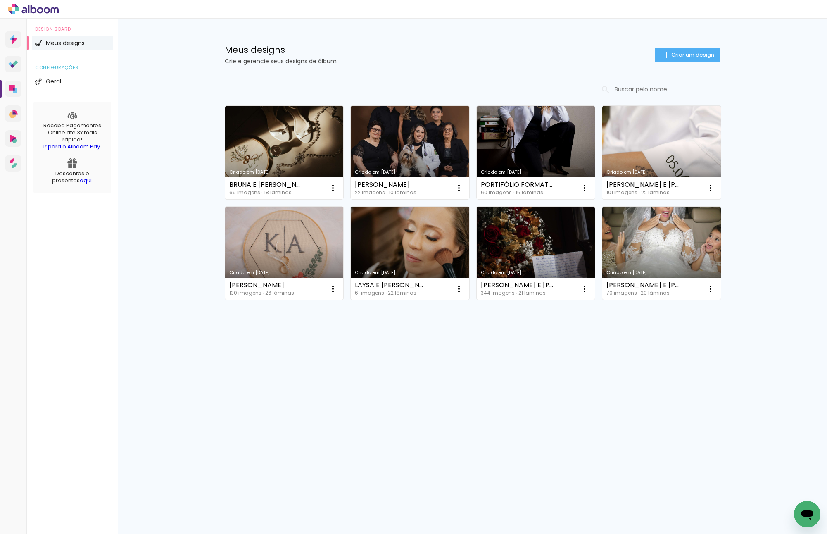
click at [446, 25] on div "Meus designs Crie e gerencie seus designs de álbum Criar um design" at bounding box center [472, 46] width 537 height 54
click at [690, 56] on span "Criar um design" at bounding box center [692, 54] width 43 height 5
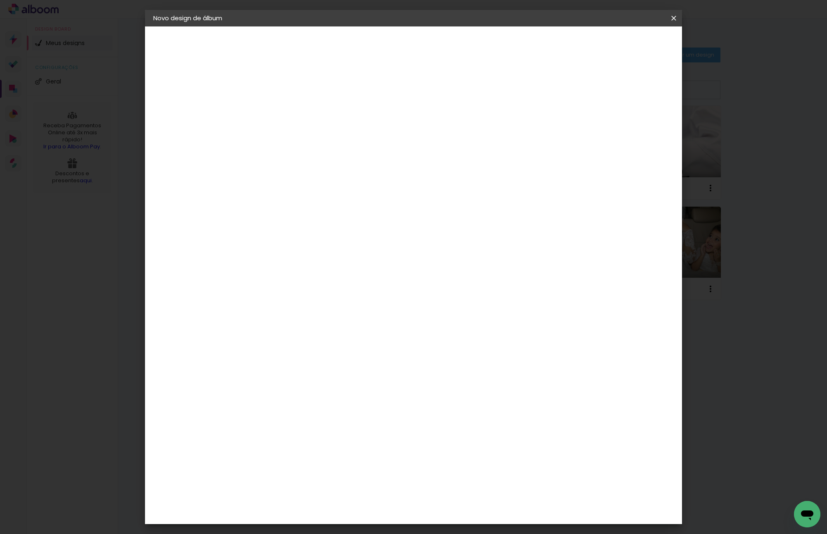
click at [288, 108] on input at bounding box center [288, 110] width 0 height 13
type input "[PERSON_NAME]"
type paper-input "[PERSON_NAME]"
click at [0, 0] on slot "Avançar" at bounding box center [0, 0] width 0 height 0
click at [330, 154] on input at bounding box center [309, 157] width 83 height 10
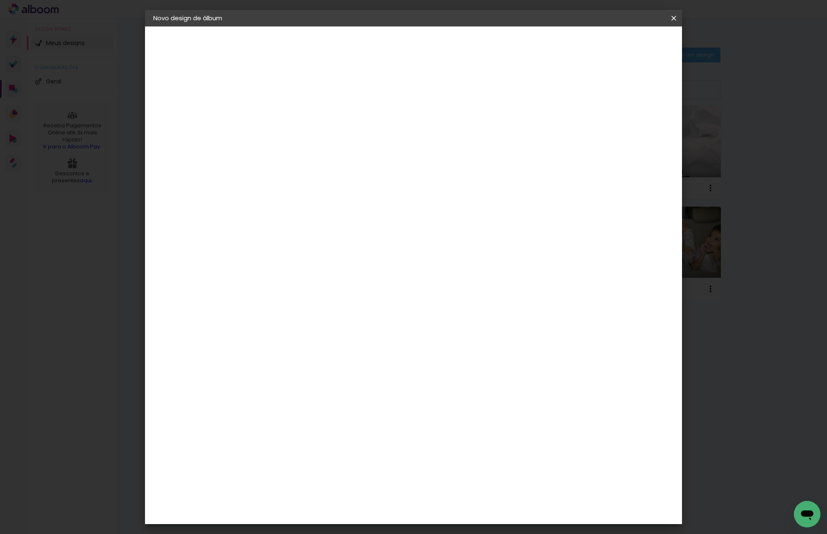
type input "M"
type input "VI"
type paper-input "VI"
click at [297, 223] on paper-item "Viacolor" at bounding box center [301, 217] width 73 height 18
click at [421, 43] on paper-button "Avançar" at bounding box center [400, 44] width 40 height 14
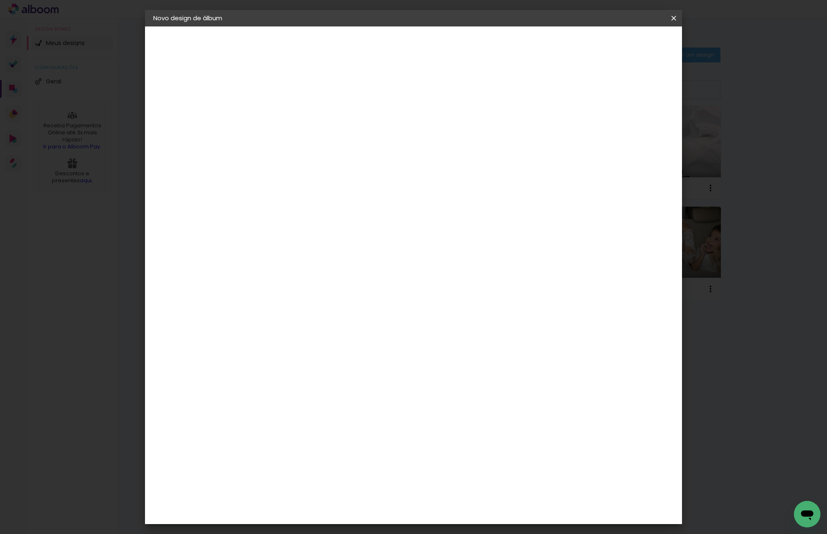
click at [320, 140] on input "text" at bounding box center [304, 144] width 32 height 13
click at [0, 0] on slot "Padrão" at bounding box center [0, 0] width 0 height 0
type input "Padrão"
click at [423, 39] on paper-button "Avançar" at bounding box center [402, 44] width 40 height 14
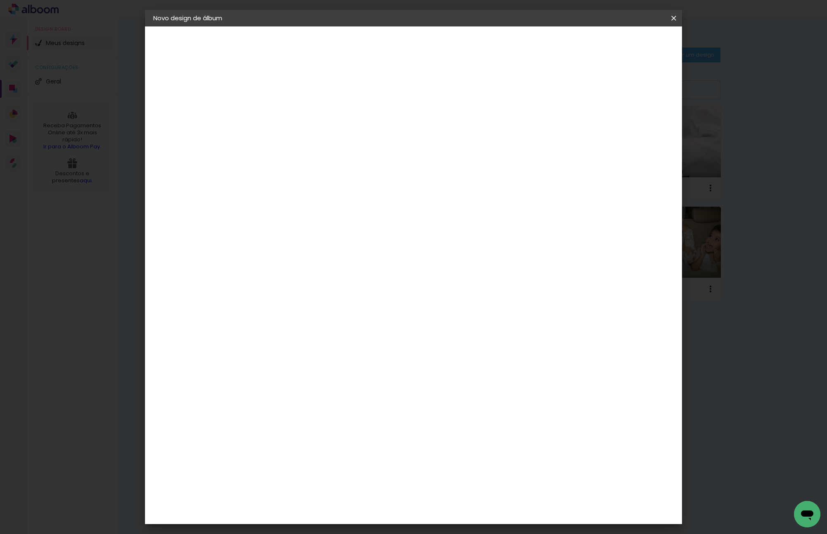
click at [621, 41] on span "Iniciar design" at bounding box center [603, 44] width 38 height 6
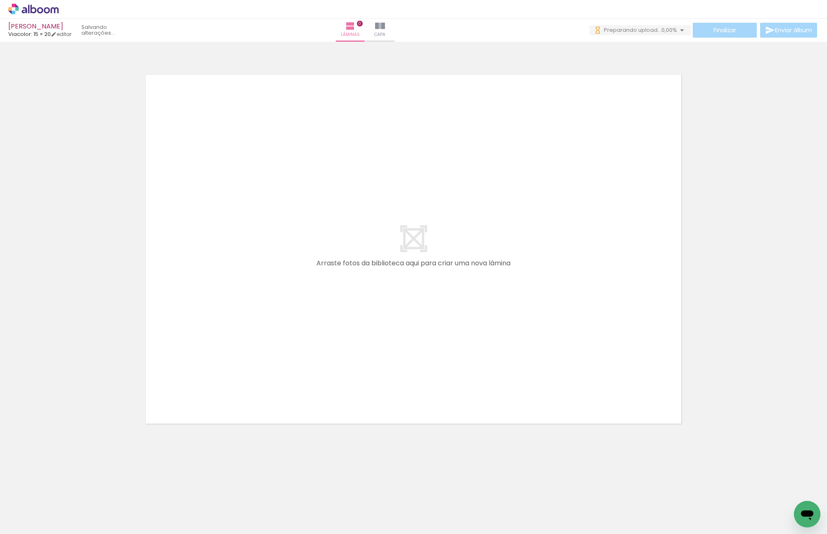
click at [240, 328] on quentale-layouter at bounding box center [413, 249] width 553 height 367
click at [148, 313] on quentale-layouter at bounding box center [413, 249] width 553 height 367
drag, startPoint x: 89, startPoint y: 474, endPoint x: 190, endPoint y: 291, distance: 208.6
click at [190, 291] on quentale-workspace at bounding box center [413, 267] width 827 height 534
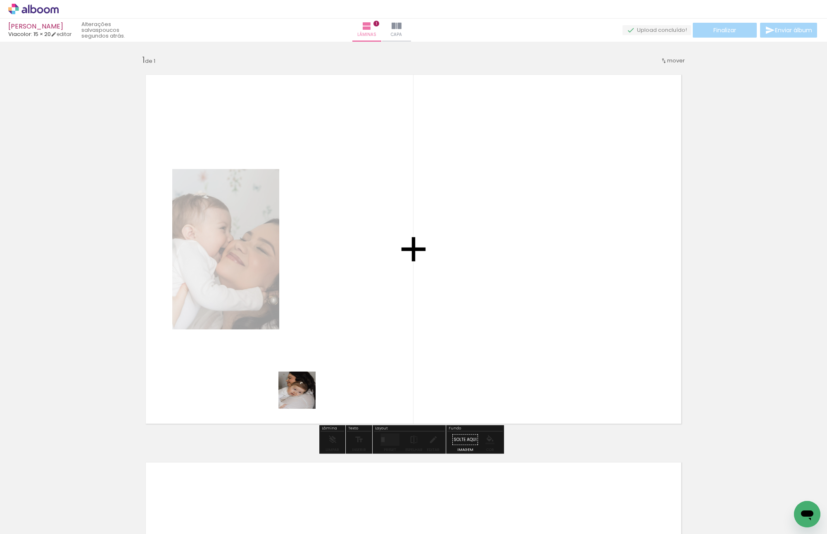
drag, startPoint x: 126, startPoint y: 512, endPoint x: 434, endPoint y: 322, distance: 362.1
click at [430, 322] on quentale-workspace at bounding box center [413, 267] width 827 height 534
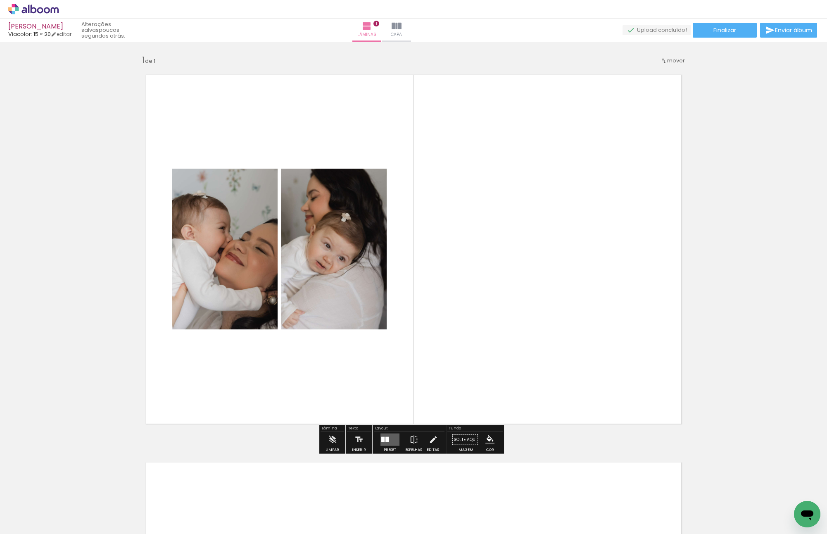
click at [385, 379] on div at bounding box center [386, 438] width 3 height 5
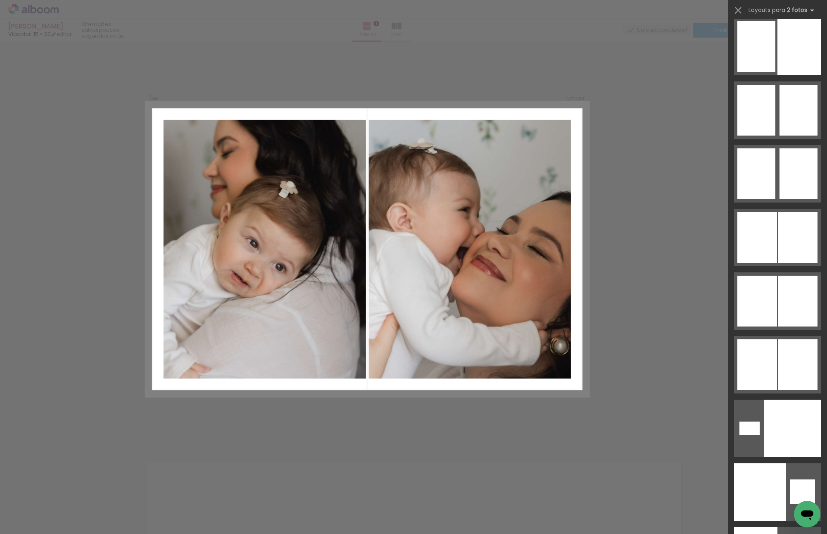
scroll to position [4866, 0]
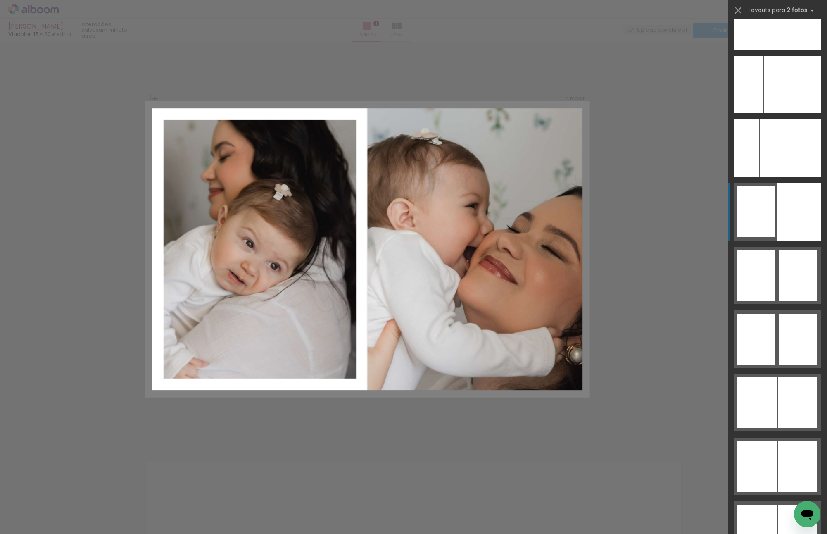
click at [777, 227] on div at bounding box center [798, 211] width 43 height 57
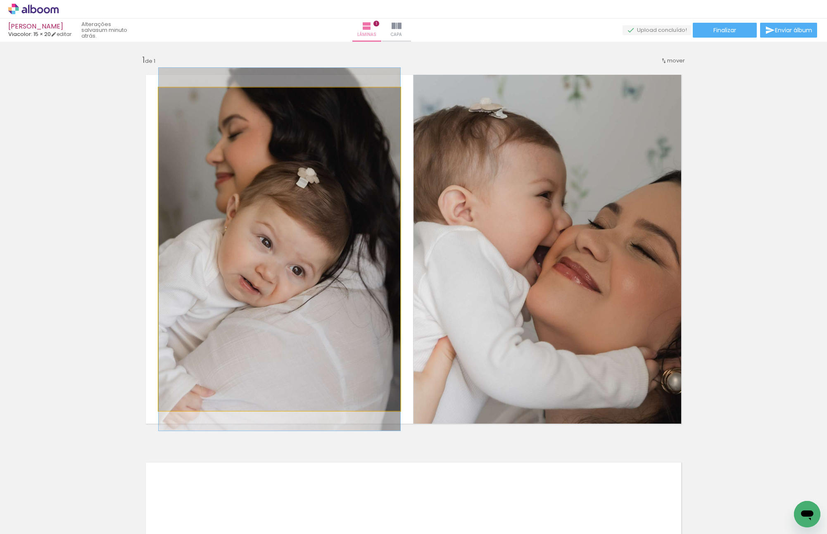
drag, startPoint x: 293, startPoint y: 261, endPoint x: 324, endPoint y: 261, distance: 31.0
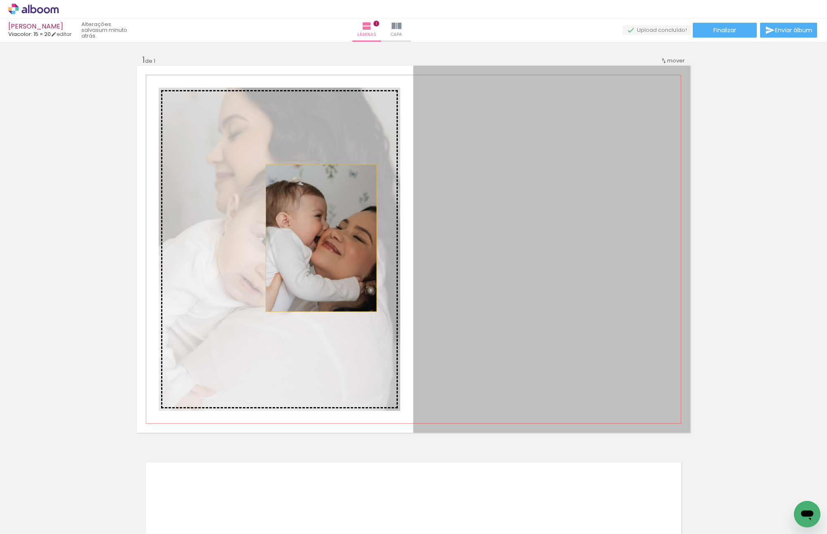
drag, startPoint x: 526, startPoint y: 238, endPoint x: 297, endPoint y: 237, distance: 229.2
click at [0, 0] on slot at bounding box center [0, 0] width 0 height 0
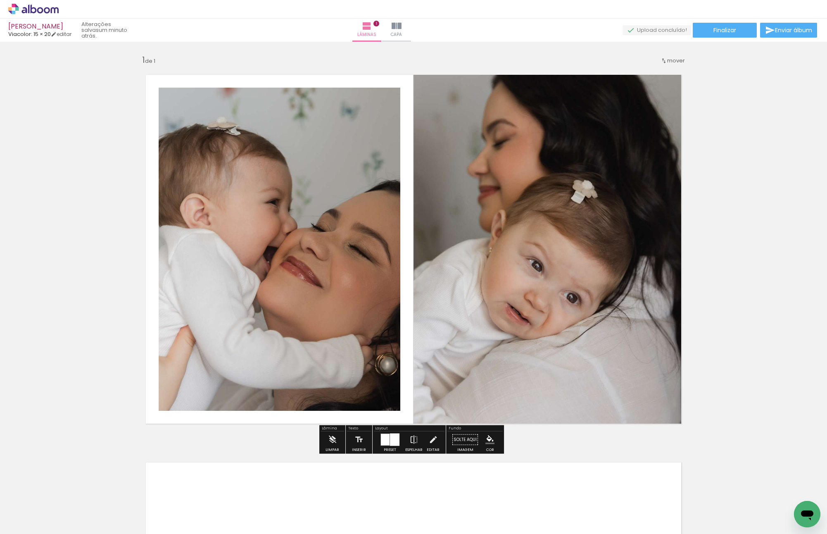
click at [711, 224] on div "Inserir lâmina 1 de 1" at bounding box center [413, 432] width 827 height 775
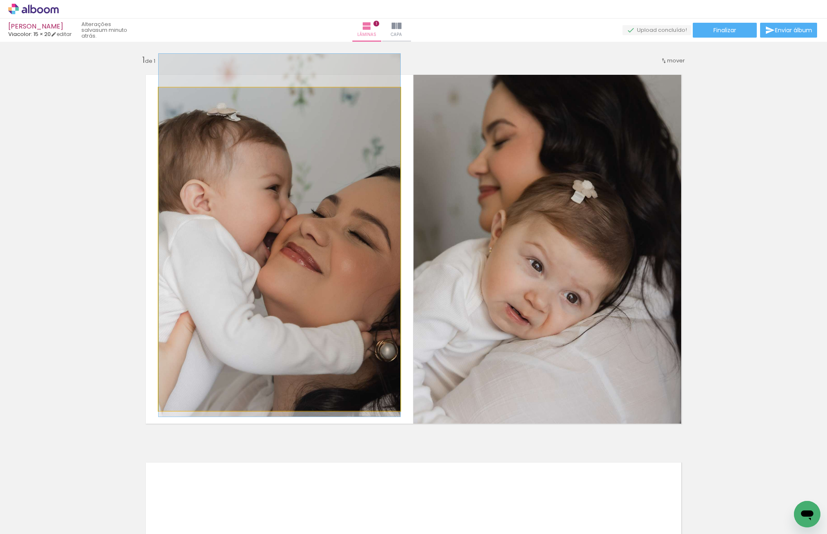
drag, startPoint x: 251, startPoint y: 232, endPoint x: 249, endPoint y: 215, distance: 16.7
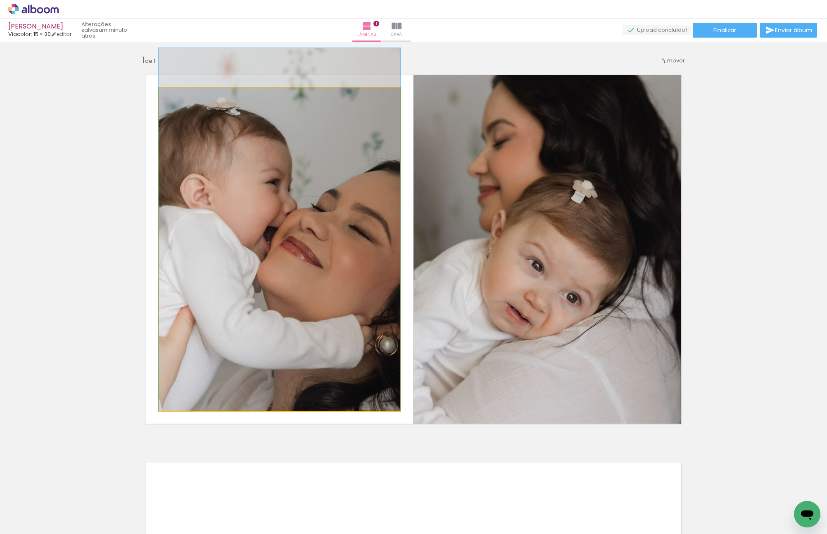
drag, startPoint x: 323, startPoint y: 234, endPoint x: 319, endPoint y: 206, distance: 28.4
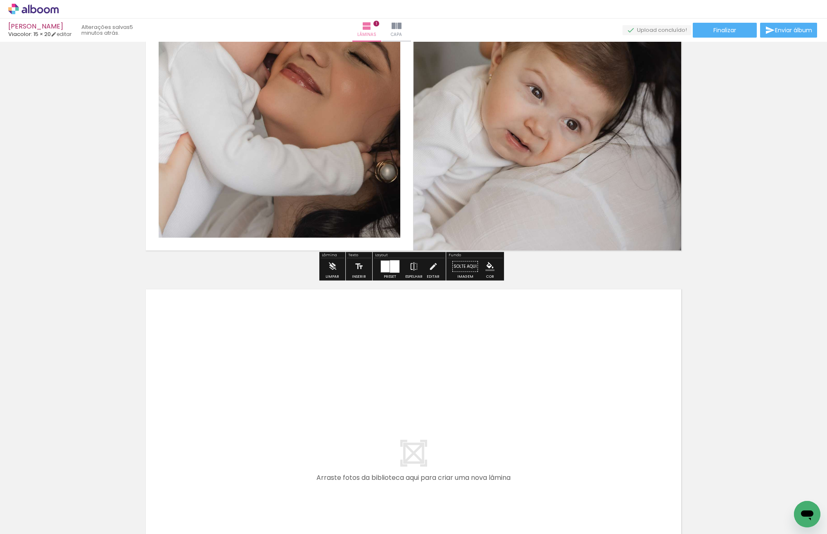
scroll to position [206, 0]
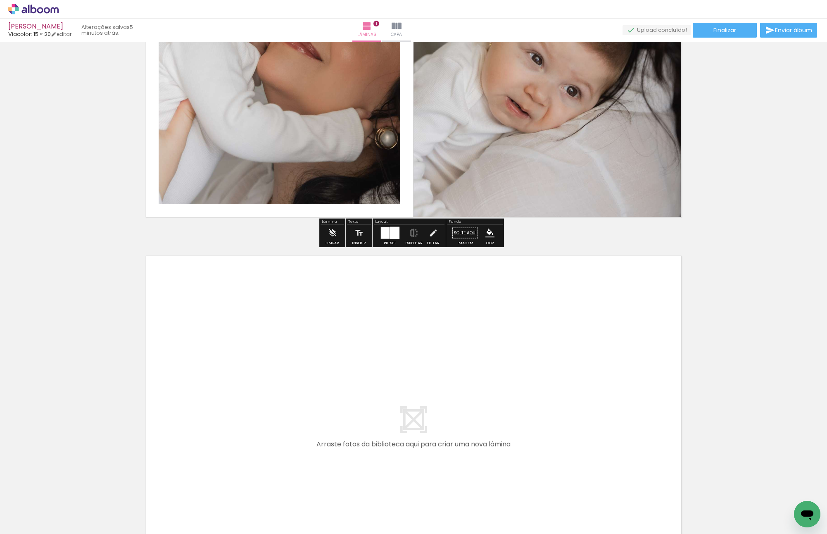
drag, startPoint x: 179, startPoint y: 511, endPoint x: 244, endPoint y: 383, distance: 143.3
click at [244, 379] on quentale-workspace at bounding box center [413, 267] width 827 height 534
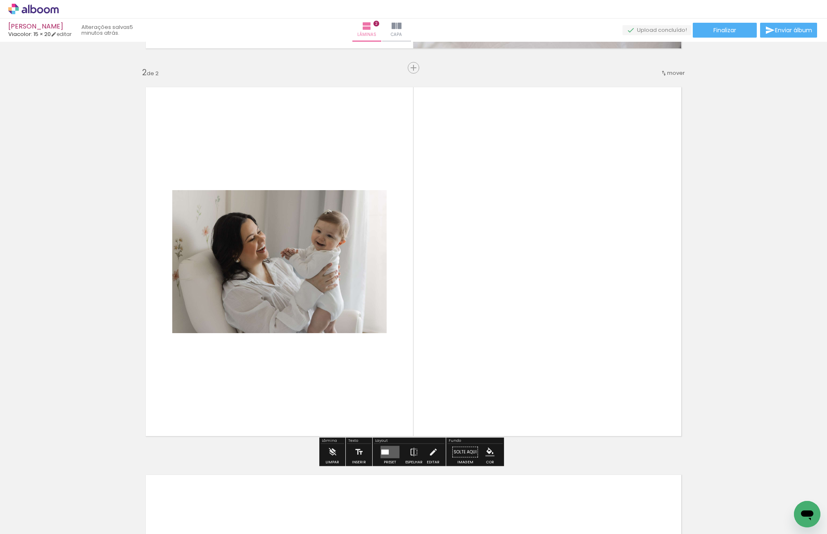
scroll to position [413, 0]
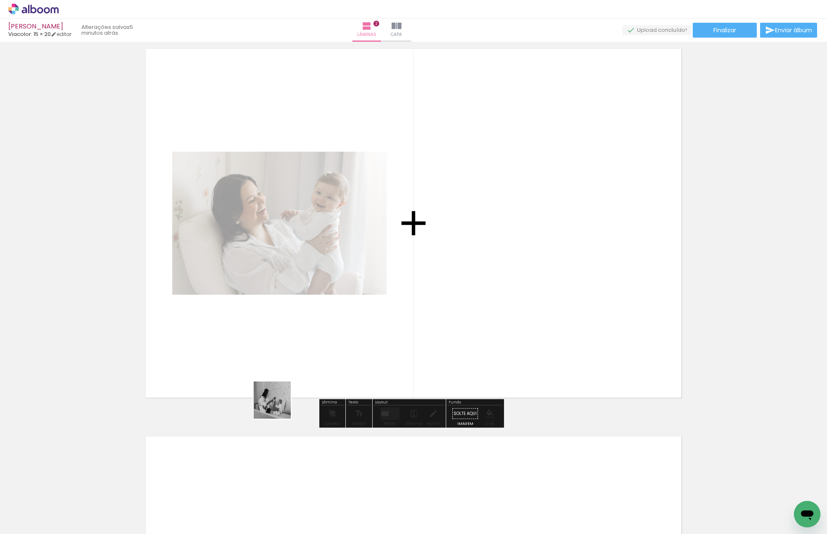
drag, startPoint x: 229, startPoint y: 501, endPoint x: 279, endPoint y: 406, distance: 107.3
click at [279, 379] on quentale-workspace at bounding box center [413, 267] width 827 height 534
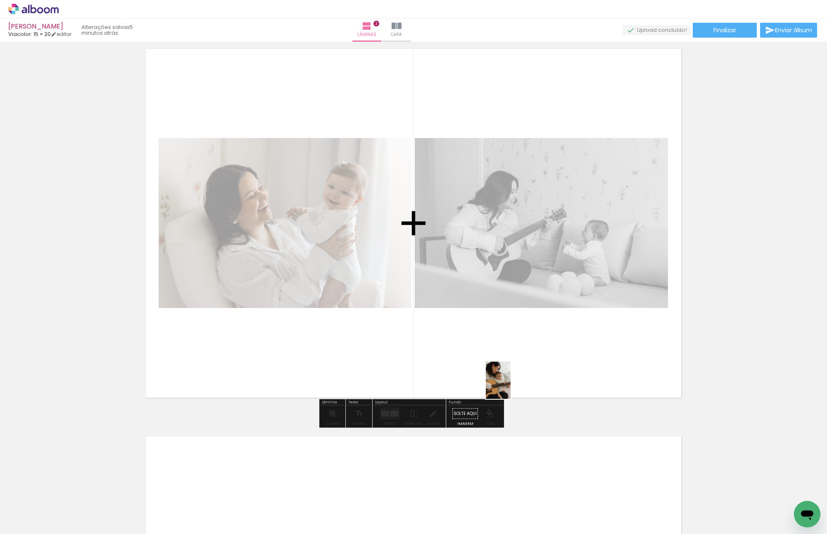
drag, startPoint x: 272, startPoint y: 518, endPoint x: 510, endPoint y: 386, distance: 272.5
click at [510, 379] on quentale-workspace at bounding box center [413, 267] width 827 height 534
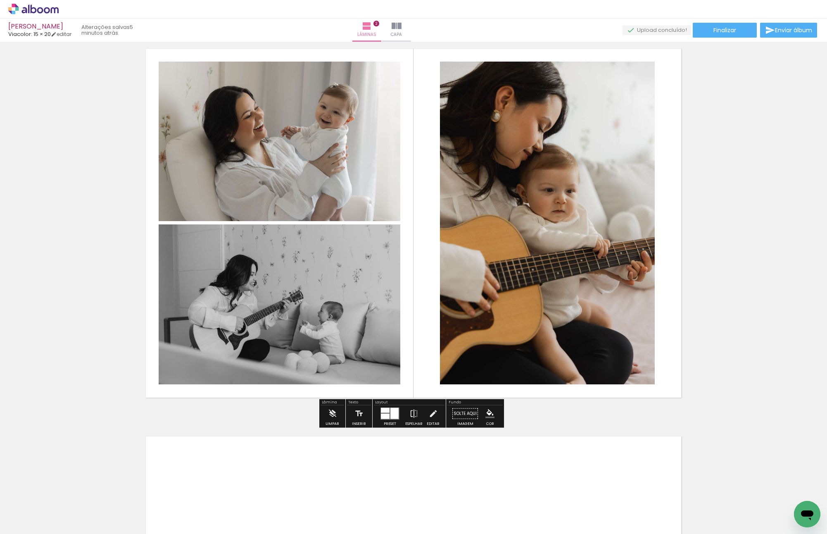
click at [225, 76] on paper-button "P&B" at bounding box center [227, 70] width 12 height 12
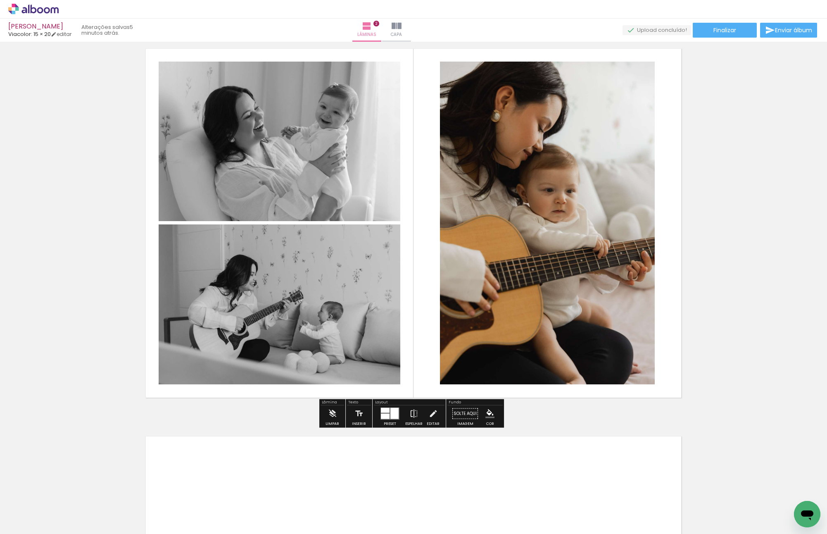
click at [0, 0] on slot "P&B" at bounding box center [0, 0] width 0 height 0
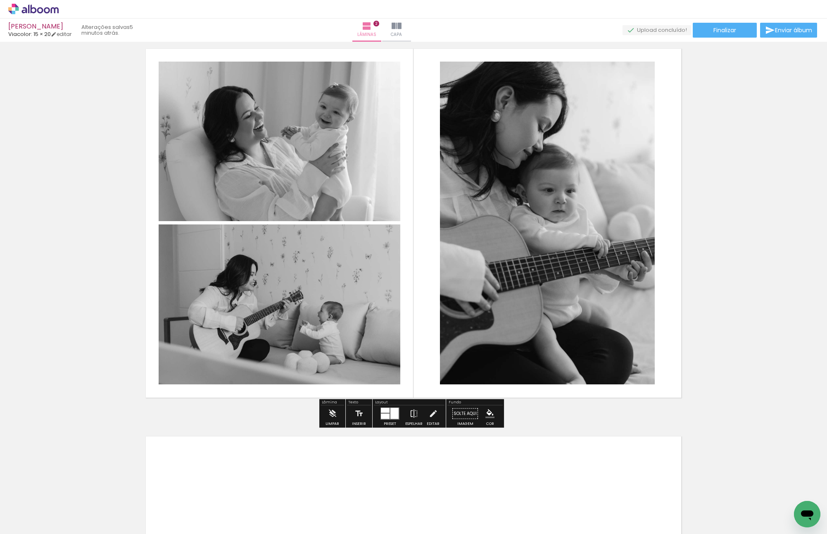
click at [738, 214] on div "Inserir lâmina 1 de 2 Inserir lâmina 2 de 2" at bounding box center [413, 212] width 827 height 1162
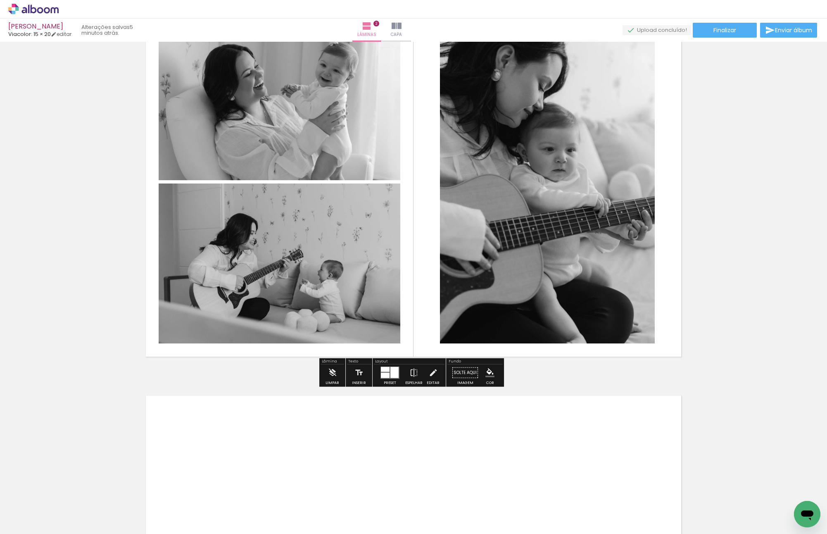
scroll to position [455, 0]
click at [410, 376] on iron-icon at bounding box center [413, 372] width 9 height 17
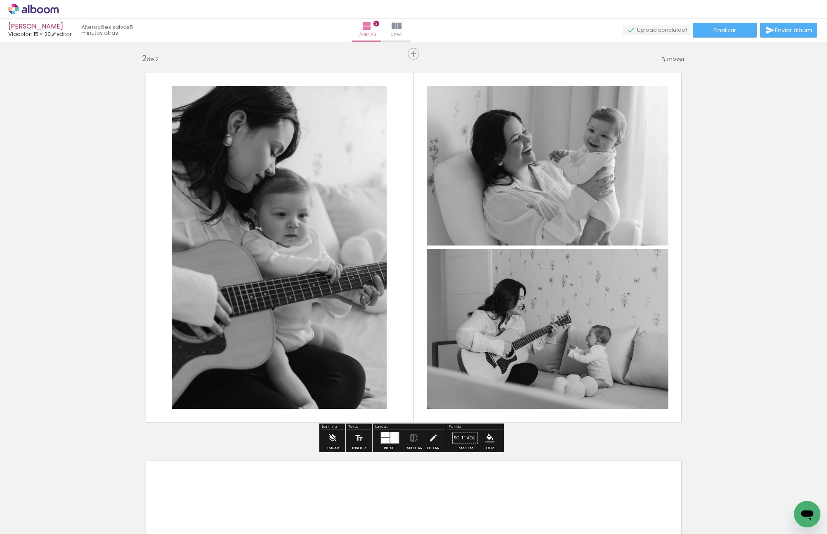
scroll to position [372, 0]
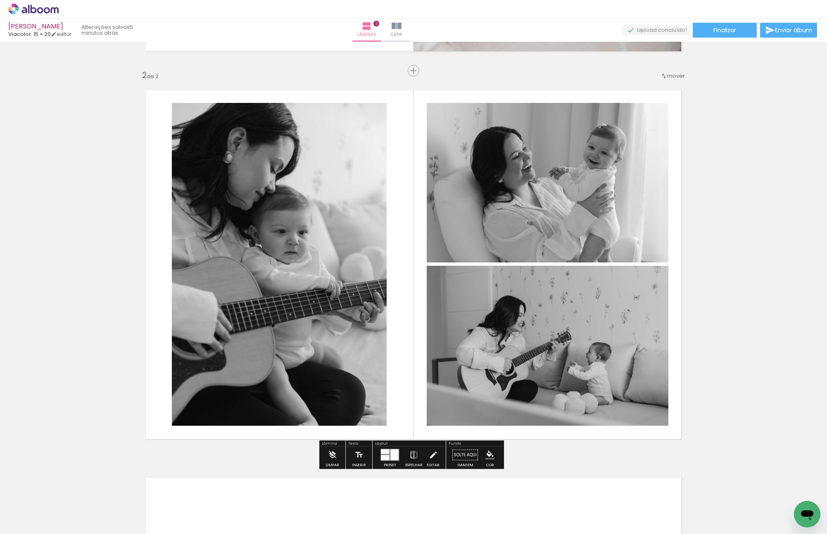
click at [276, 252] on quentale-photo at bounding box center [279, 264] width 215 height 323
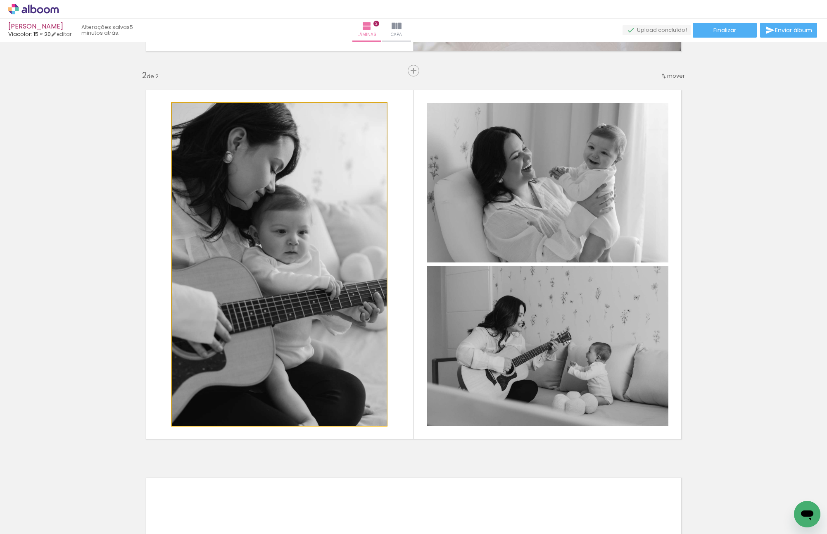
click at [276, 252] on quentale-photo at bounding box center [279, 264] width 215 height 323
click at [0, 0] on div at bounding box center [0, 0] width 0 height 0
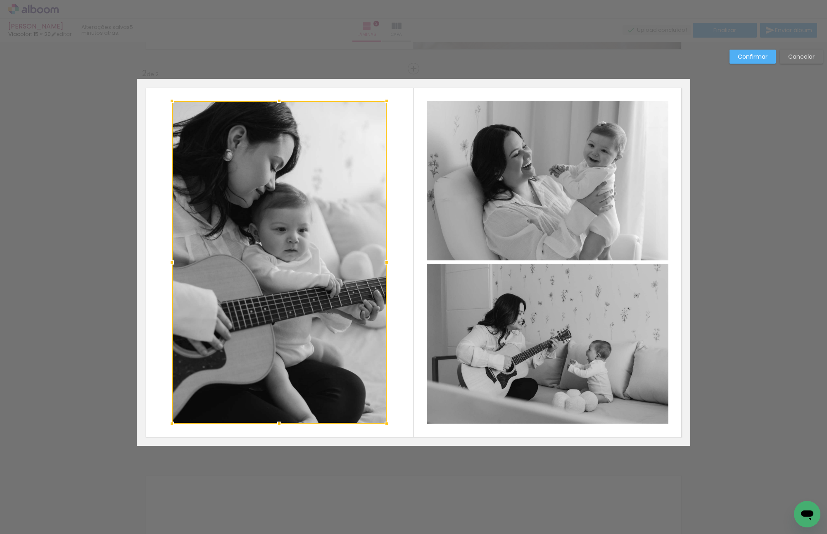
scroll to position [375, 0]
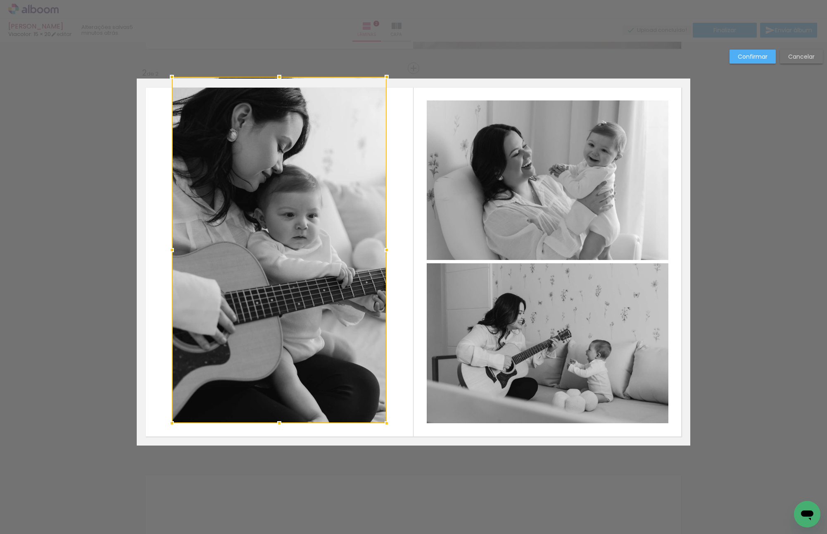
drag, startPoint x: 275, startPoint y: 102, endPoint x: 277, endPoint y: 46, distance: 55.8
click at [277, 46] on div "Inserir lâmina 1 de 2 Inserir lâmina 2 de 2 Confirmar Cancelar" at bounding box center [413, 258] width 827 height 1182
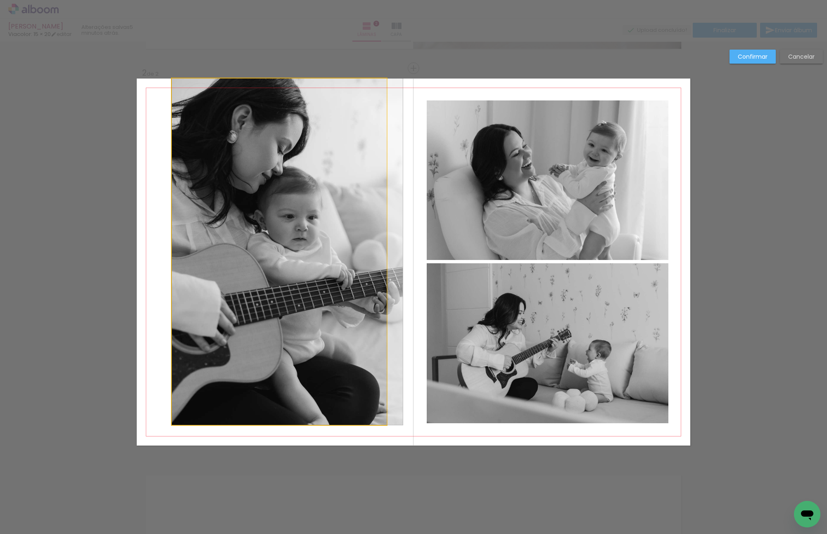
click at [260, 379] on quentale-photo at bounding box center [279, 251] width 215 height 346
click at [260, 379] on div at bounding box center [279, 250] width 215 height 346
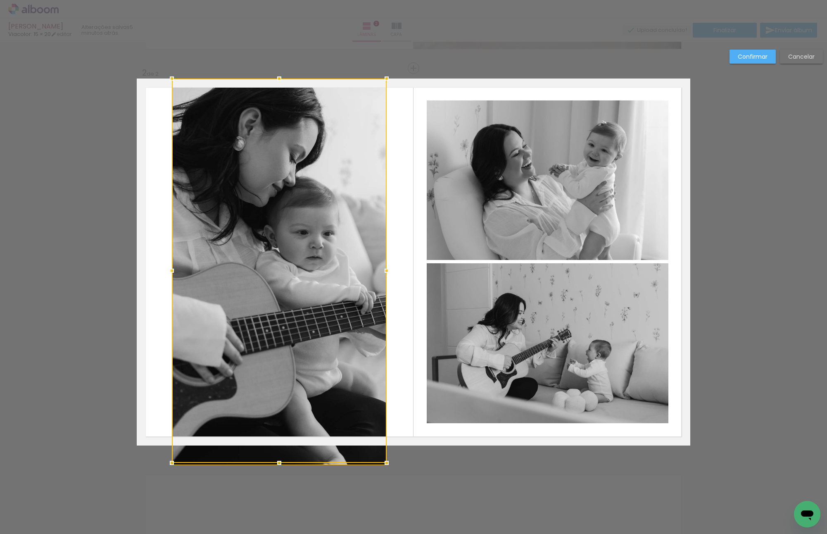
drag, startPoint x: 281, startPoint y: 423, endPoint x: 268, endPoint y: 517, distance: 94.3
click at [268, 379] on div "Inserir lâmina 1 de 2 Inserir lâmina 2 de 2 Confirmar Cancelar" at bounding box center [413, 258] width 827 height 1182
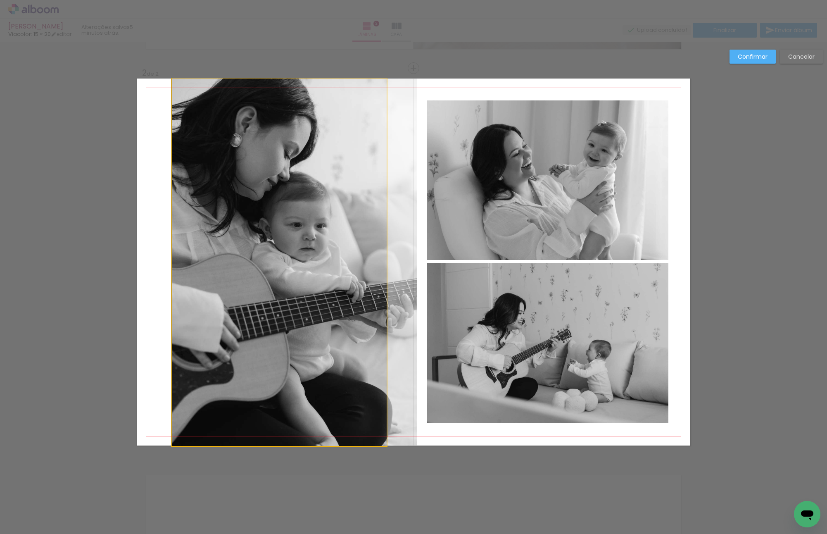
click at [281, 361] on quentale-photo at bounding box center [279, 261] width 215 height 367
click at [281, 361] on div at bounding box center [279, 270] width 215 height 384
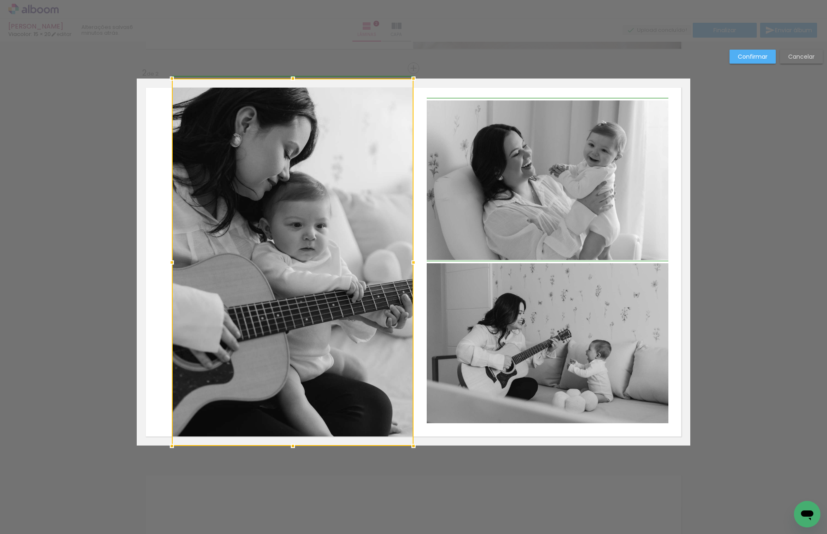
drag, startPoint x: 387, startPoint y: 264, endPoint x: 412, endPoint y: 263, distance: 25.2
click at [412, 263] on div at bounding box center [413, 262] width 17 height 17
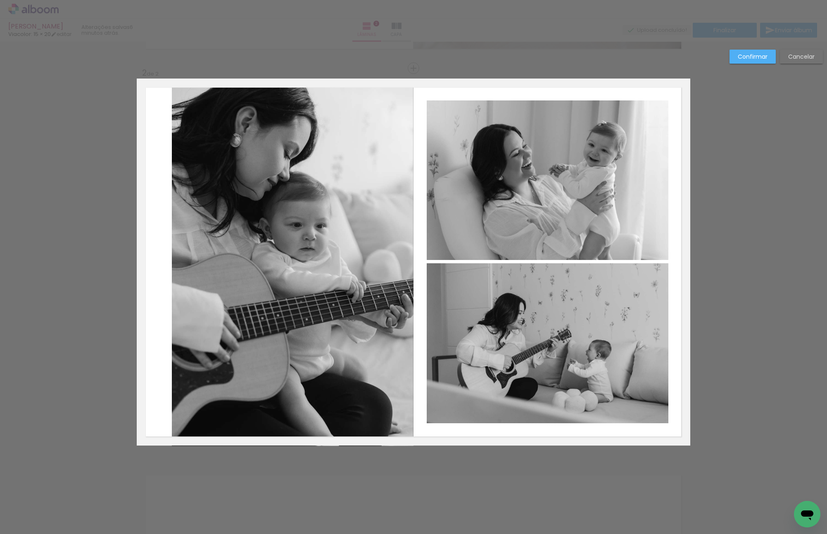
click at [227, 266] on quentale-photo at bounding box center [293, 261] width 242 height 367
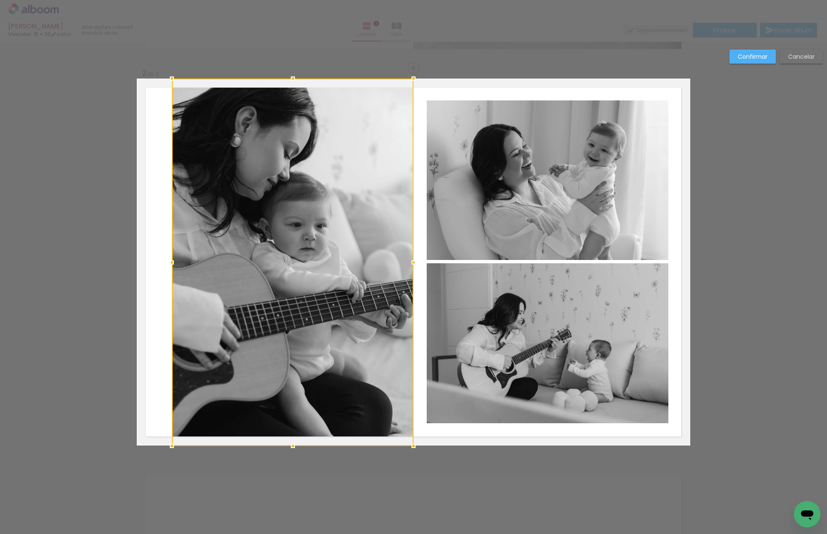
click at [227, 266] on div at bounding box center [293, 261] width 242 height 367
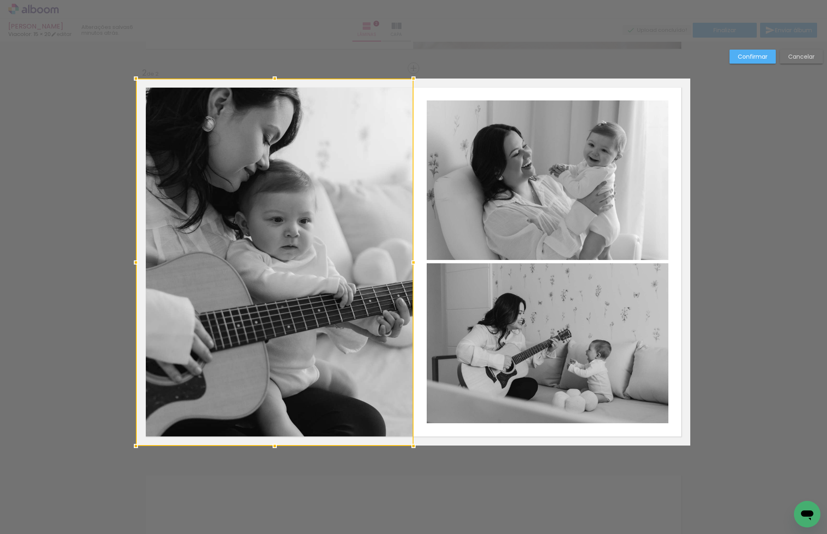
drag, startPoint x: 168, startPoint y: 261, endPoint x: 77, endPoint y: 256, distance: 91.0
click at [77, 256] on div "Inserir lâmina 1 de 2 Inserir lâmina 2 de 2 Confirmar Cancelar" at bounding box center [413, 258] width 827 height 1182
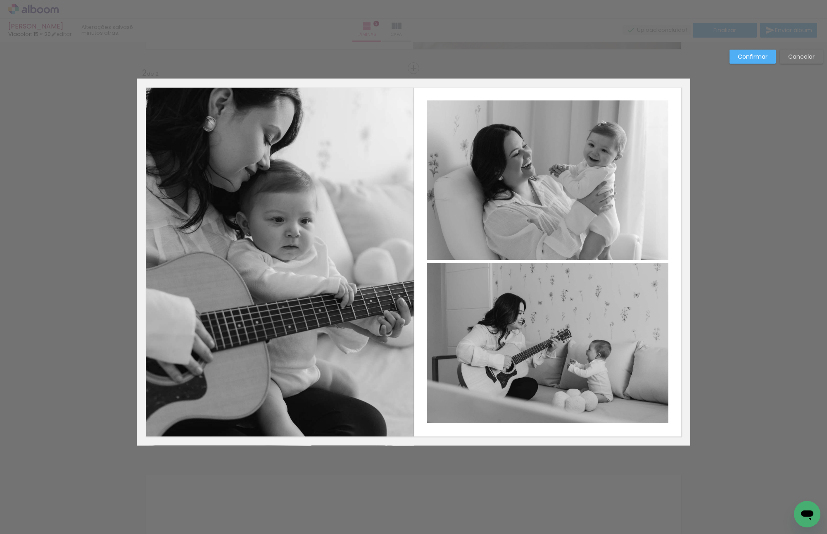
click at [260, 273] on quentale-photo at bounding box center [275, 261] width 277 height 367
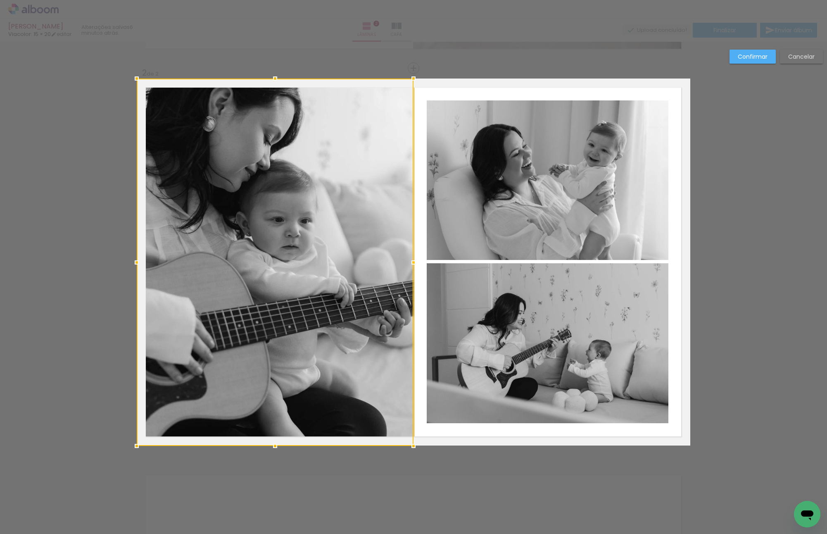
click at [260, 273] on div at bounding box center [275, 261] width 277 height 367
click at [754, 61] on paper-button "Confirmar" at bounding box center [752, 57] width 46 height 14
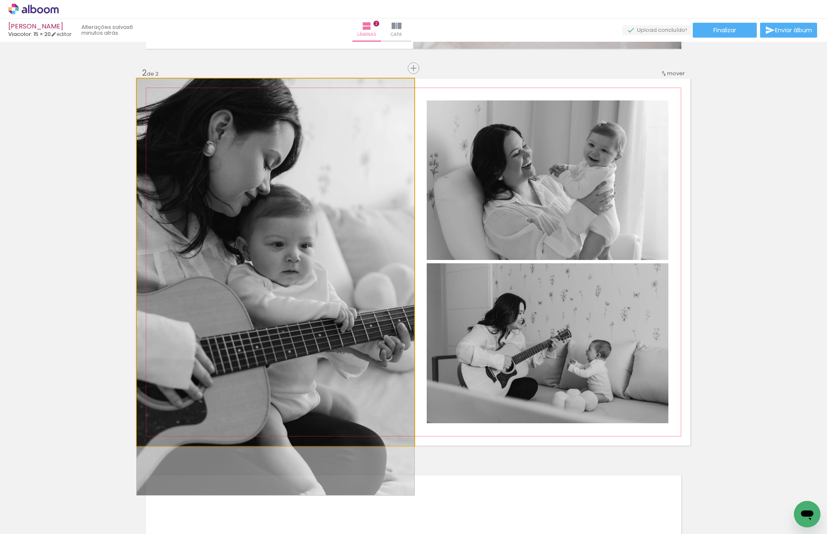
drag, startPoint x: 250, startPoint y: 243, endPoint x: 238, endPoint y: 284, distance: 42.6
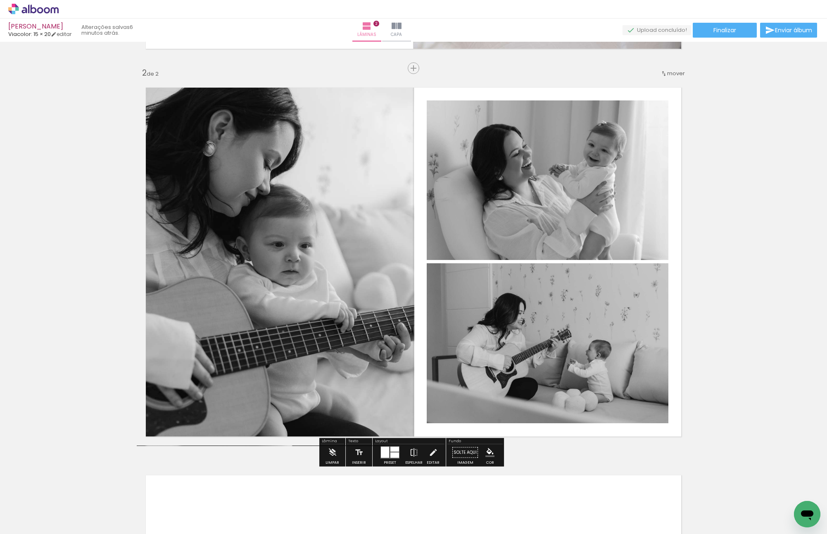
click at [742, 301] on div "Inserir lâmina 1 de 2 Inserir lâmina 2 de 2" at bounding box center [413, 251] width 827 height 1162
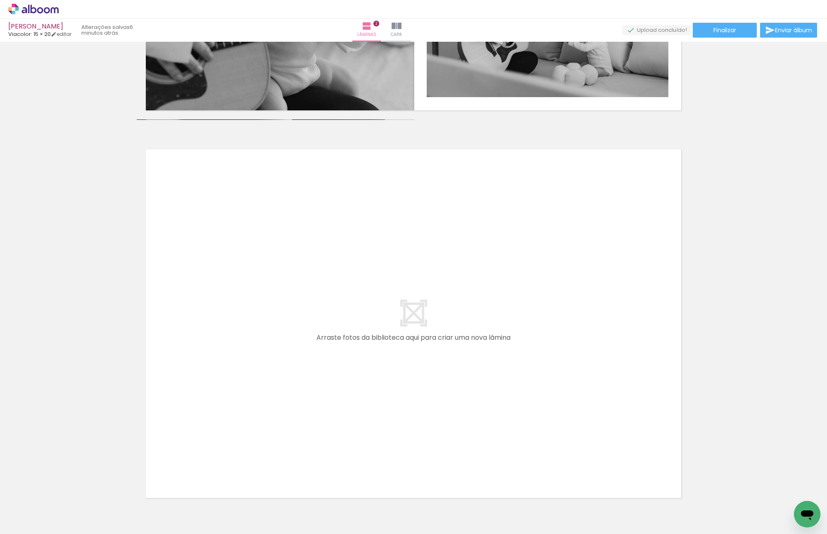
scroll to position [754, 0]
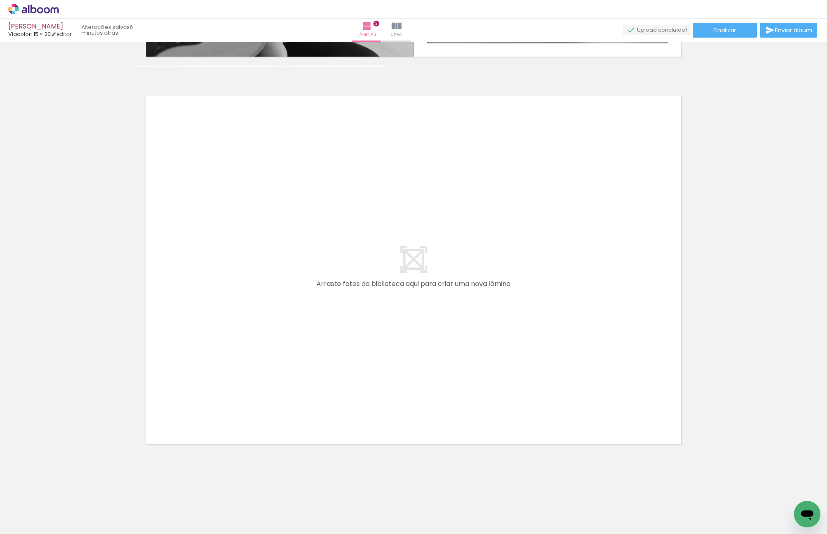
drag, startPoint x: 319, startPoint y: 492, endPoint x: 301, endPoint y: 278, distance: 215.0
click at [301, 278] on quentale-workspace at bounding box center [413, 267] width 827 height 534
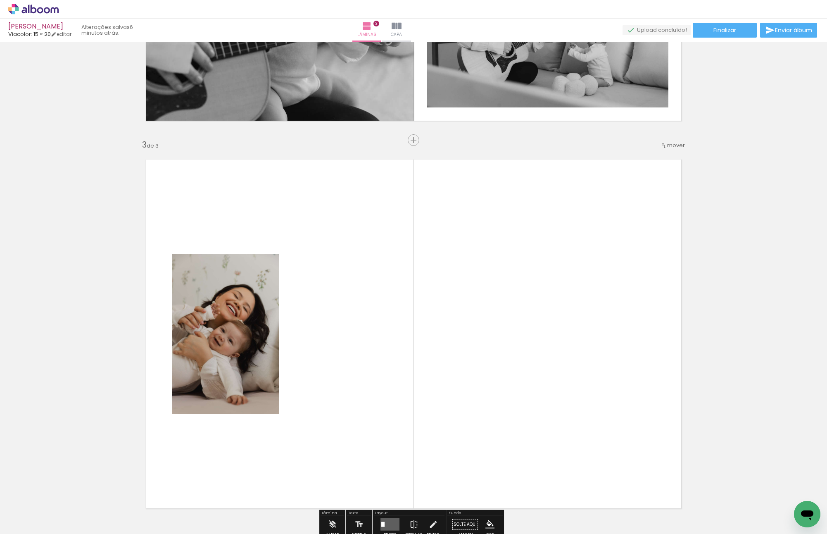
scroll to position [679, 0]
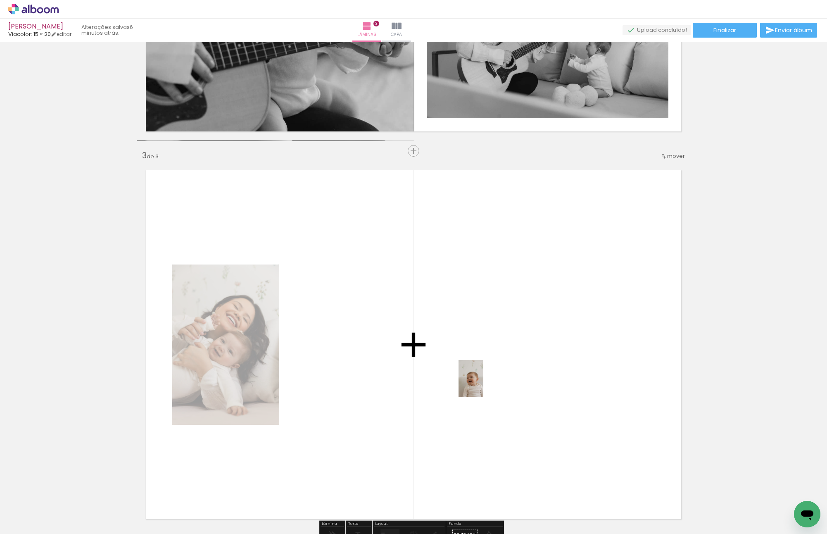
drag, startPoint x: 377, startPoint y: 489, endPoint x: 483, endPoint y: 384, distance: 148.3
click at [483, 379] on quentale-workspace at bounding box center [413, 267] width 827 height 534
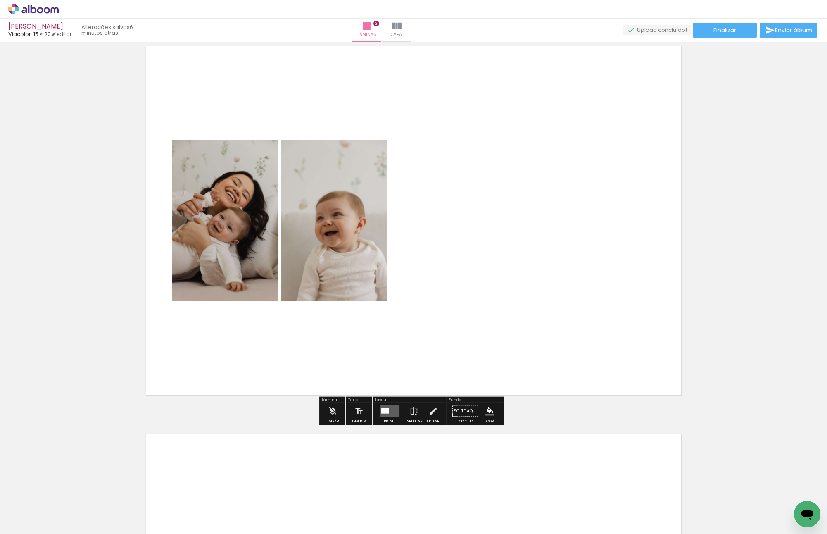
drag, startPoint x: 412, startPoint y: 500, endPoint x: 386, endPoint y: 464, distance: 45.0
click at [386, 379] on quentale-workspace at bounding box center [413, 267] width 827 height 534
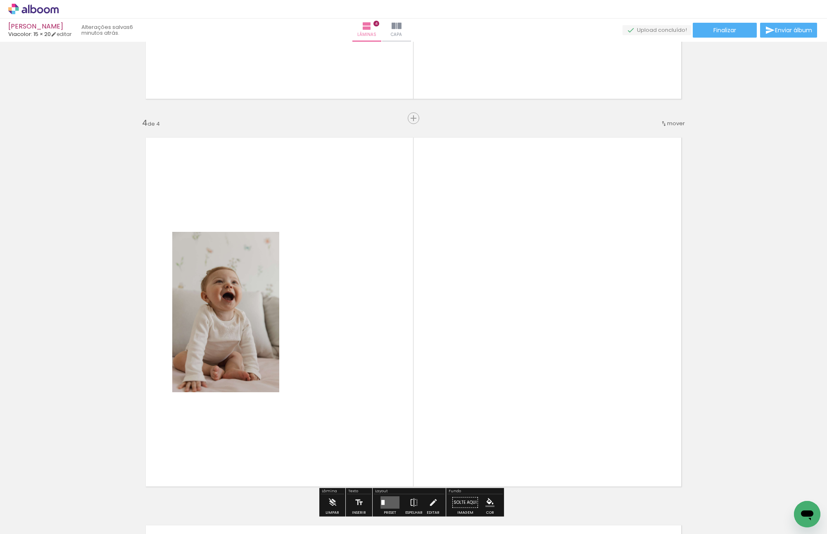
scroll to position [1149, 0]
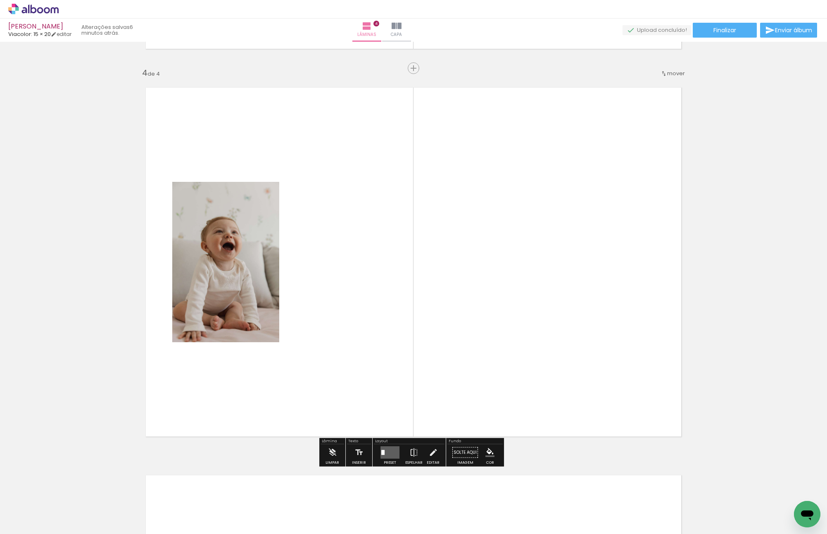
drag, startPoint x: 455, startPoint y: 498, endPoint x: 467, endPoint y: 343, distance: 154.9
click at [462, 347] on quentale-workspace at bounding box center [413, 267] width 827 height 534
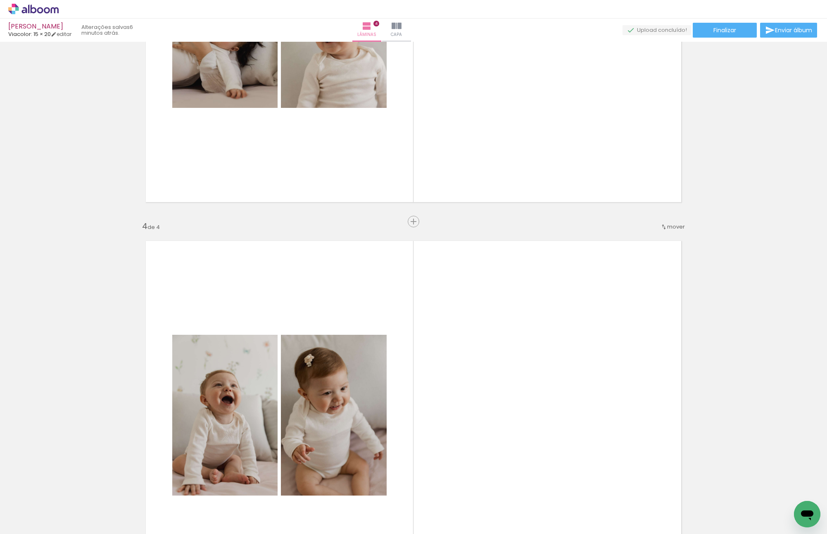
scroll to position [860, 0]
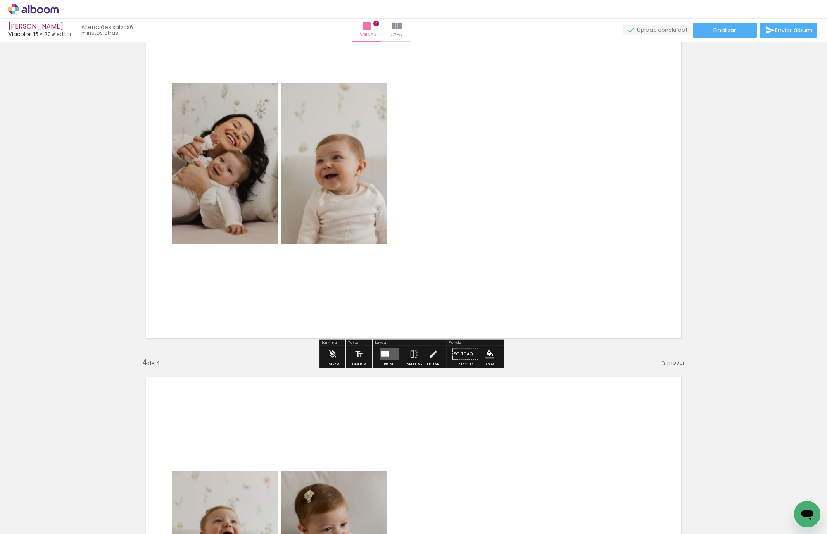
click at [392, 355] on quentale-layouter at bounding box center [389, 354] width 19 height 12
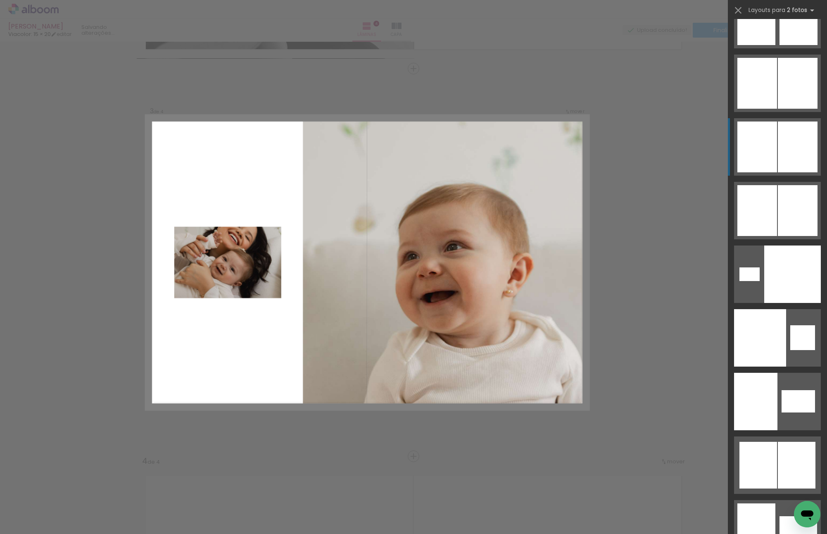
scroll to position [5244, 0]
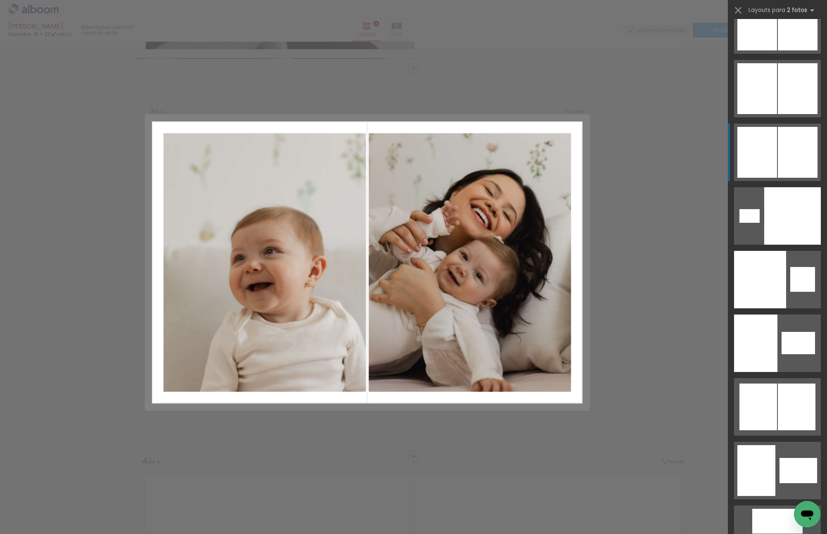
click at [792, 159] on div at bounding box center [798, 152] width 40 height 51
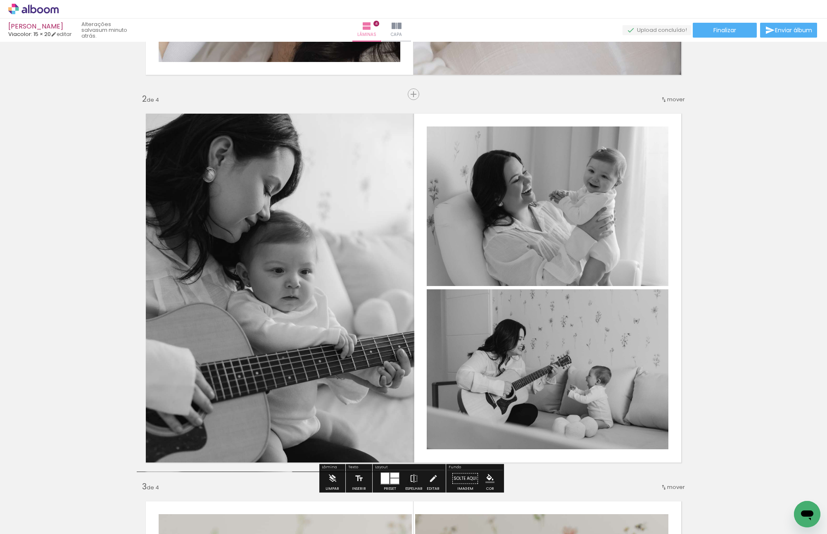
click at [330, 246] on quentale-photo at bounding box center [275, 287] width 277 height 367
click at [0, 0] on div at bounding box center [0, 0] width 0 height 0
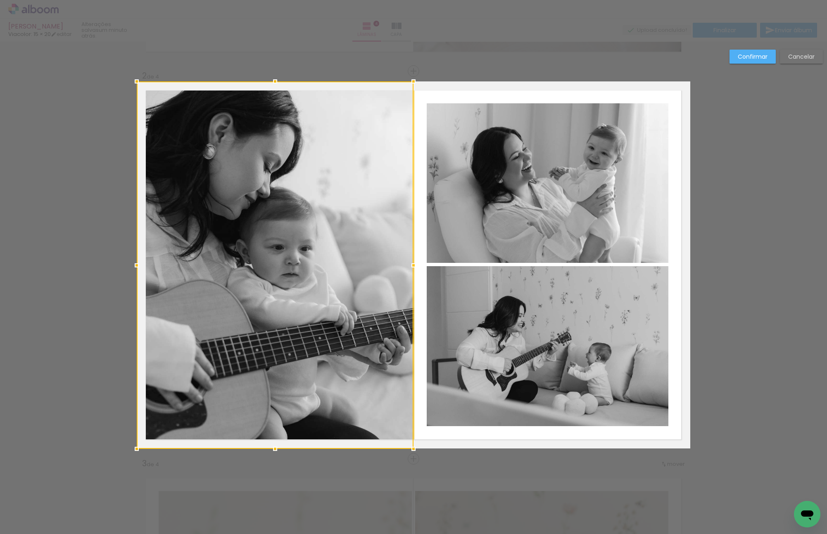
scroll to position [375, 0]
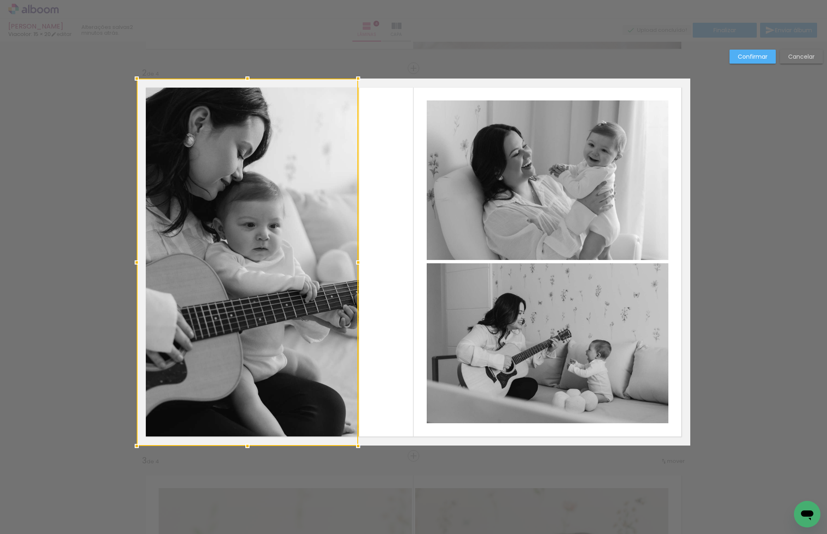
click at [406, 261] on album-spread "2 de 4" at bounding box center [413, 261] width 553 height 367
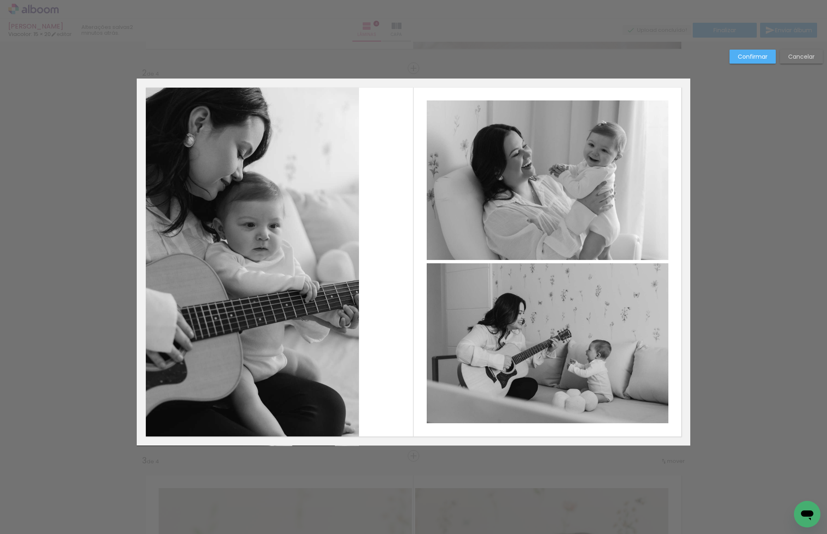
click at [349, 260] on quentale-photo at bounding box center [248, 261] width 222 height 367
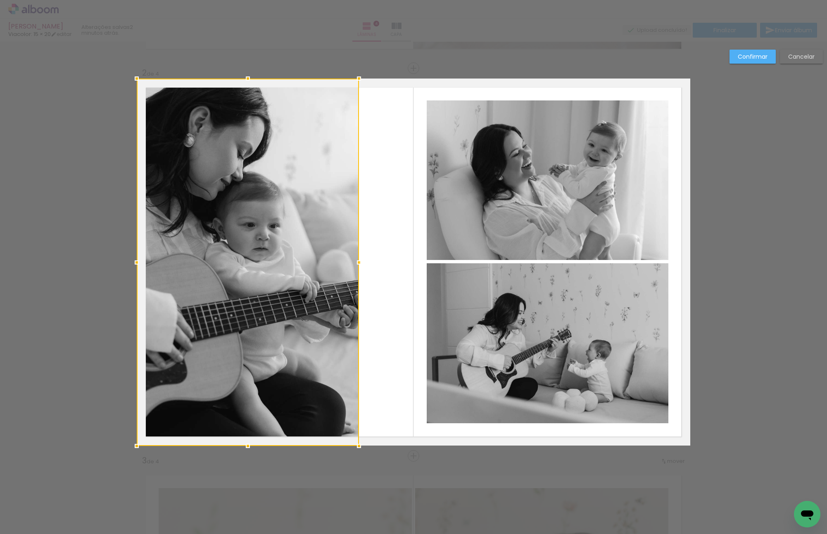
click at [351, 260] on div at bounding box center [359, 262] width 17 height 17
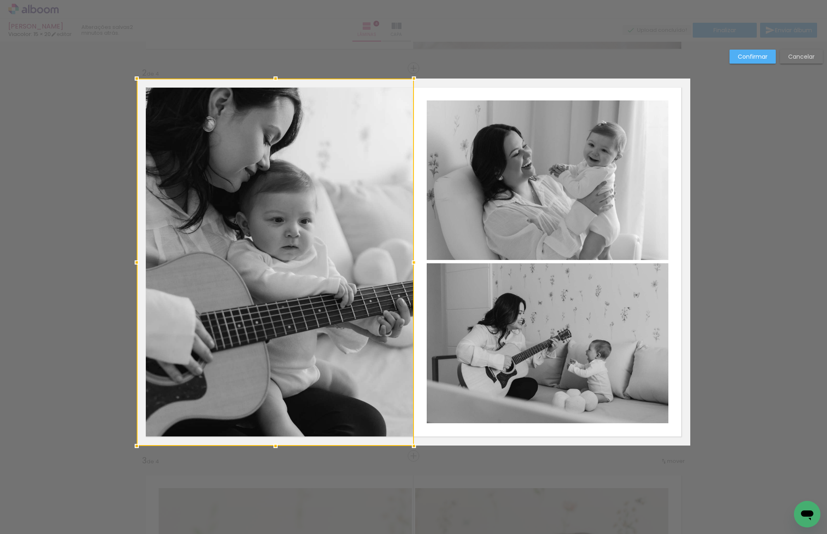
drag, startPoint x: 355, startPoint y: 260, endPoint x: 410, endPoint y: 264, distance: 55.1
click at [410, 264] on div at bounding box center [414, 262] width 17 height 17
click at [0, 0] on slot "Confirmar" at bounding box center [0, 0] width 0 height 0
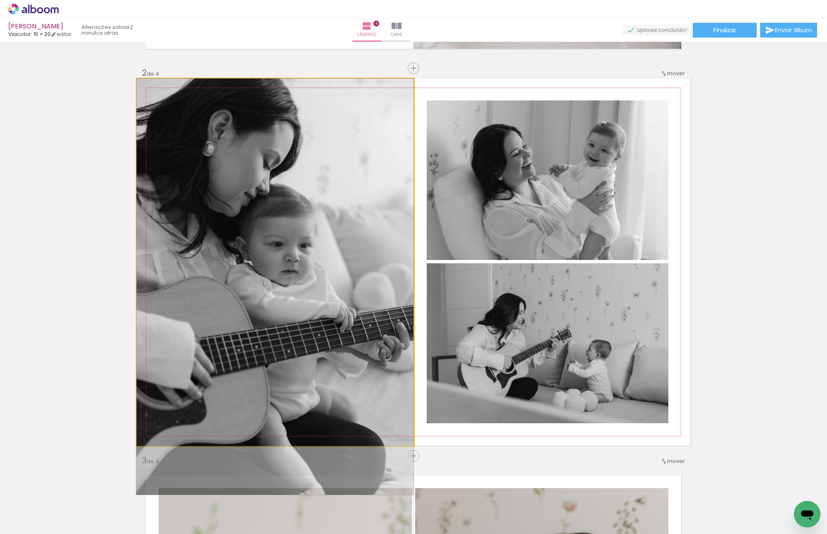
drag, startPoint x: 346, startPoint y: 171, endPoint x: 339, endPoint y: 215, distance: 45.2
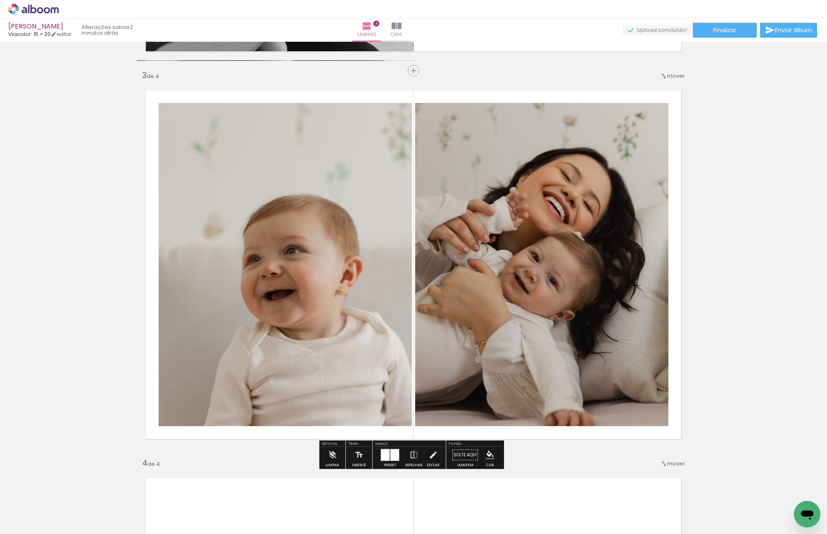
scroll to position [787, 0]
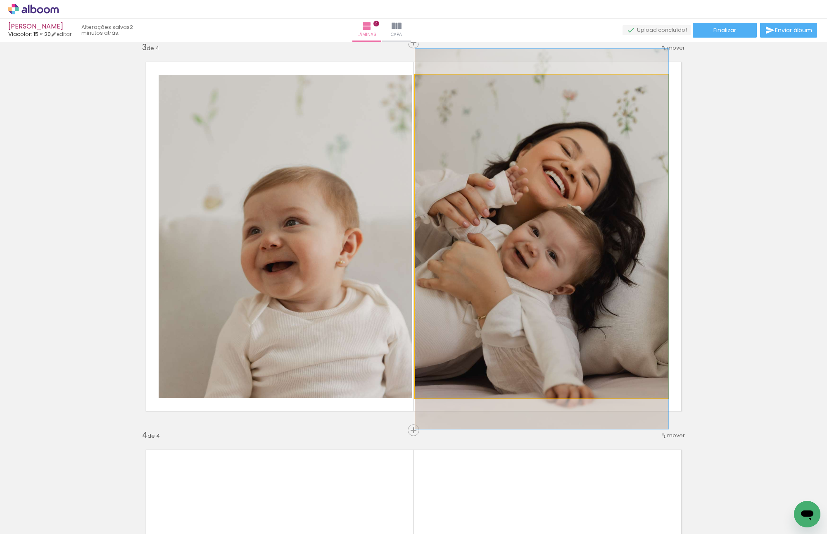
drag, startPoint x: 472, startPoint y: 199, endPoint x: 492, endPoint y: 203, distance: 20.5
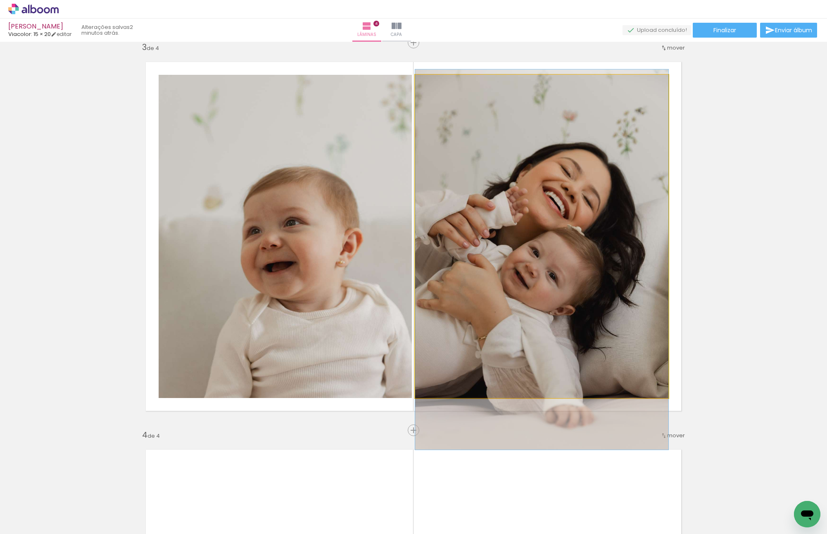
drag, startPoint x: 495, startPoint y: 208, endPoint x: 497, endPoint y: 223, distance: 15.9
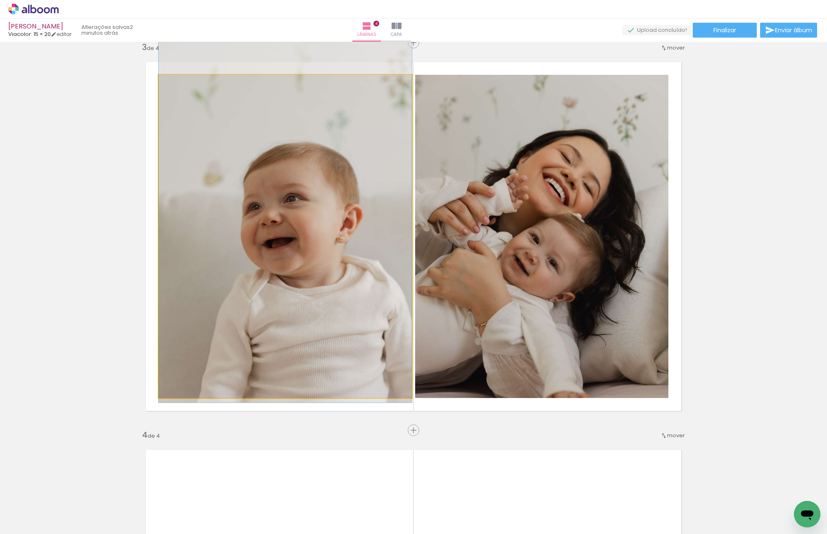
drag, startPoint x: 400, startPoint y: 217, endPoint x: 401, endPoint y: 192, distance: 24.4
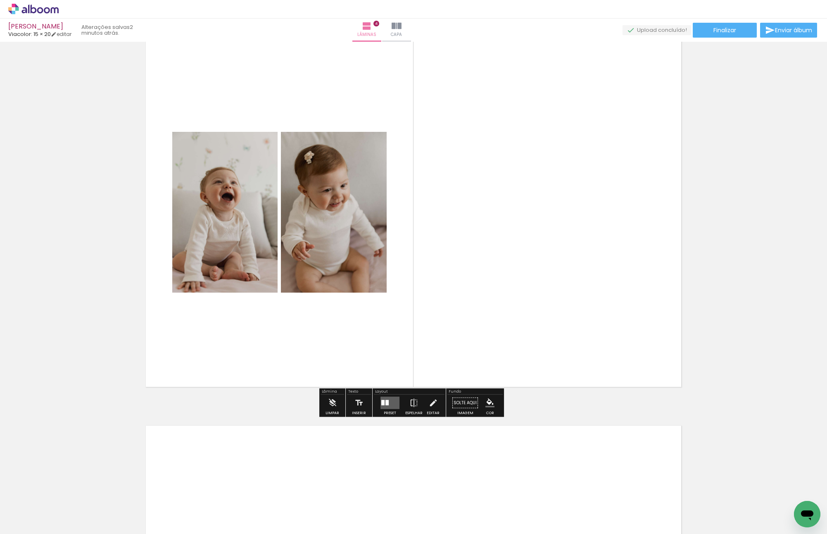
scroll to position [1200, 0]
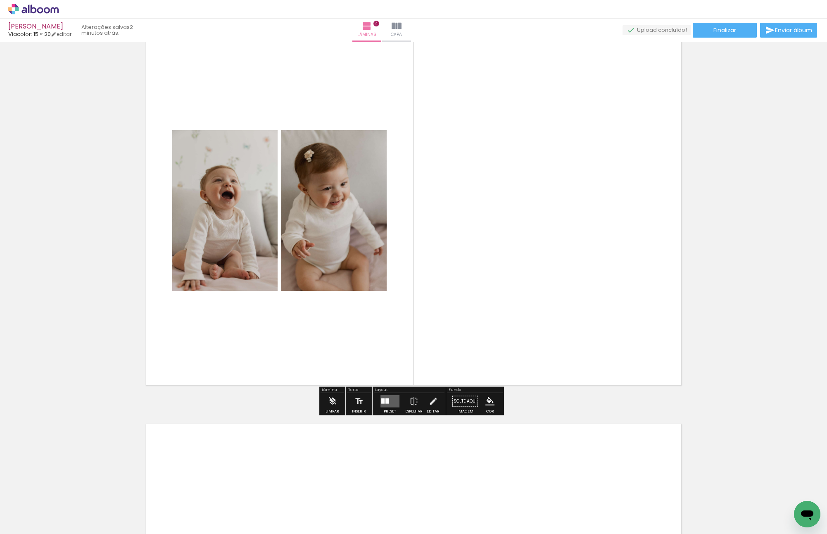
click at [385, 379] on div at bounding box center [386, 400] width 3 height 5
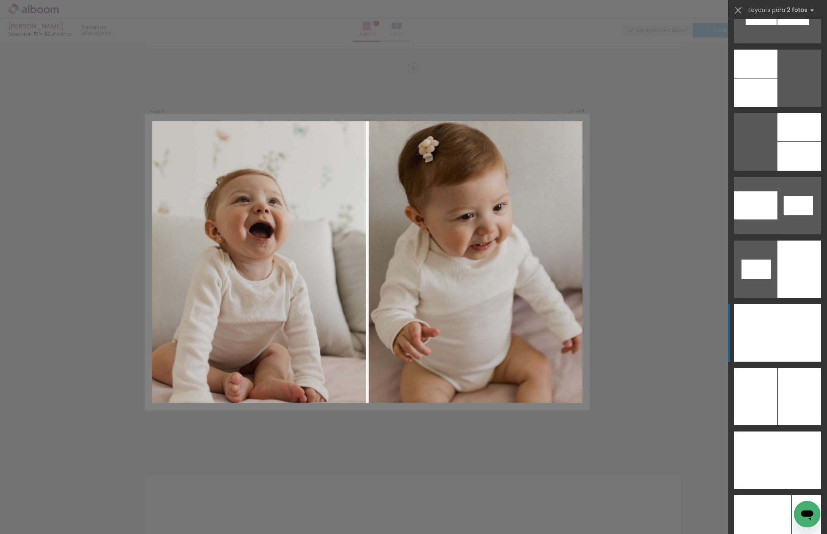
scroll to position [4418, 0]
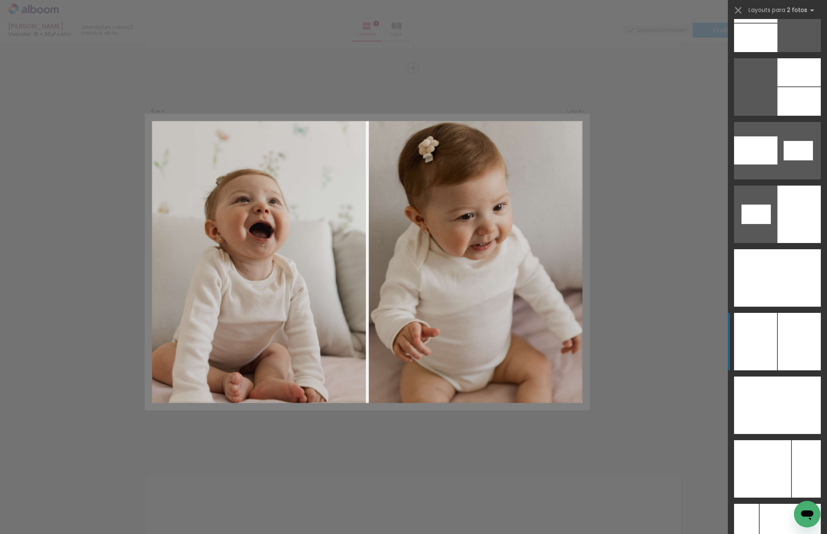
click at [792, 345] on div at bounding box center [799, 341] width 43 height 57
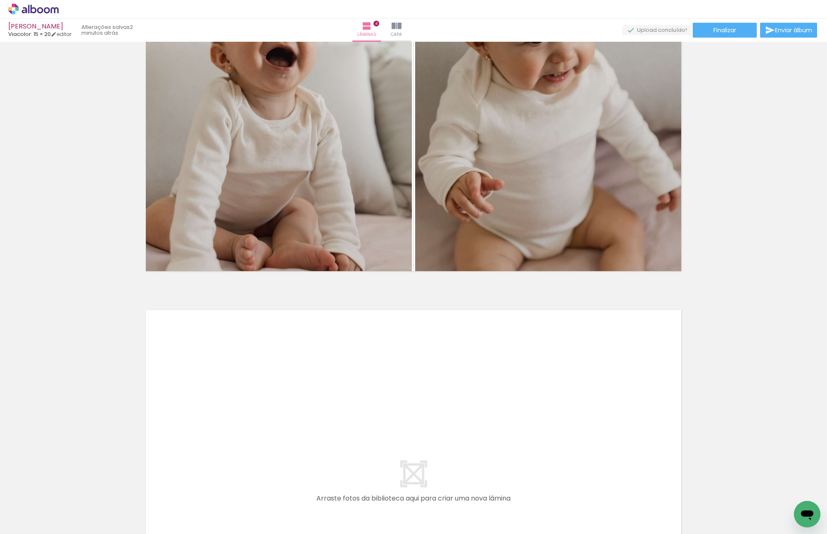
scroll to position [1149, 0]
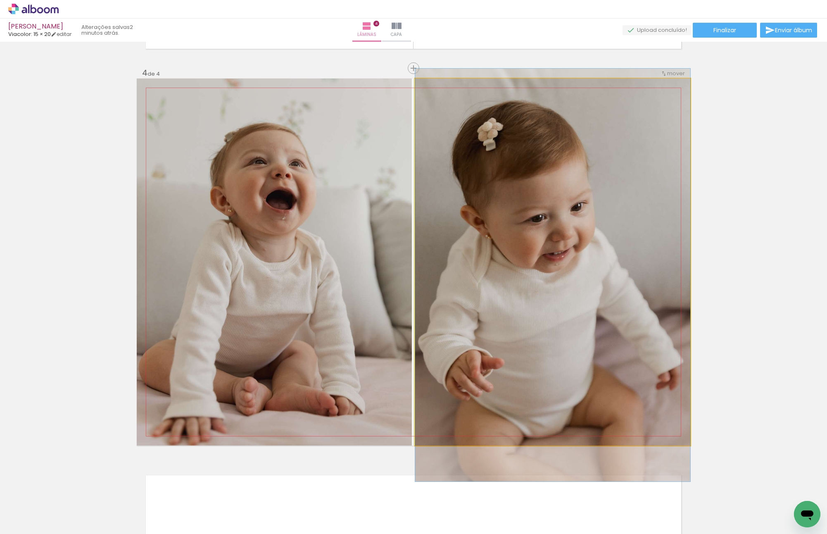
drag, startPoint x: 541, startPoint y: 209, endPoint x: 538, endPoint y: 222, distance: 13.7
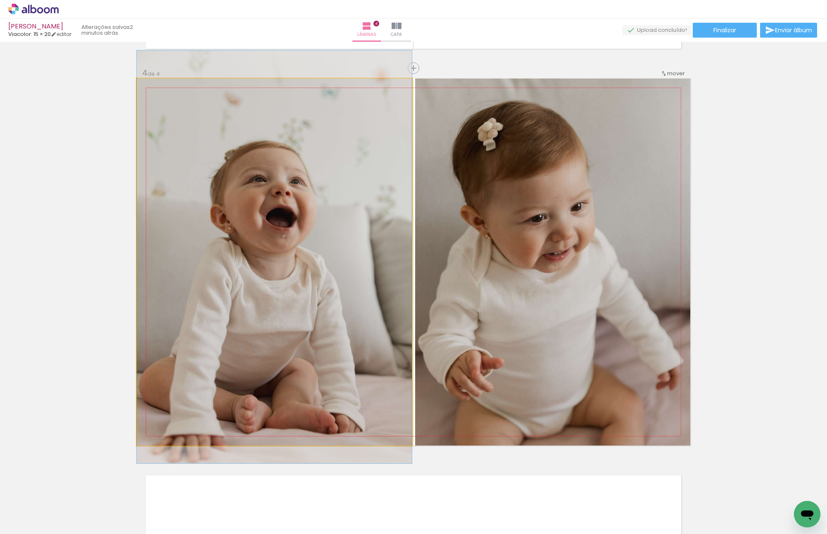
drag, startPoint x: 319, startPoint y: 218, endPoint x: 311, endPoint y: 235, distance: 19.2
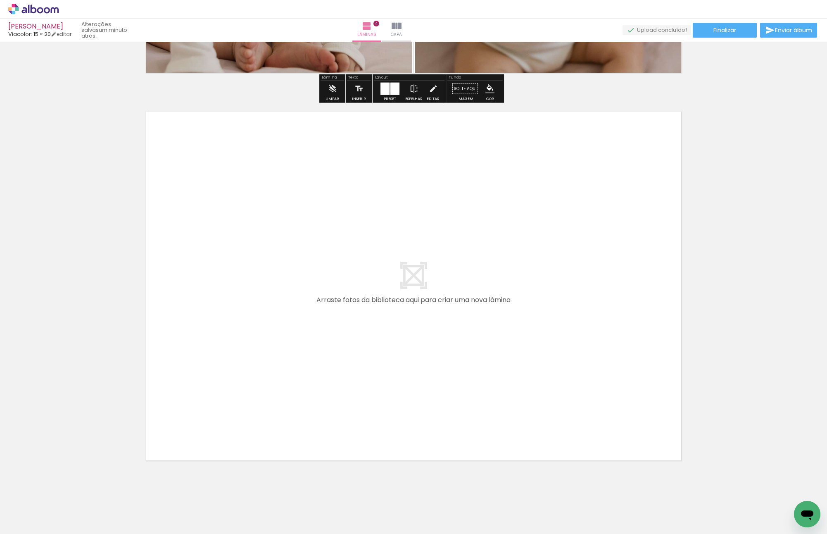
scroll to position [1521, 0]
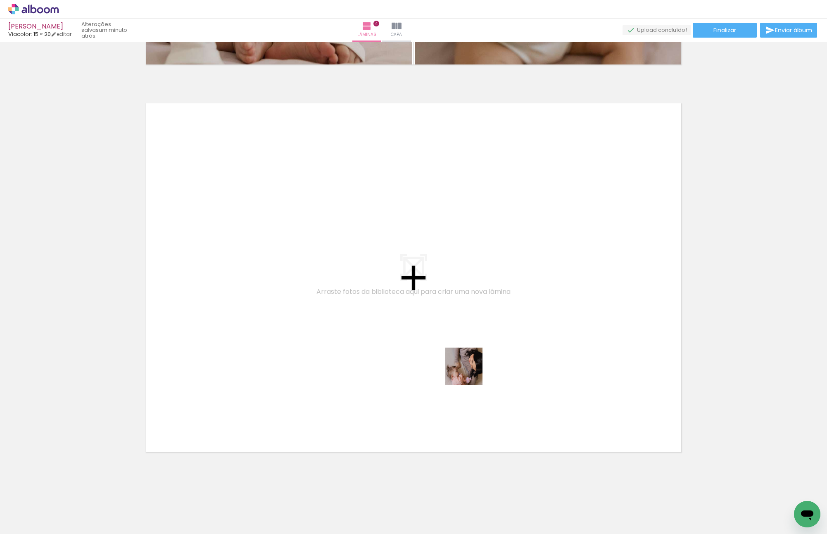
drag, startPoint x: 470, startPoint y: 372, endPoint x: 530, endPoint y: 499, distance: 140.8
click at [398, 282] on quentale-workspace at bounding box center [413, 267] width 827 height 534
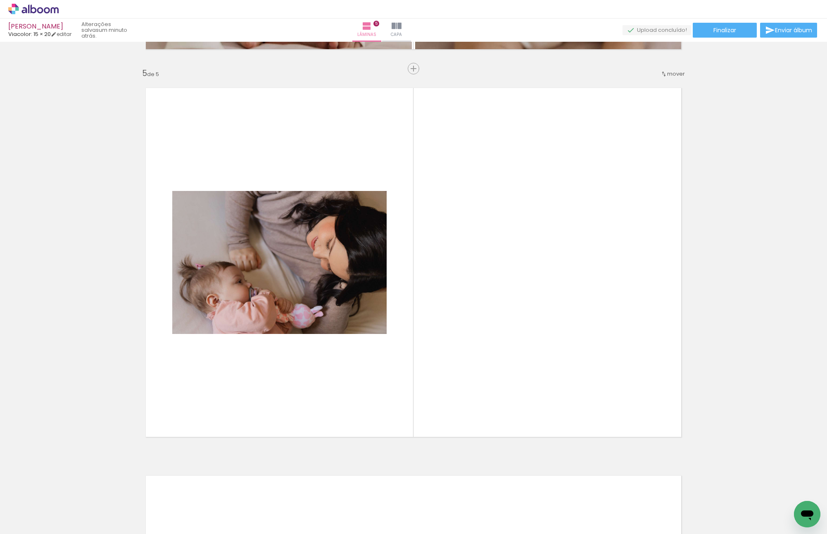
scroll to position [1537, 0]
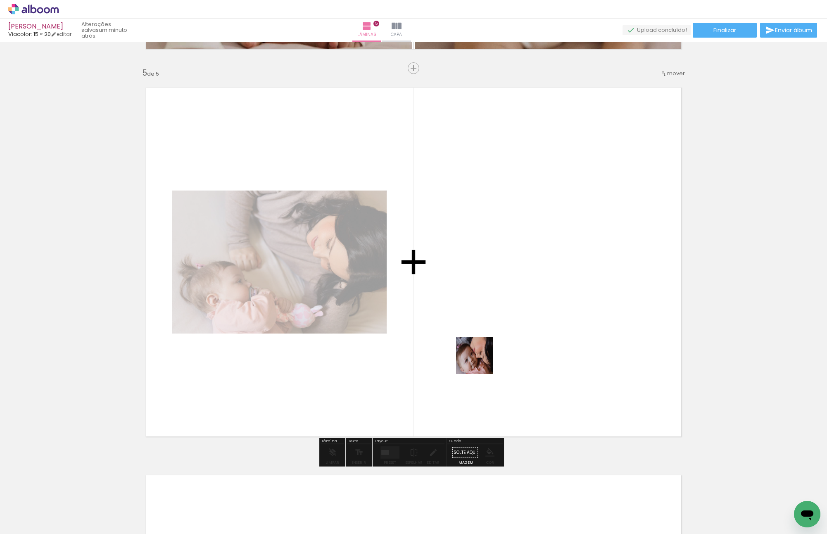
drag, startPoint x: 481, startPoint y: 361, endPoint x: 505, endPoint y: 372, distance: 27.0
click at [462, 332] on quentale-workspace at bounding box center [413, 267] width 827 height 534
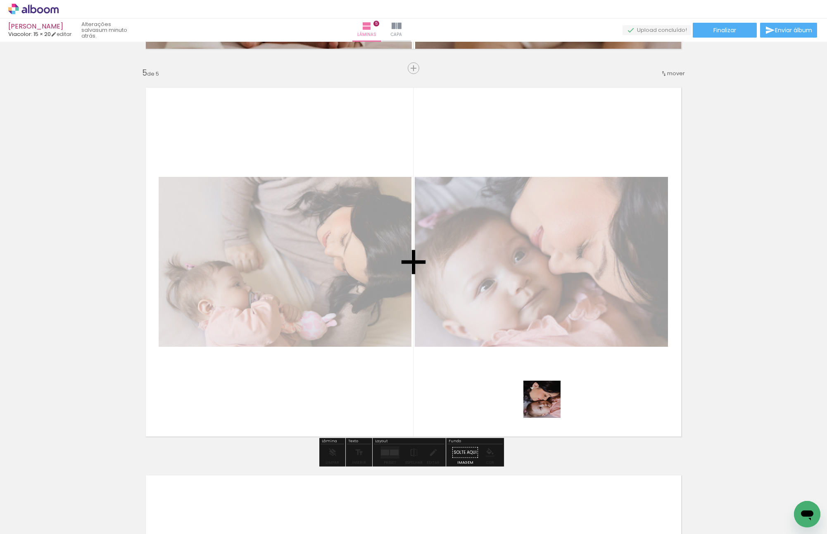
drag, startPoint x: 592, startPoint y: 493, endPoint x: 536, endPoint y: 379, distance: 128.0
click at [536, 379] on quentale-workspace at bounding box center [413, 267] width 827 height 534
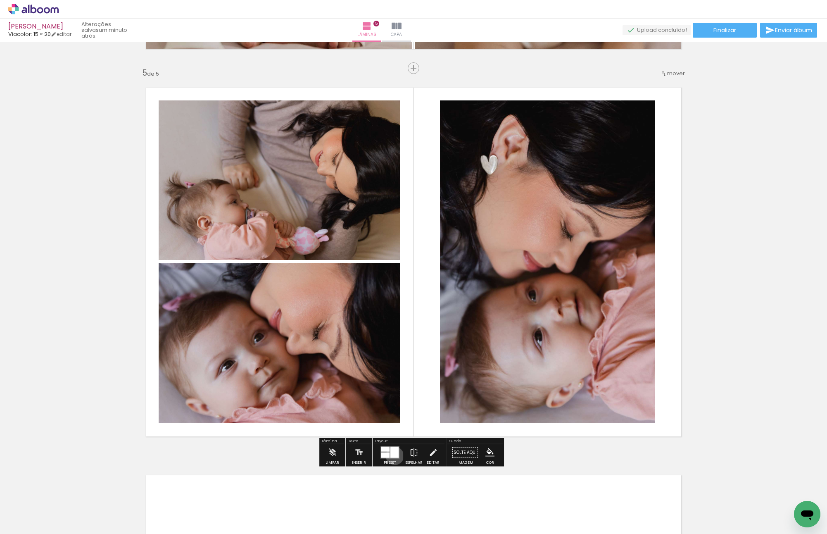
click at [393, 379] on div at bounding box center [394, 451] width 8 height 11
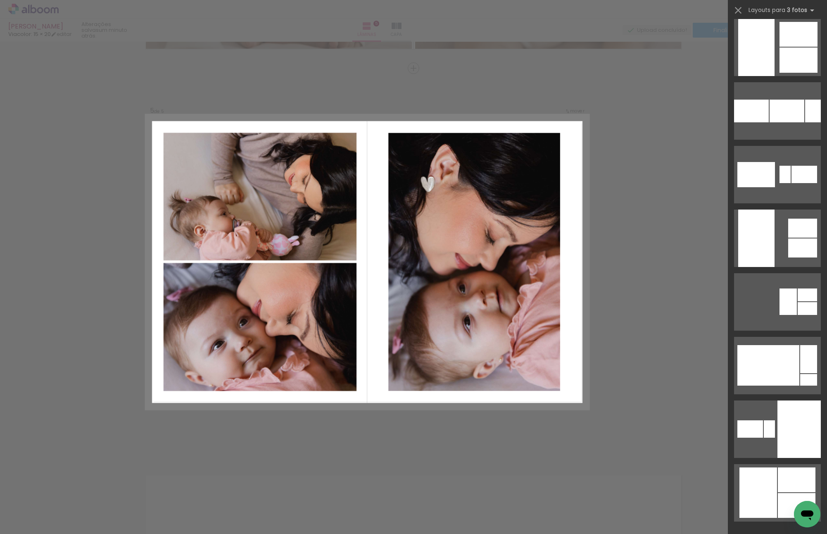
scroll to position [1006, 0]
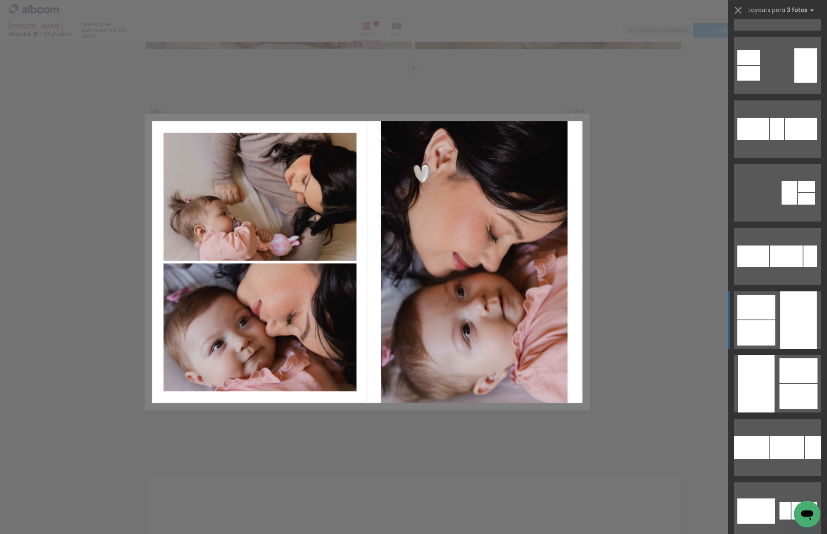
click at [792, 328] on div at bounding box center [798, 319] width 36 height 57
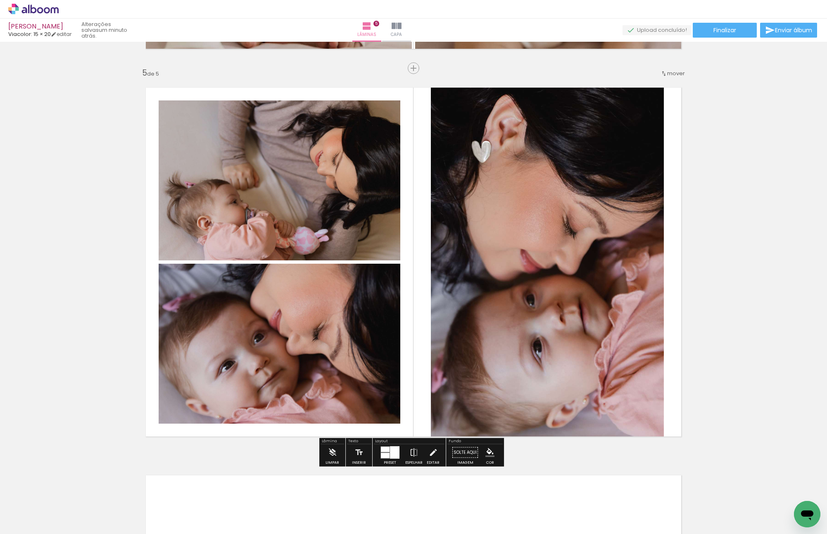
click at [536, 291] on quentale-photo at bounding box center [547, 261] width 233 height 367
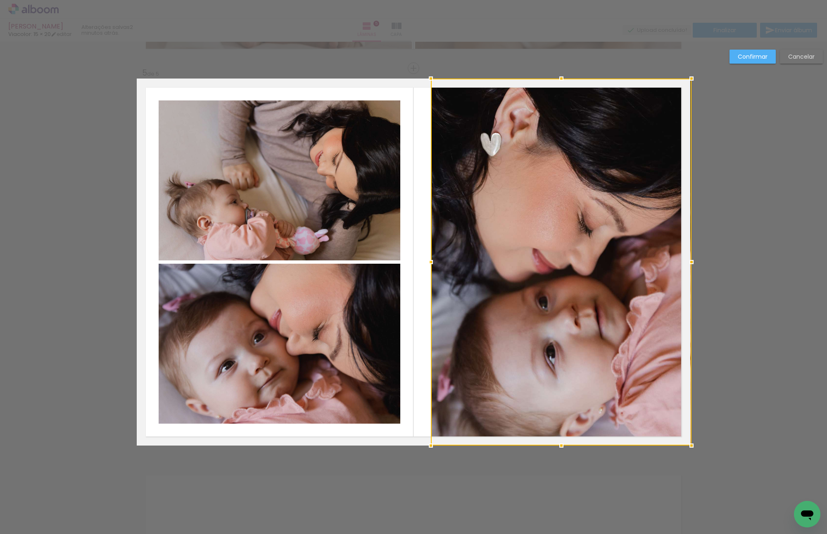
drag, startPoint x: 659, startPoint y: 263, endPoint x: 700, endPoint y: 263, distance: 41.3
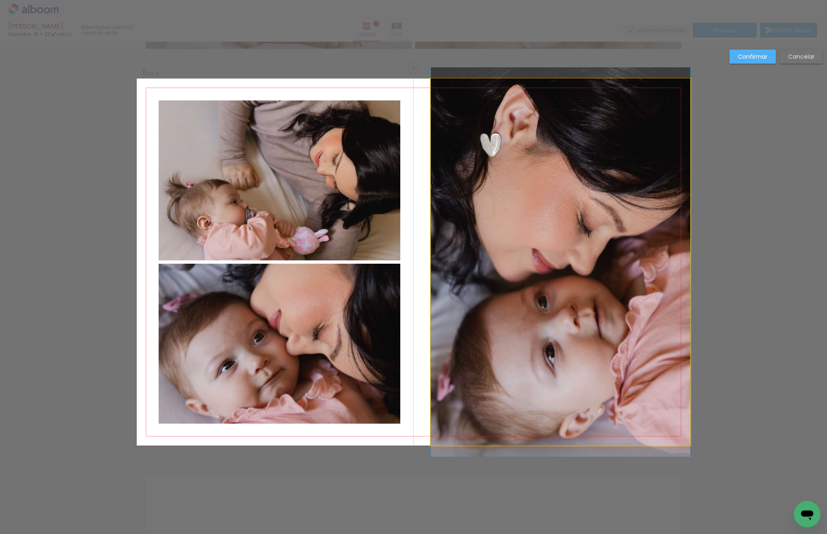
click at [603, 261] on quentale-photo at bounding box center [560, 261] width 259 height 367
click at [603, 261] on div at bounding box center [561, 261] width 261 height 367
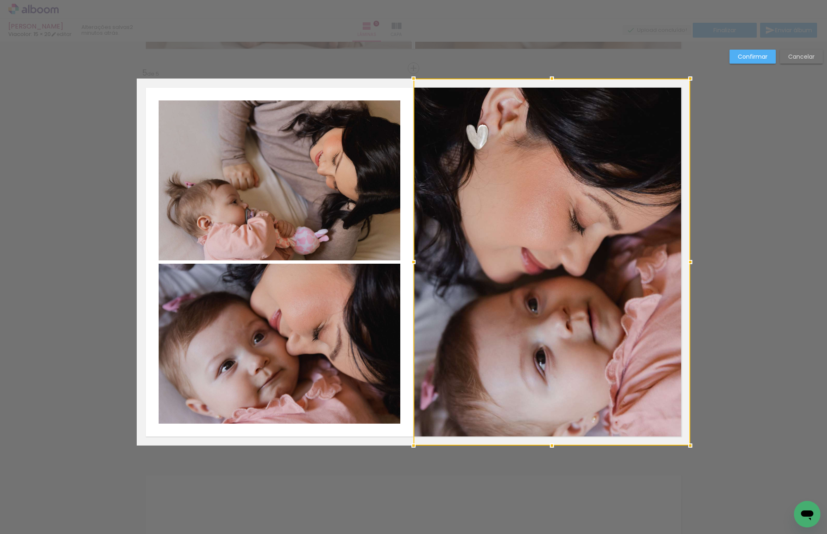
drag, startPoint x: 429, startPoint y: 263, endPoint x: 398, endPoint y: 261, distance: 31.1
click at [398, 261] on album-spread "5 de 5" at bounding box center [413, 261] width 553 height 367
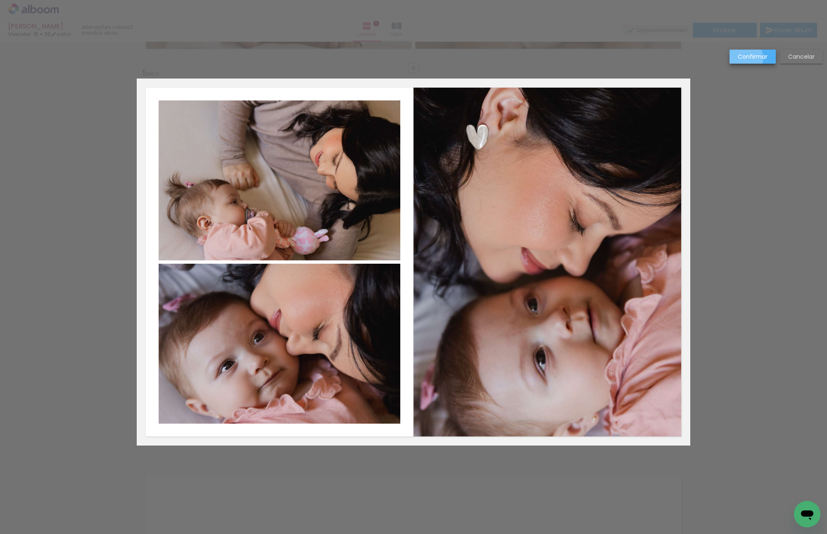
click at [0, 0] on slot "Confirmar" at bounding box center [0, 0] width 0 height 0
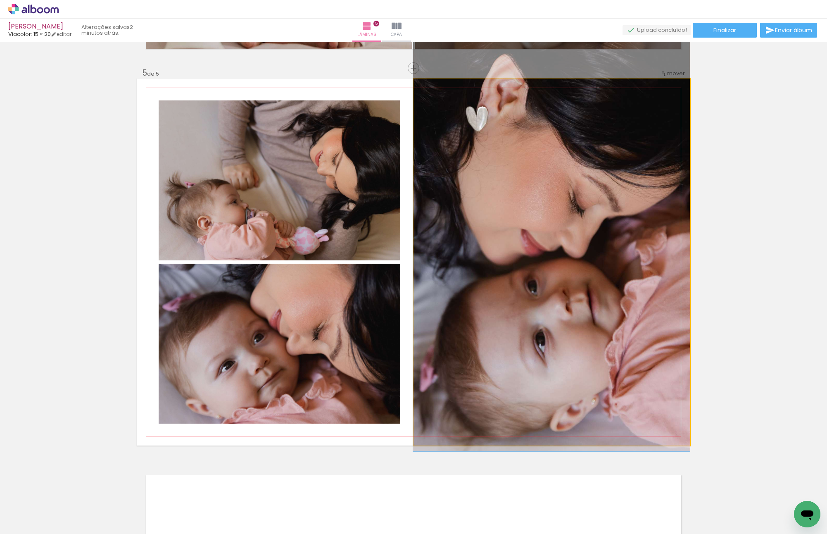
drag, startPoint x: 629, startPoint y: 209, endPoint x: 622, endPoint y: 190, distance: 19.5
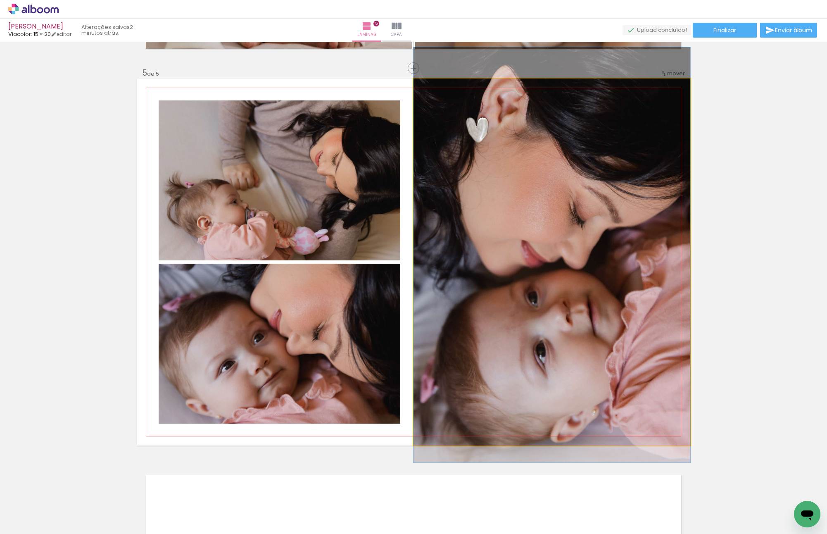
drag, startPoint x: 627, startPoint y: 227, endPoint x: 625, endPoint y: 238, distance: 11.3
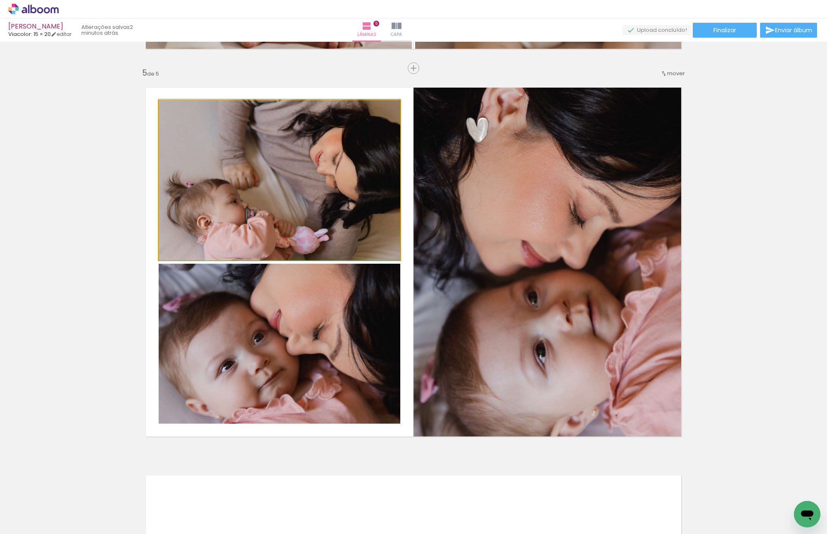
drag, startPoint x: 330, startPoint y: 197, endPoint x: 315, endPoint y: 192, distance: 15.1
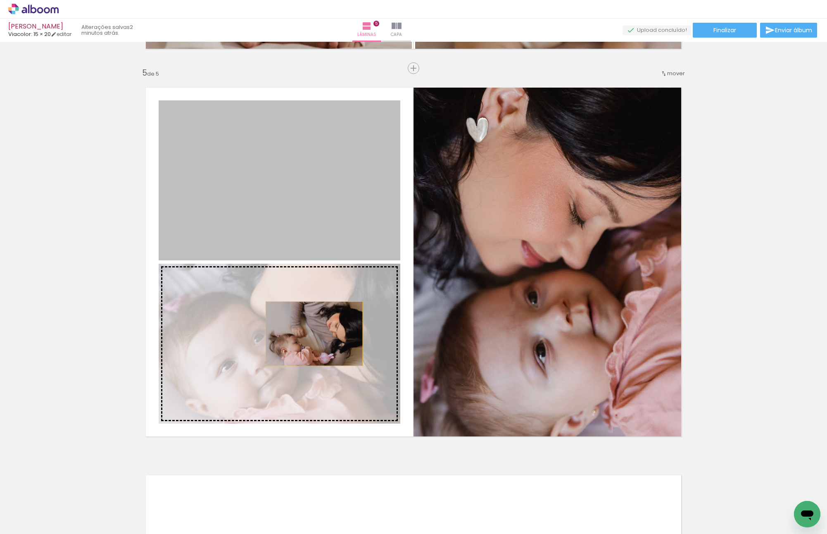
drag, startPoint x: 322, startPoint y: 185, endPoint x: 313, endPoint y: 339, distance: 153.9
click at [0, 0] on slot at bounding box center [0, 0] width 0 height 0
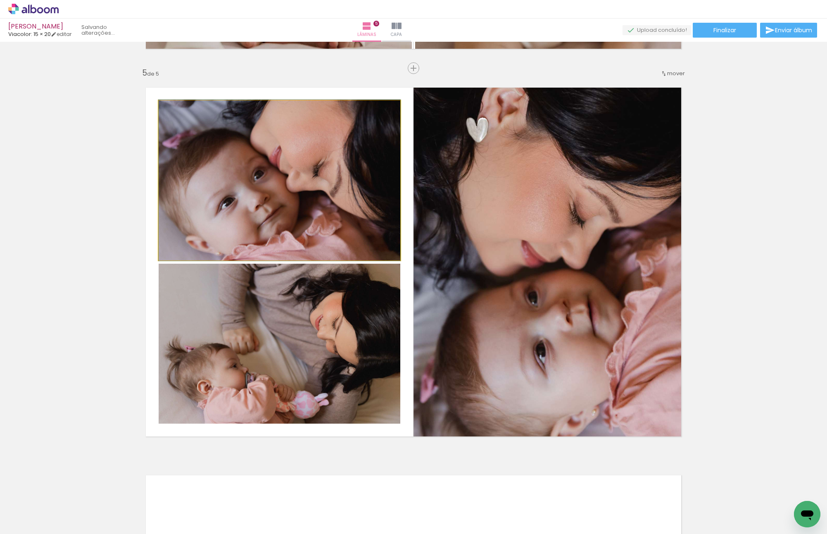
click at [318, 216] on quentale-photo at bounding box center [280, 180] width 242 height 160
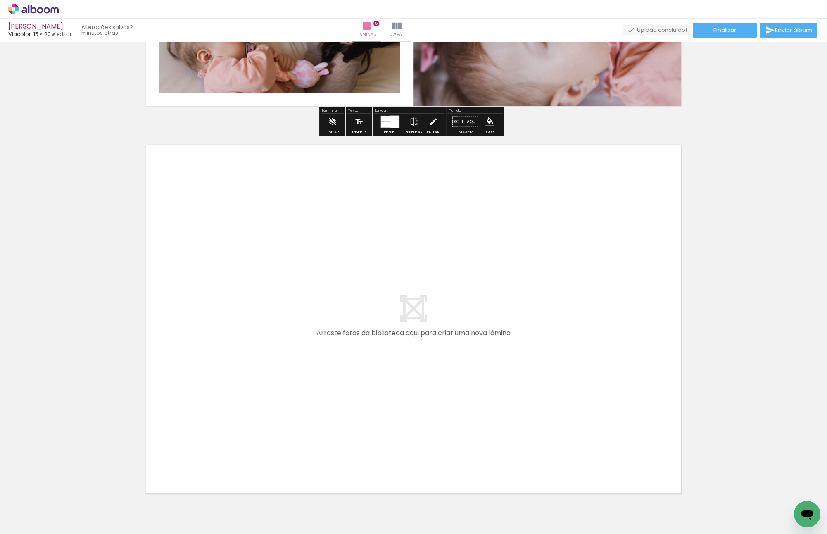
scroll to position [0, 124]
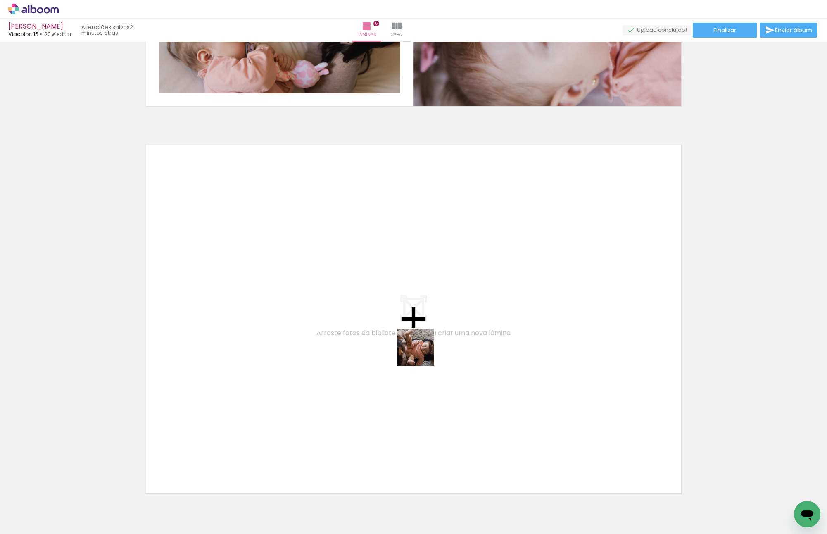
drag, startPoint x: 440, startPoint y: 370, endPoint x: 404, endPoint y: 337, distance: 48.8
click at [404, 337] on quentale-workspace at bounding box center [413, 267] width 827 height 534
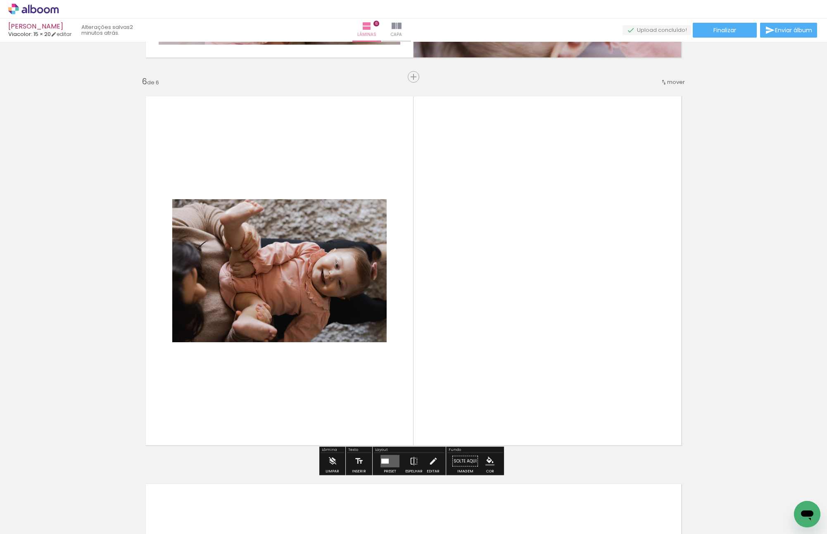
scroll to position [1924, 0]
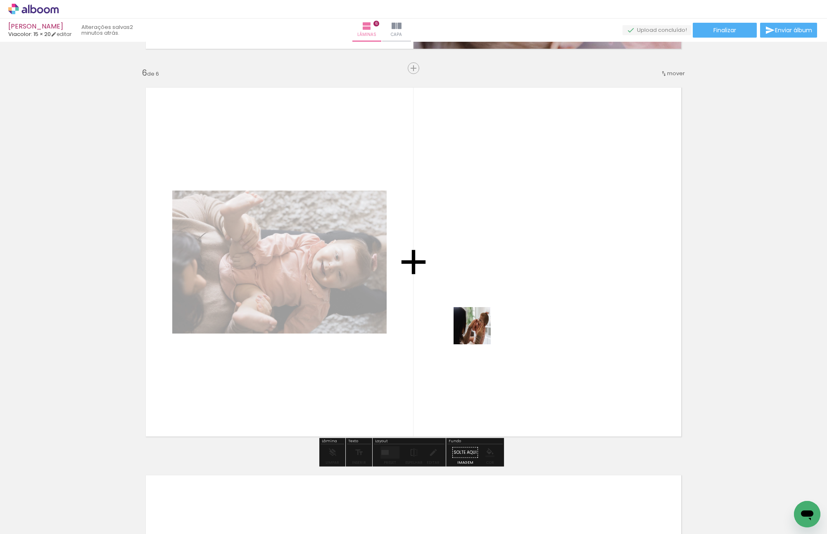
drag, startPoint x: 584, startPoint y: 509, endPoint x: 478, endPoint y: 332, distance: 206.6
click at [478, 332] on quentale-workspace at bounding box center [413, 267] width 827 height 534
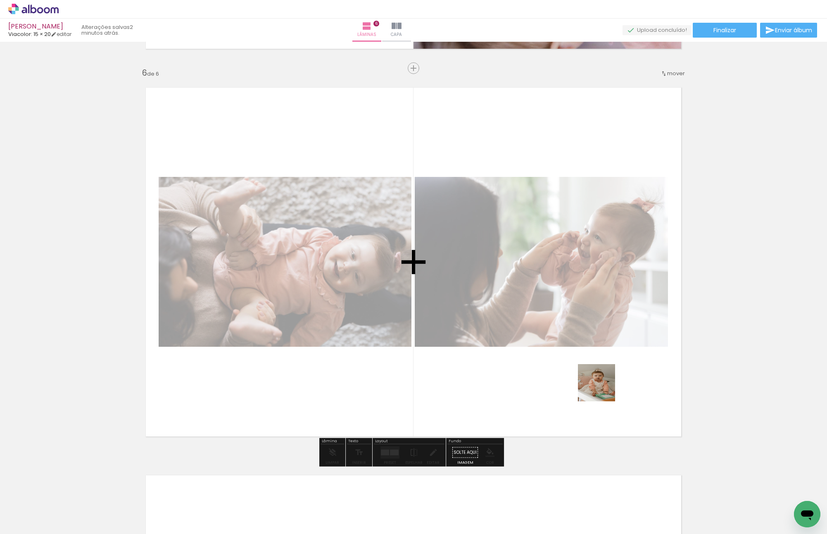
click at [602, 379] on quentale-workspace at bounding box center [413, 267] width 827 height 534
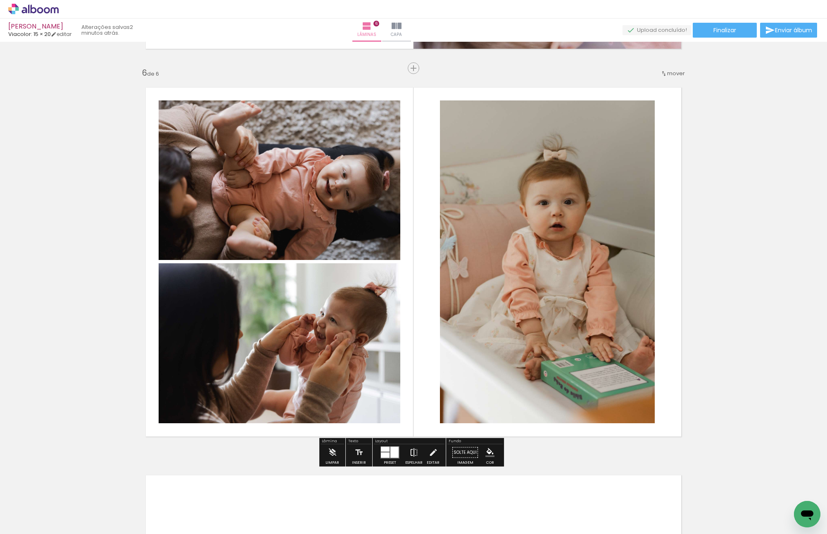
click at [413, 379] on iron-icon at bounding box center [413, 452] width 9 height 17
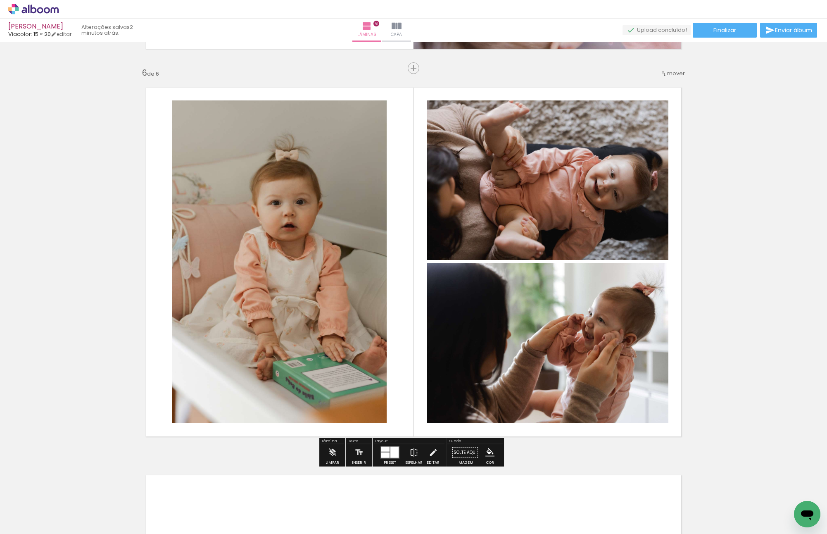
click at [390, 379] on div at bounding box center [394, 451] width 8 height 11
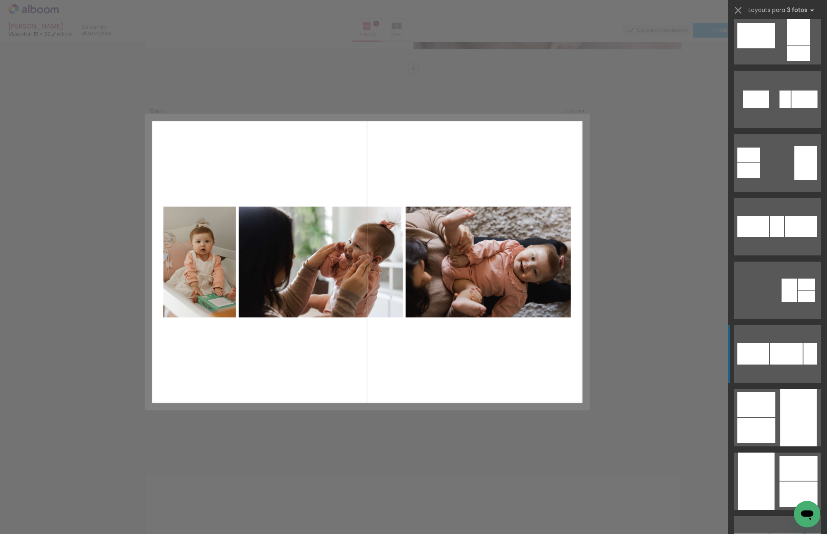
scroll to position [1156, 0]
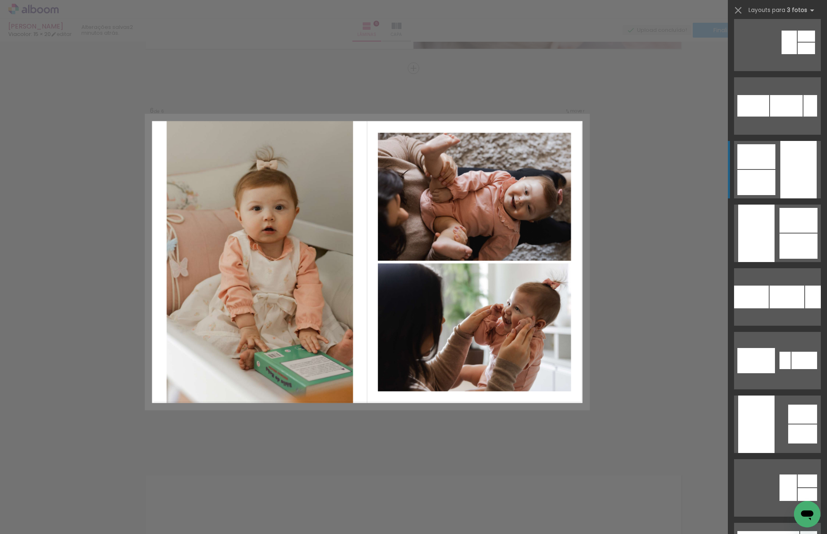
click at [782, 178] on div at bounding box center [798, 169] width 36 height 57
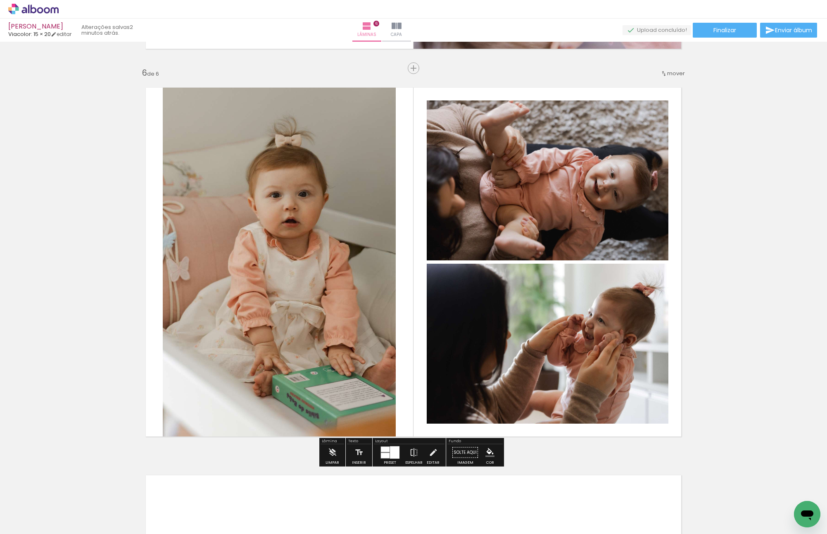
click at [278, 288] on quentale-photo at bounding box center [279, 261] width 233 height 367
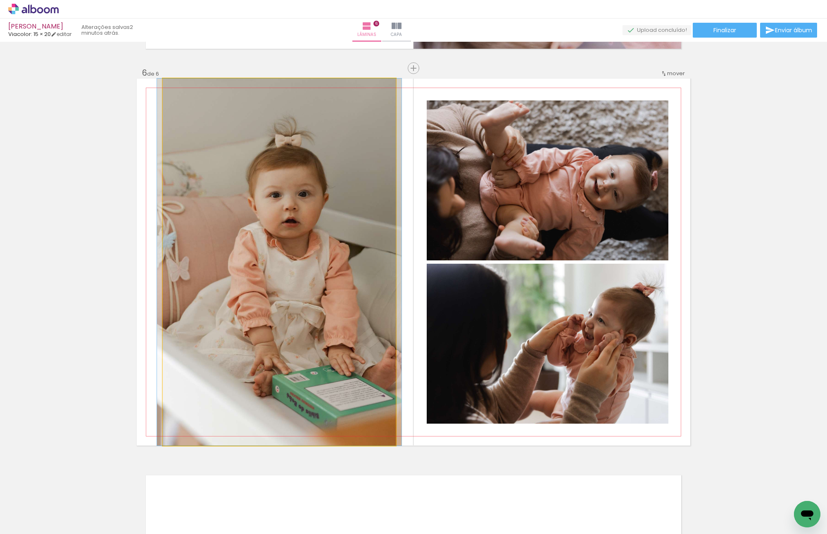
click at [278, 288] on quentale-photo at bounding box center [279, 261] width 233 height 367
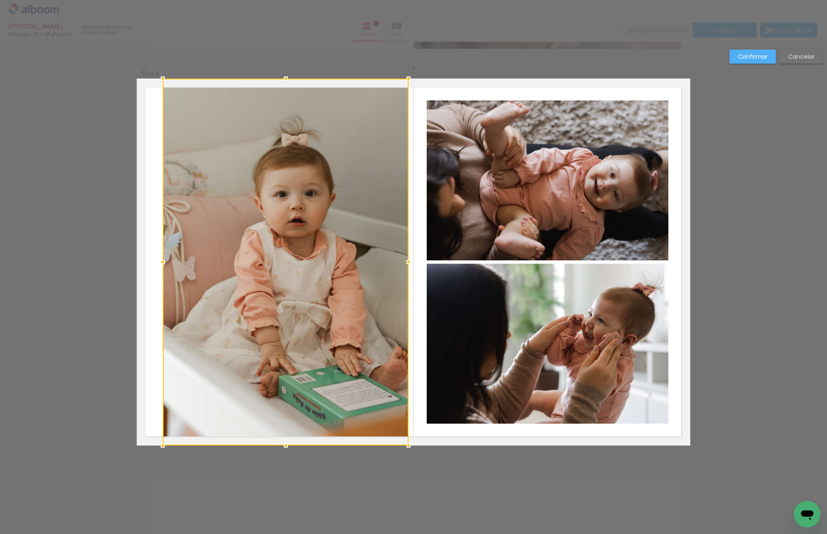
drag, startPoint x: 396, startPoint y: 261, endPoint x: 409, endPoint y: 261, distance: 13.2
click at [409, 261] on div at bounding box center [408, 262] width 17 height 17
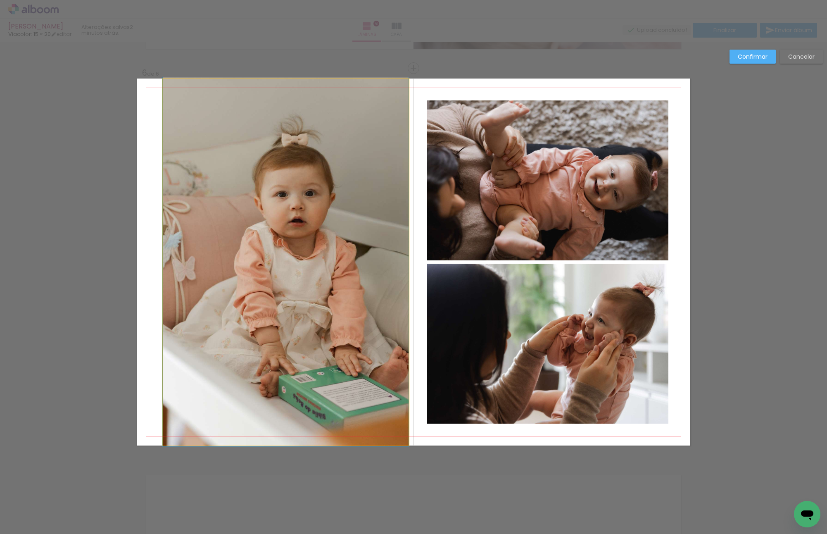
click at [391, 266] on quentale-photo at bounding box center [286, 261] width 246 height 367
click at [391, 266] on div at bounding box center [286, 261] width 246 height 367
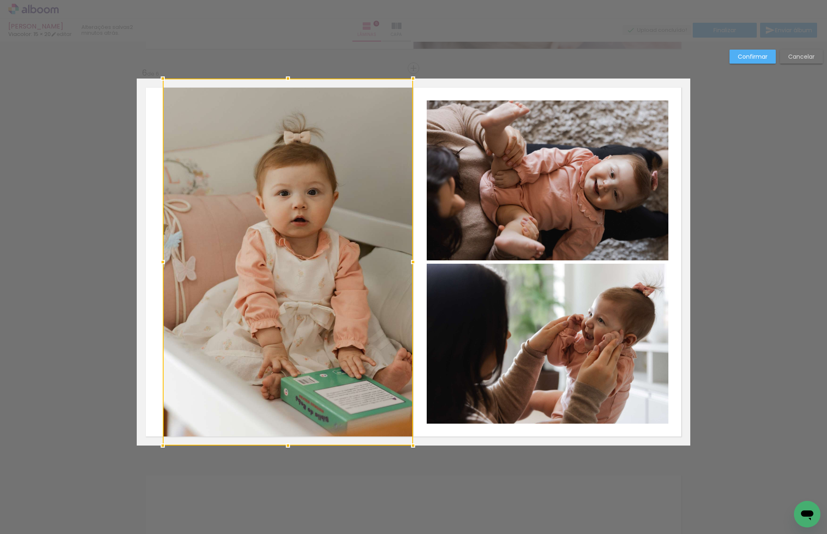
drag, startPoint x: 406, startPoint y: 263, endPoint x: 411, endPoint y: 262, distance: 4.6
click at [411, 262] on div at bounding box center [413, 262] width 17 height 17
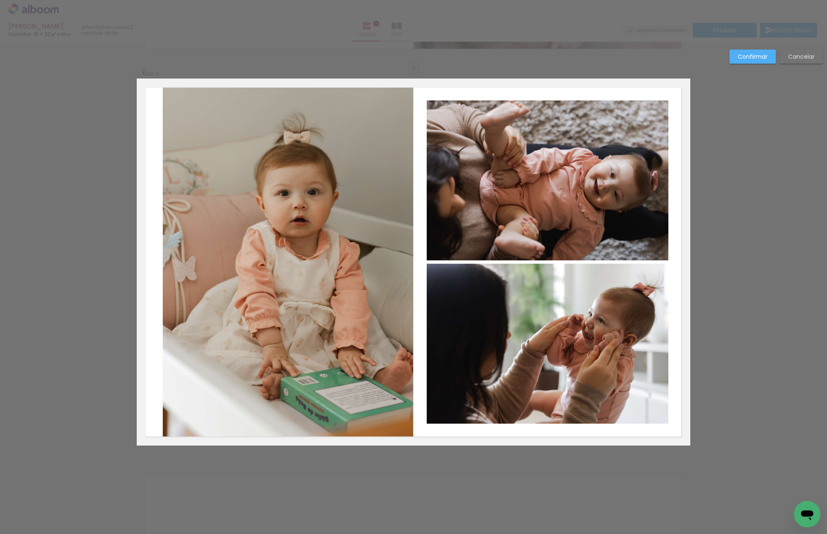
click at [269, 264] on quentale-photo at bounding box center [288, 261] width 250 height 367
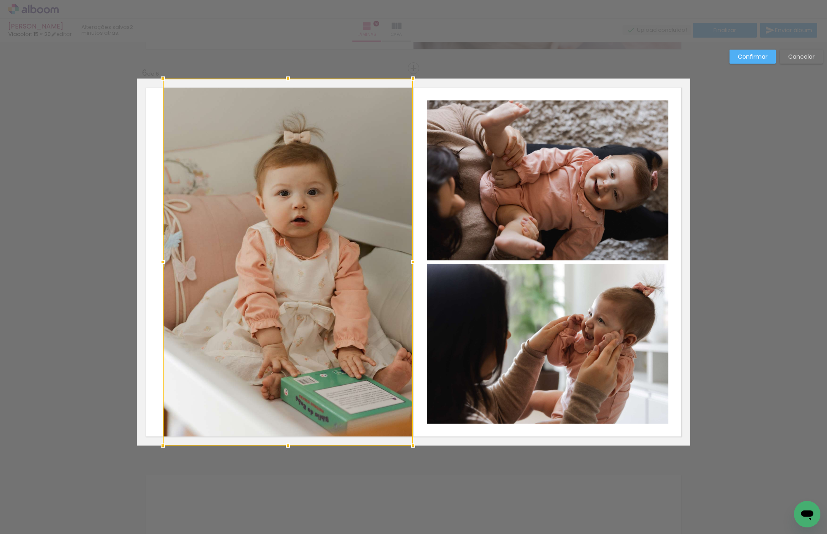
click at [269, 264] on div at bounding box center [288, 261] width 250 height 367
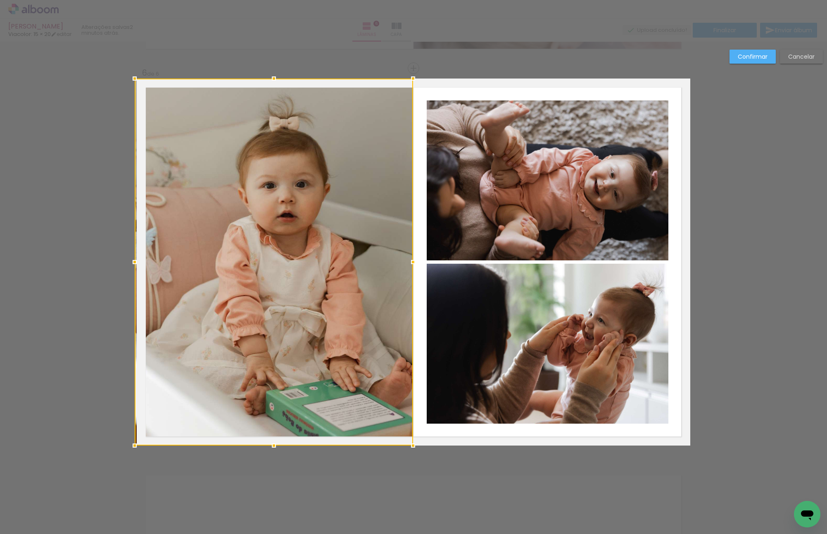
drag, startPoint x: 161, startPoint y: 261, endPoint x: 95, endPoint y: 261, distance: 66.9
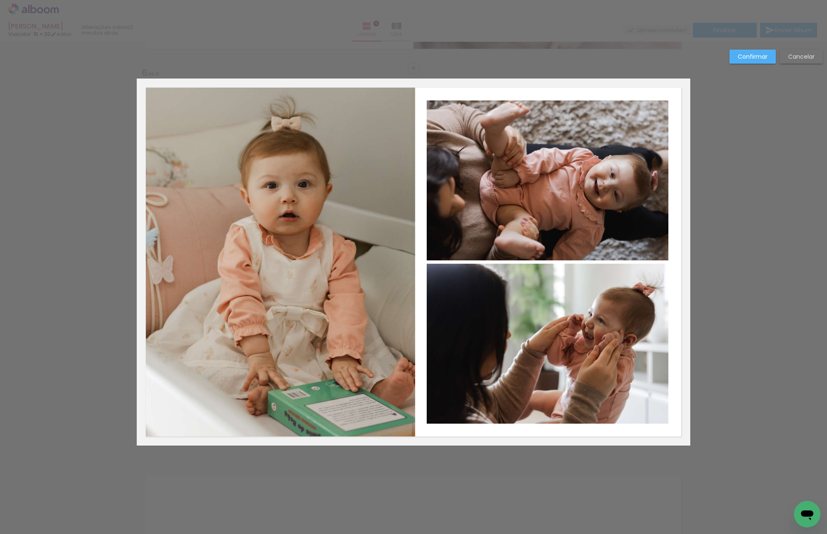
click at [344, 288] on quentale-photo at bounding box center [276, 261] width 278 height 367
click at [344, 288] on div at bounding box center [274, 261] width 278 height 367
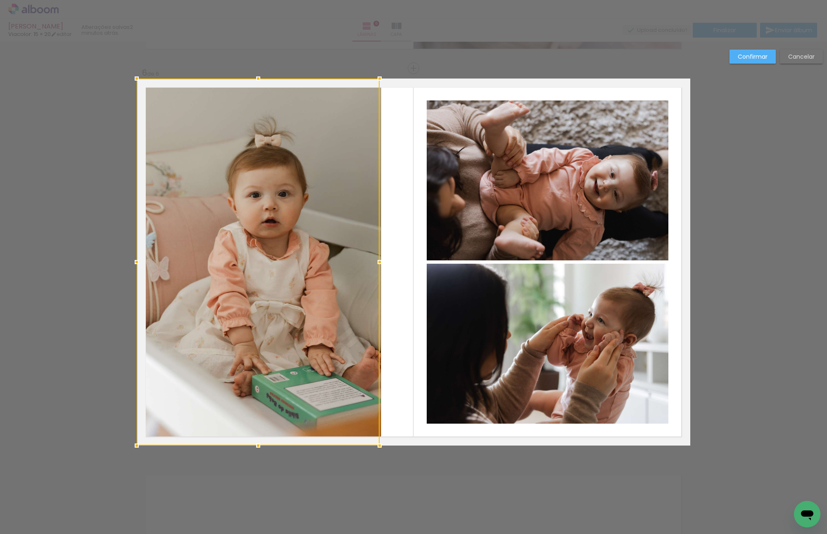
click at [408, 265] on album-spread "6 de 6" at bounding box center [413, 261] width 553 height 367
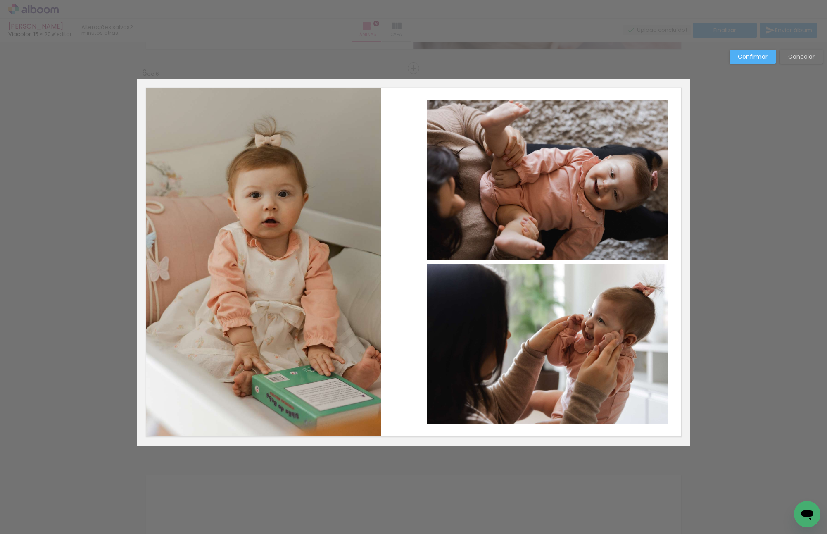
click at [345, 268] on quentale-photo at bounding box center [259, 261] width 244 height 367
click at [345, 268] on div at bounding box center [258, 261] width 243 height 367
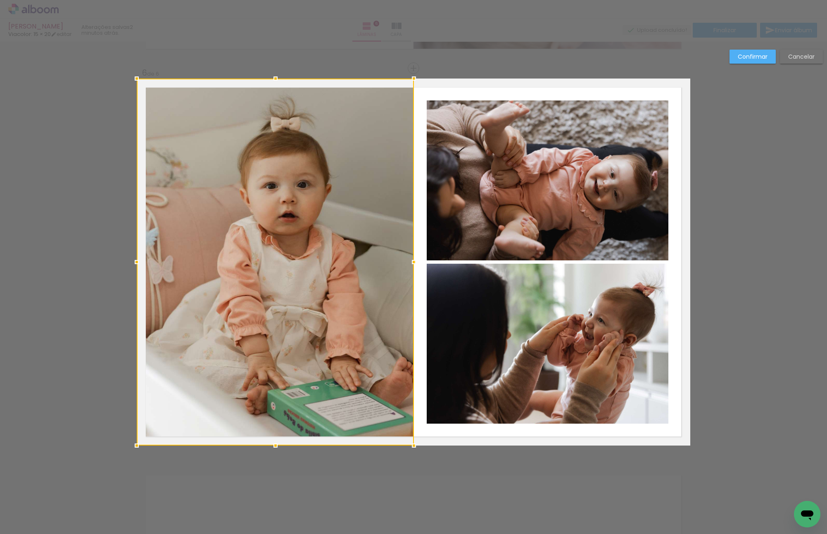
drag, startPoint x: 384, startPoint y: 260, endPoint x: 416, endPoint y: 259, distance: 32.2
click at [416, 259] on div at bounding box center [414, 262] width 17 height 17
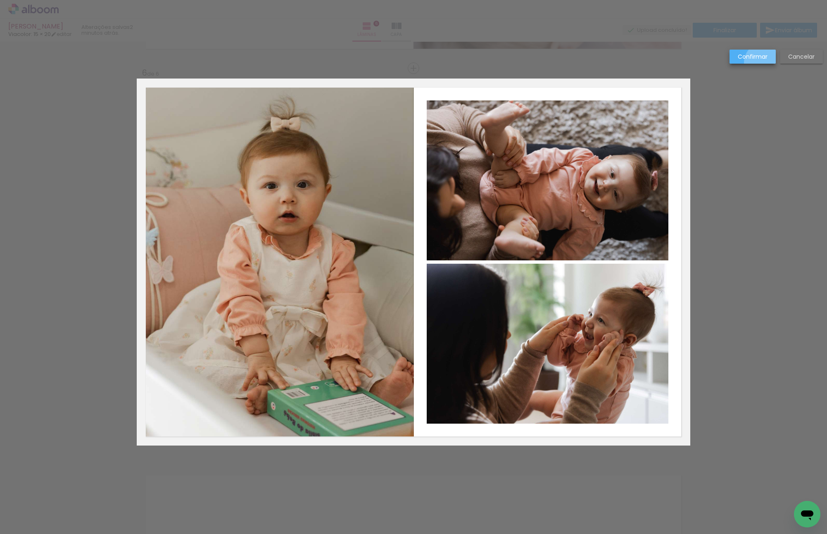
click at [764, 63] on paper-button "Confirmar" at bounding box center [752, 57] width 46 height 14
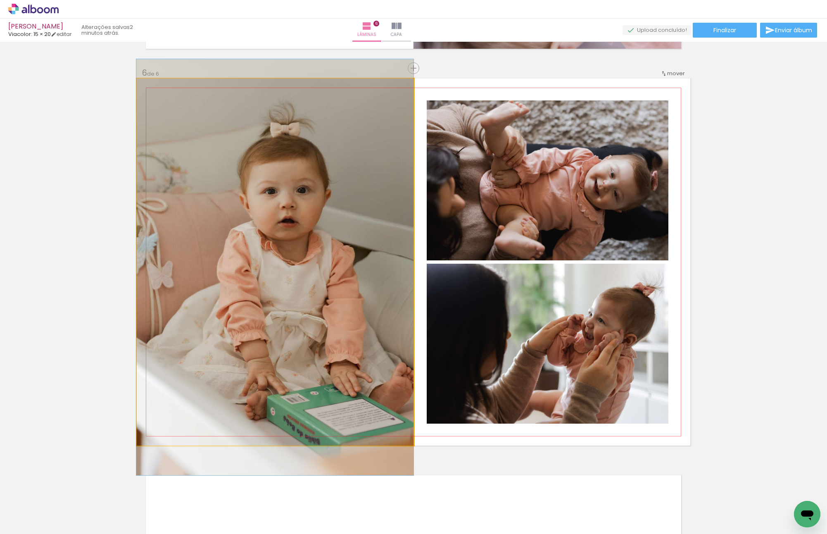
drag, startPoint x: 320, startPoint y: 214, endPoint x: 303, endPoint y: 219, distance: 17.5
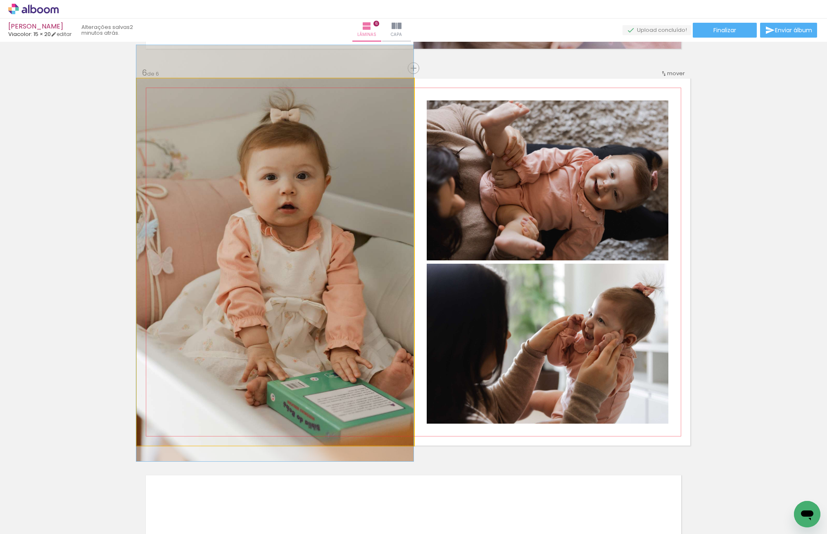
drag, startPoint x: 330, startPoint y: 239, endPoint x: 320, endPoint y: 227, distance: 15.2
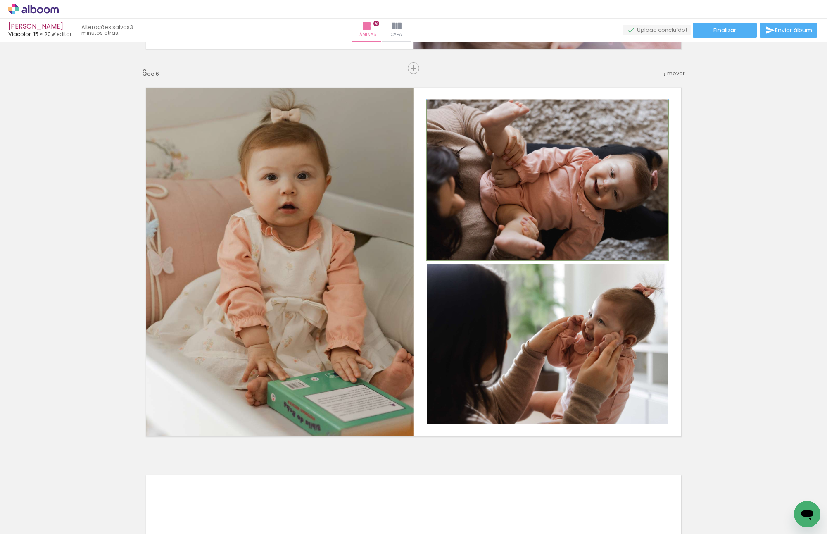
drag, startPoint x: 605, startPoint y: 218, endPoint x: 604, endPoint y: 207, distance: 10.9
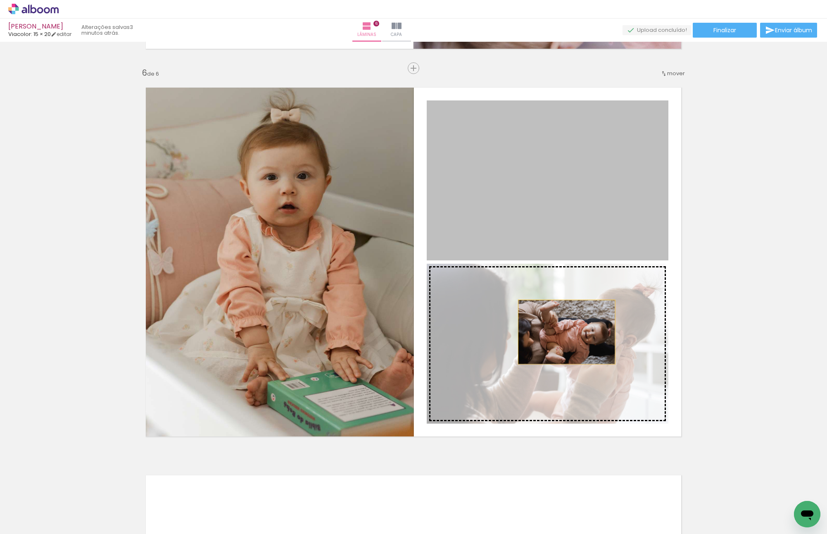
drag, startPoint x: 562, startPoint y: 161, endPoint x: 563, endPoint y: 332, distance: 170.1
click at [0, 0] on slot at bounding box center [0, 0] width 0 height 0
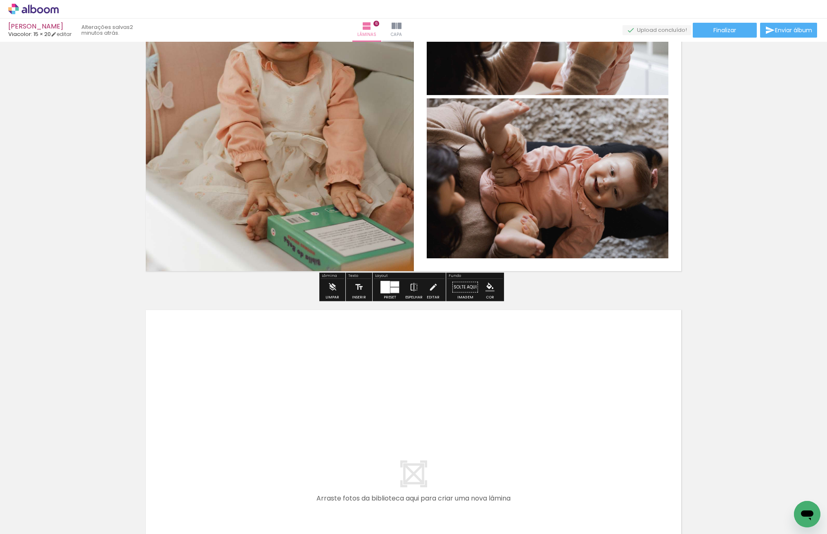
scroll to position [0, 168]
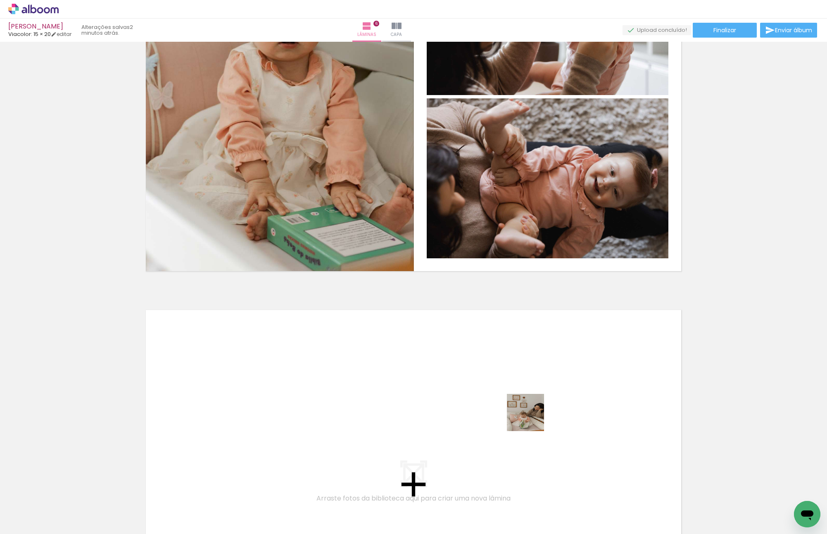
drag, startPoint x: 609, startPoint y: 504, endPoint x: 674, endPoint y: 500, distance: 65.4
click at [529, 379] on quentale-workspace at bounding box center [413, 267] width 827 height 534
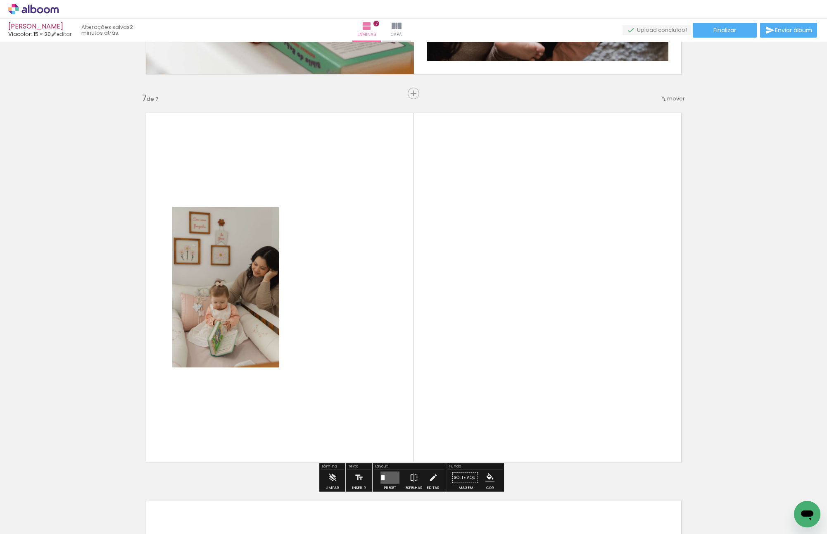
scroll to position [2311, 0]
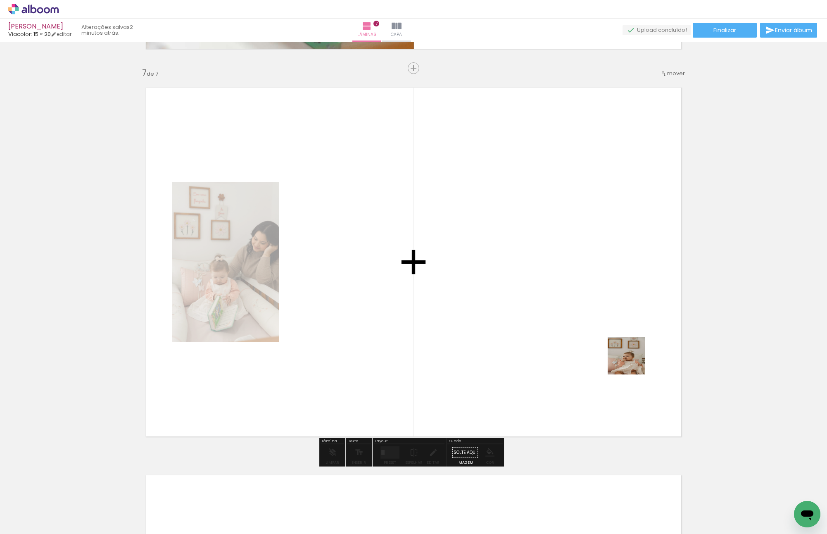
drag, startPoint x: 632, startPoint y: 362, endPoint x: 601, endPoint y: 322, distance: 50.6
click at [607, 323] on quentale-workspace at bounding box center [413, 267] width 827 height 534
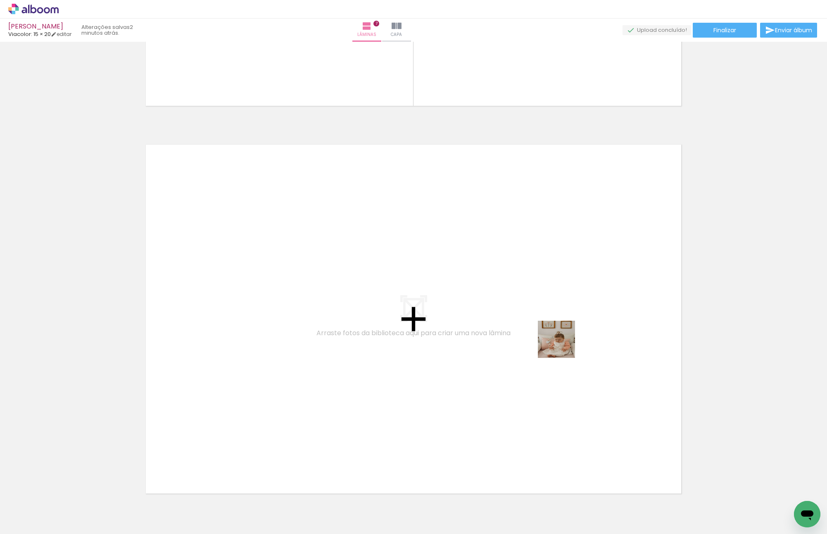
drag, startPoint x: 609, startPoint y: 380, endPoint x: 712, endPoint y: 484, distance: 146.0
click at [487, 300] on quentale-workspace at bounding box center [413, 267] width 827 height 534
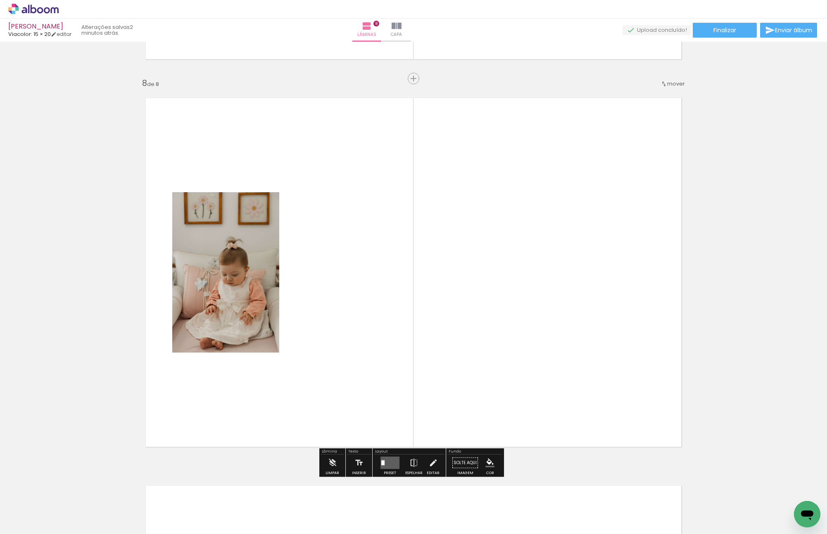
scroll to position [2699, 0]
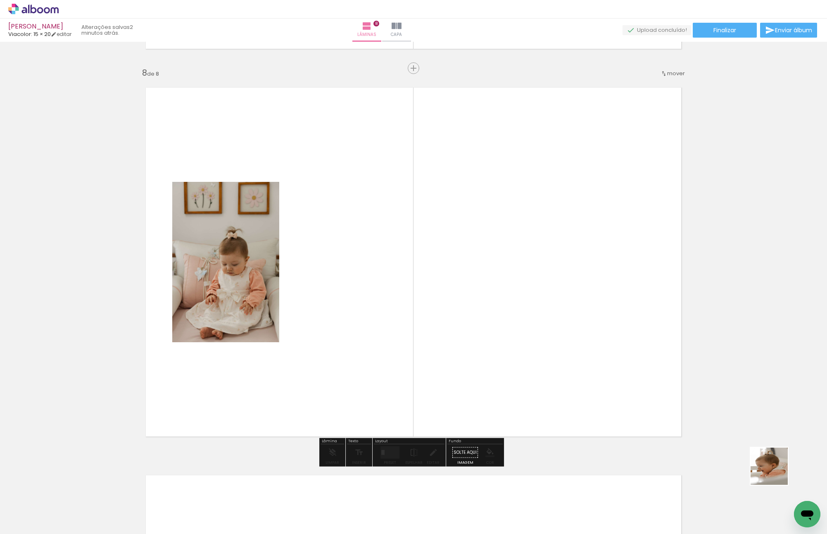
drag, startPoint x: 792, startPoint y: 495, endPoint x: 584, endPoint y: 379, distance: 238.1
click at [550, 273] on quentale-workspace at bounding box center [413, 267] width 827 height 534
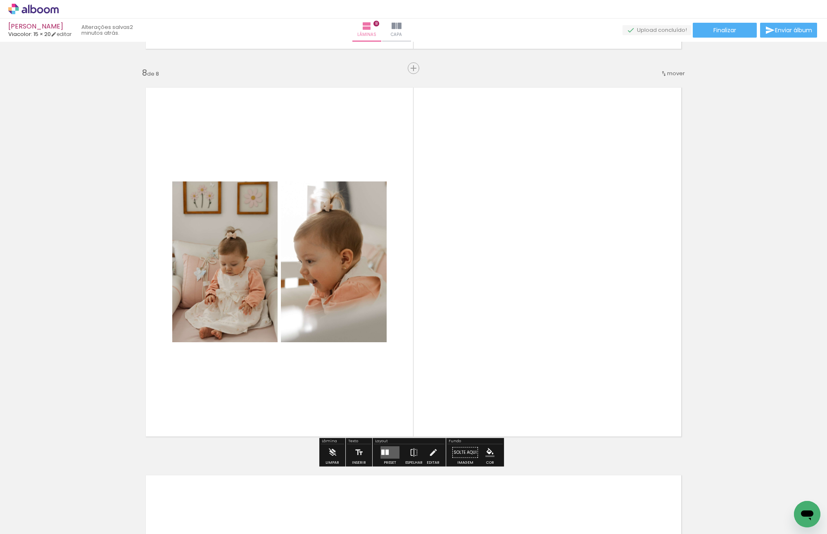
drag, startPoint x: 750, startPoint y: 498, endPoint x: 531, endPoint y: 282, distance: 307.8
click at [531, 282] on quentale-workspace at bounding box center [413, 267] width 827 height 534
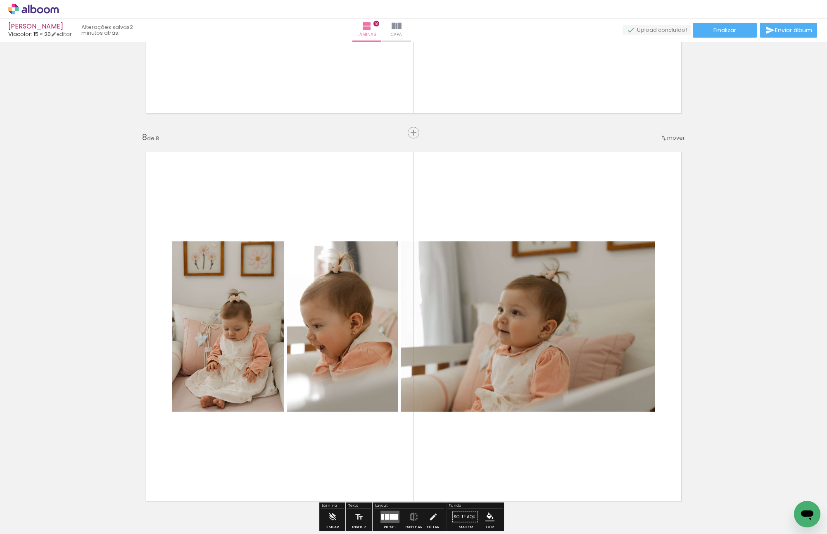
scroll to position [2492, 0]
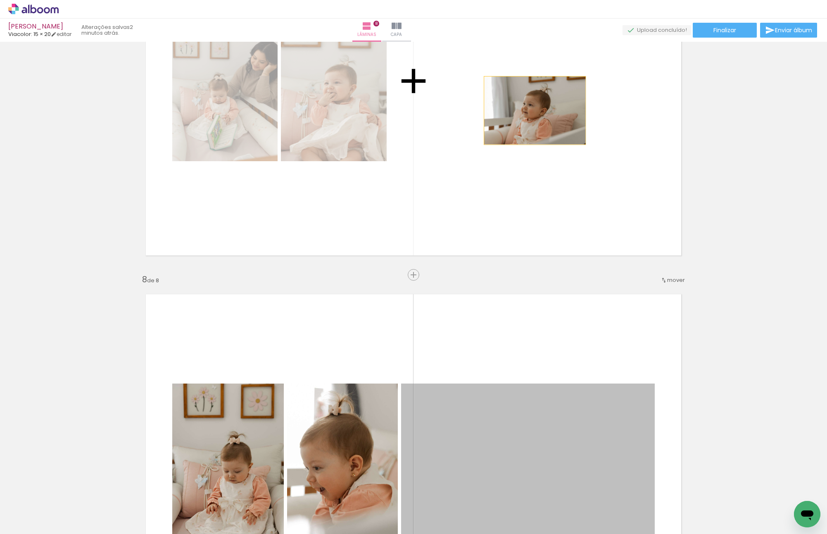
drag, startPoint x: 533, startPoint y: 429, endPoint x: 531, endPoint y: 109, distance: 319.6
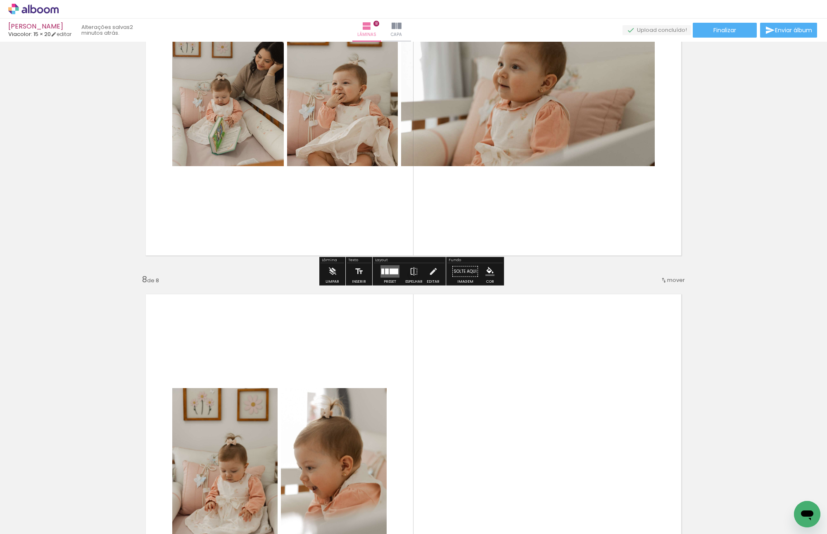
scroll to position [2286, 0]
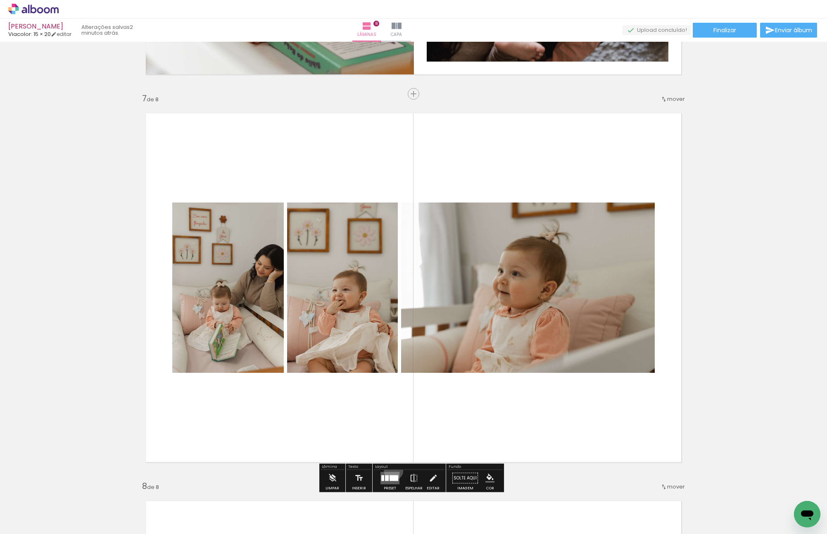
click at [392, 379] on div at bounding box center [390, 478] width 22 height 17
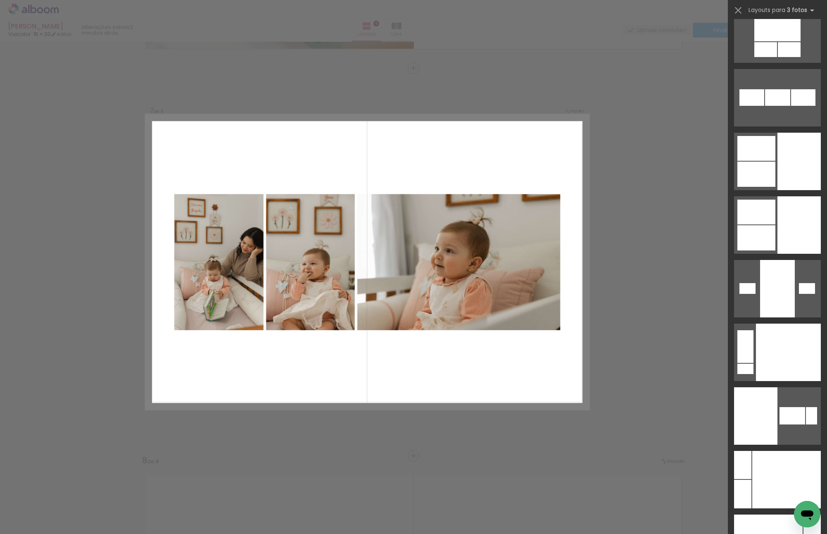
scroll to position [11672, 0]
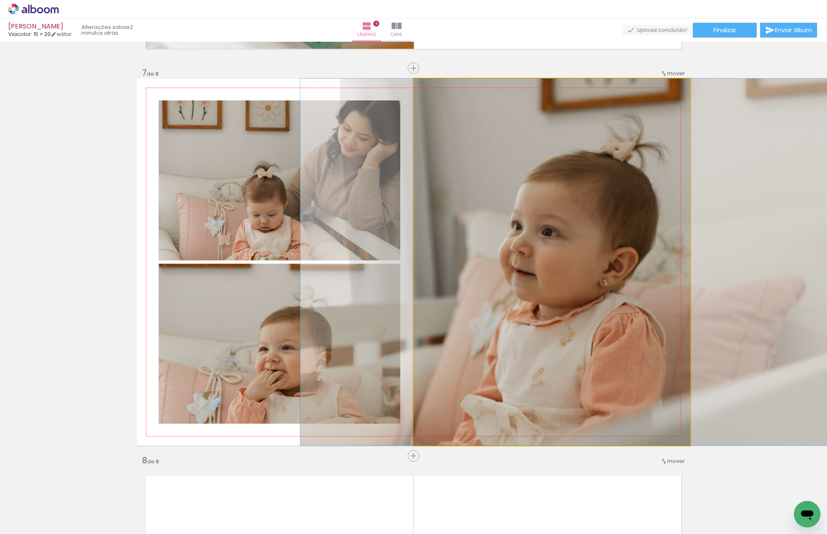
drag, startPoint x: 524, startPoint y: 254, endPoint x: 547, endPoint y: 225, distance: 37.0
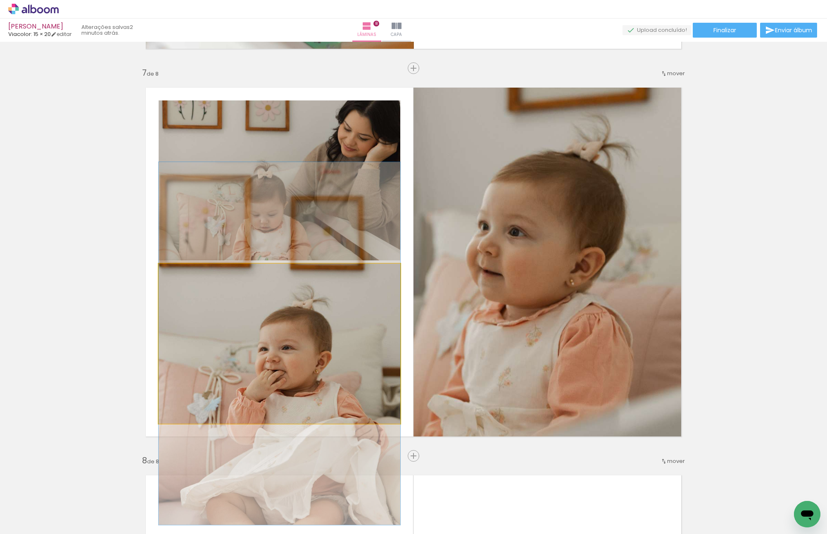
click at [373, 339] on quentale-photo at bounding box center [280, 343] width 242 height 160
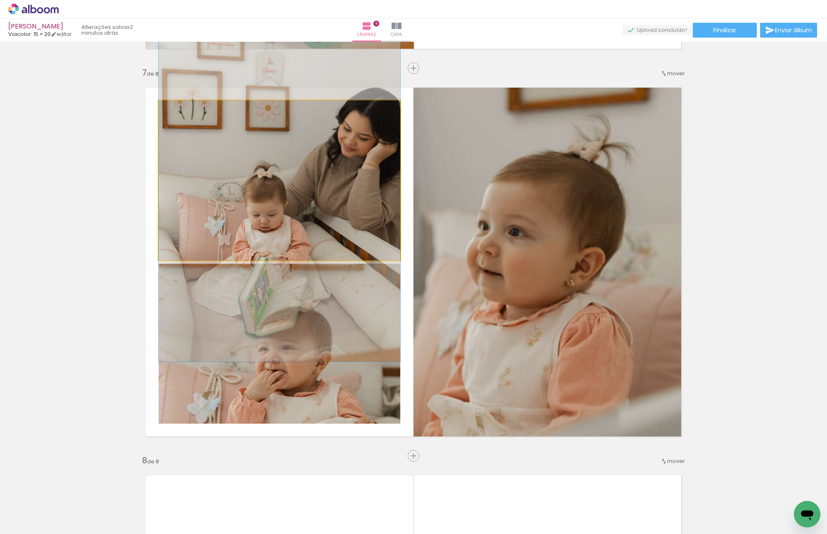
click at [320, 142] on quentale-photo at bounding box center [280, 180] width 242 height 160
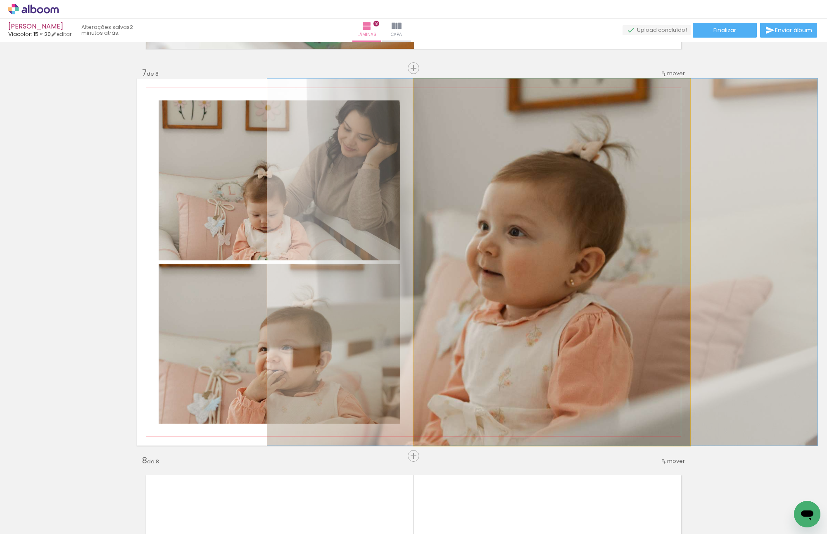
click at [477, 218] on quentale-photo at bounding box center [551, 261] width 277 height 367
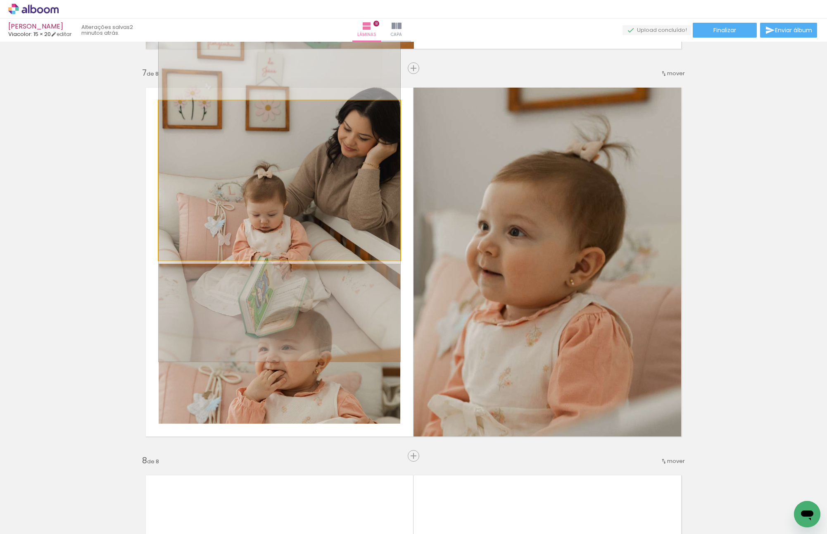
click at [267, 198] on quentale-photo at bounding box center [280, 180] width 242 height 160
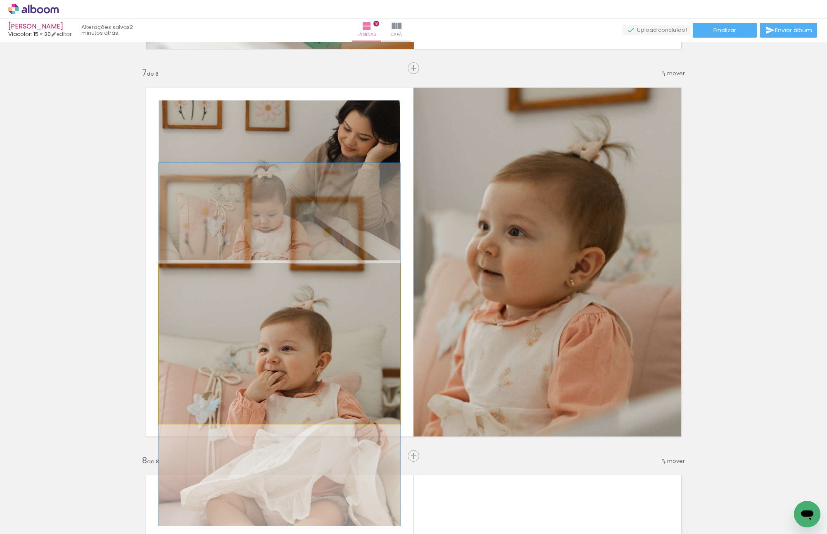
drag, startPoint x: 294, startPoint y: 344, endPoint x: 635, endPoint y: 281, distance: 346.8
click at [0, 0] on slot at bounding box center [0, 0] width 0 height 0
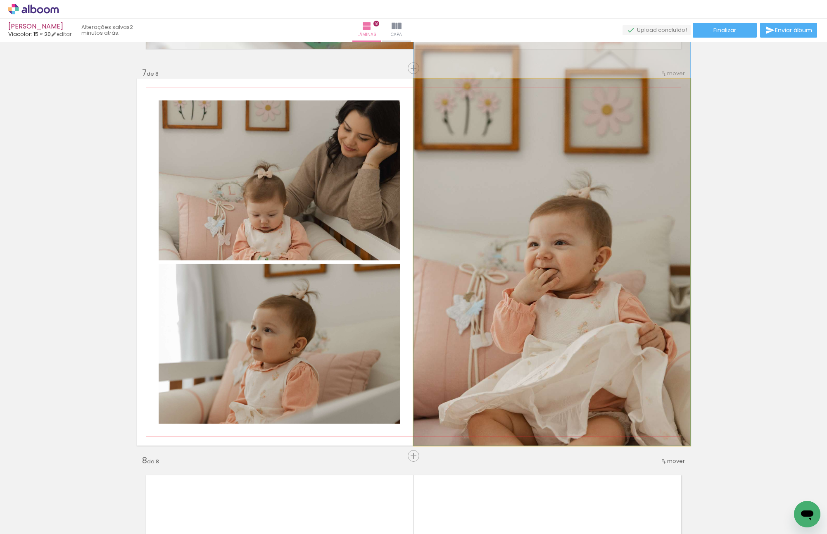
drag, startPoint x: 594, startPoint y: 261, endPoint x: 588, endPoint y: 199, distance: 62.2
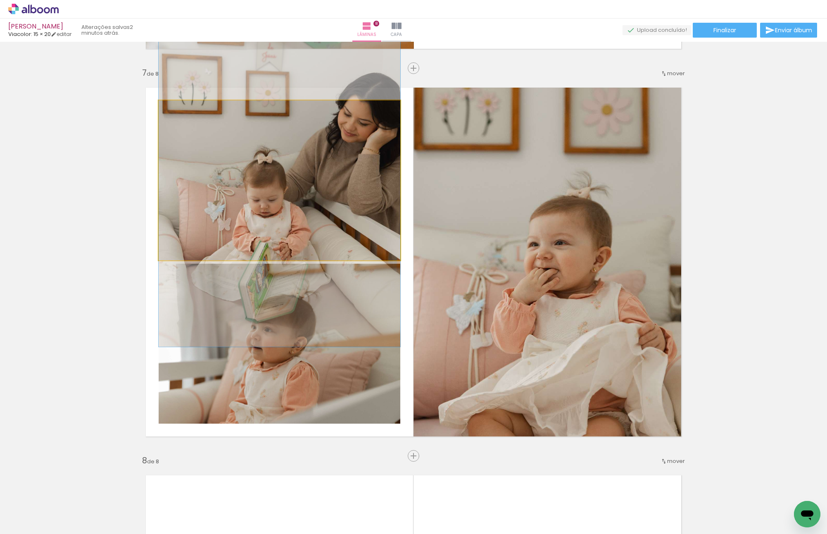
drag, startPoint x: 292, startPoint y: 174, endPoint x: 295, endPoint y: 159, distance: 15.1
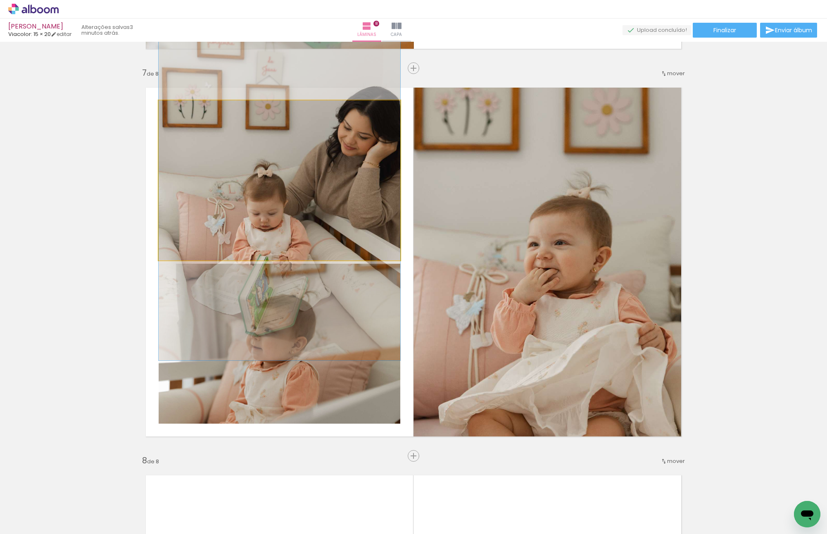
drag, startPoint x: 314, startPoint y: 158, endPoint x: 311, endPoint y: 210, distance: 52.1
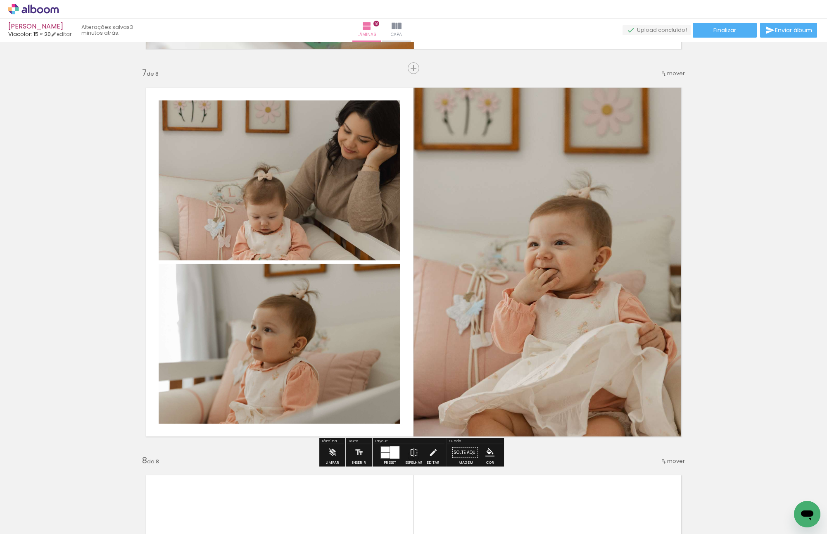
click at [392, 459] on div at bounding box center [390, 452] width 22 height 17
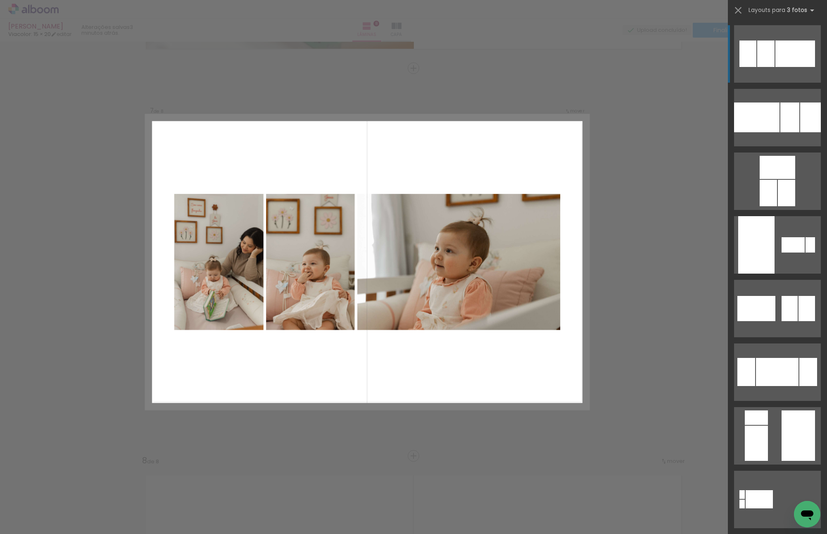
click at [786, 50] on div at bounding box center [795, 53] width 40 height 26
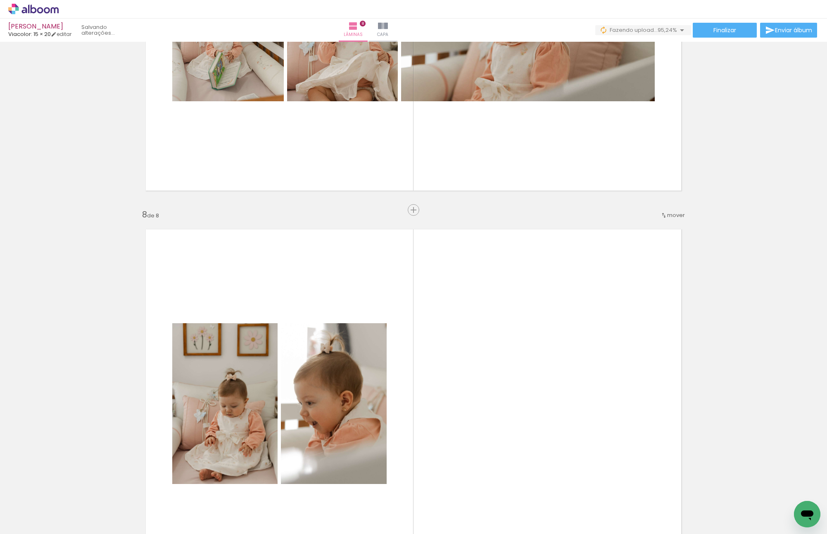
scroll to position [2600, 0]
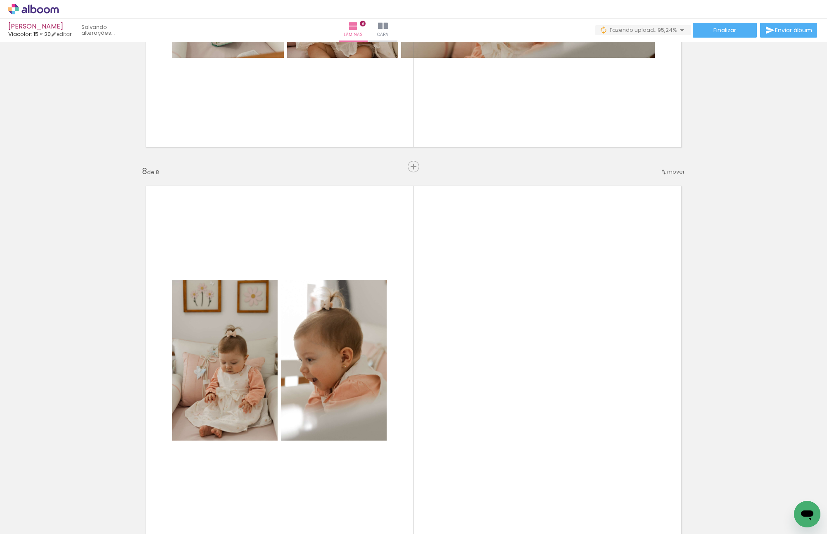
drag, startPoint x: 790, startPoint y: 508, endPoint x: 567, endPoint y: 299, distance: 304.7
click at [567, 299] on quentale-workspace at bounding box center [413, 267] width 827 height 534
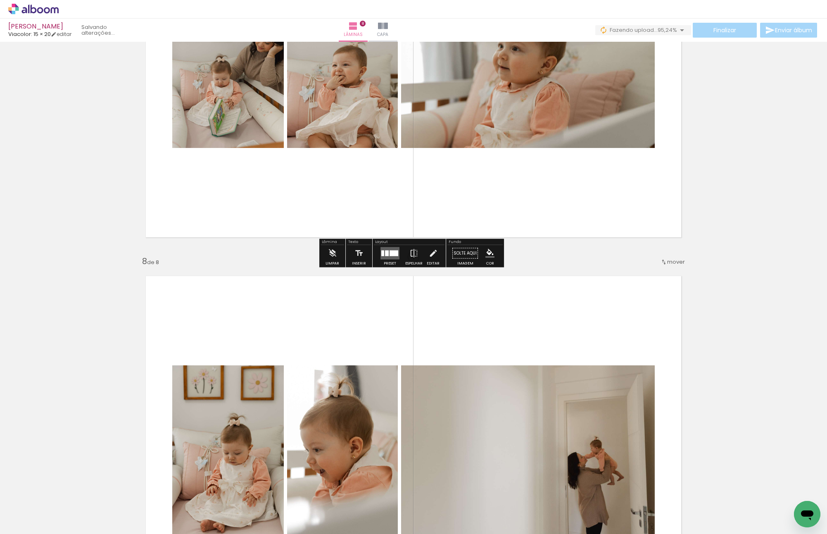
scroll to position [2559, 0]
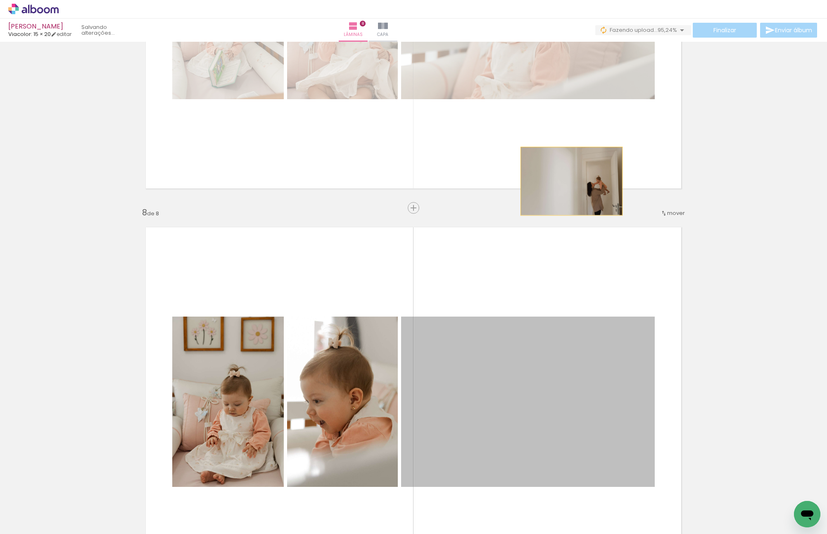
drag, startPoint x: 581, startPoint y: 399, endPoint x: 569, endPoint y: 165, distance: 234.9
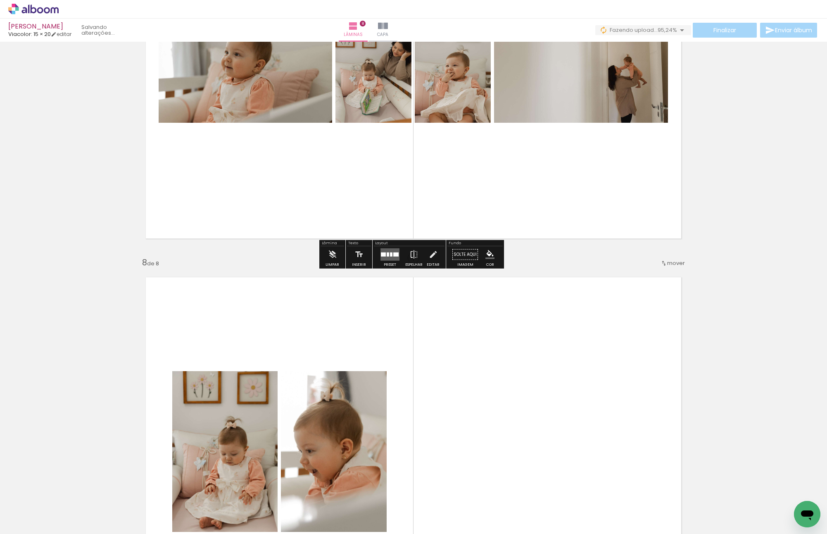
scroll to position [2518, 0]
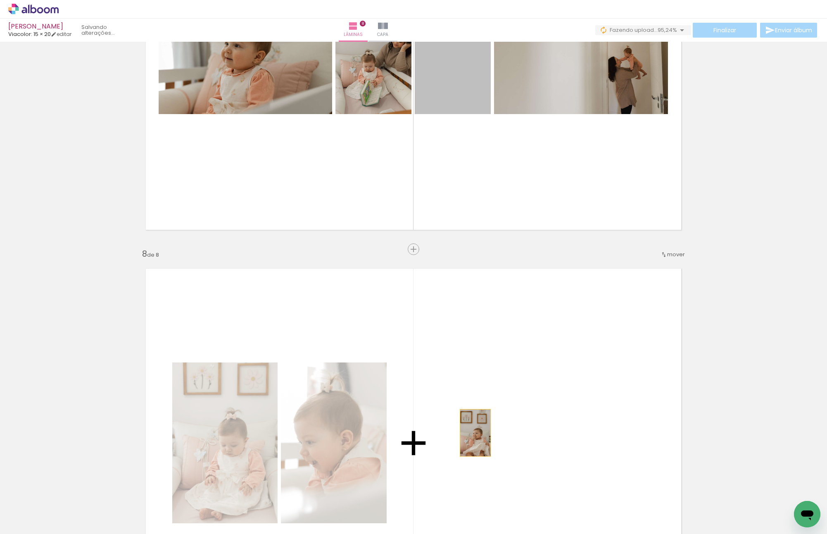
drag, startPoint x: 447, startPoint y: 81, endPoint x: 524, endPoint y: 368, distance: 296.8
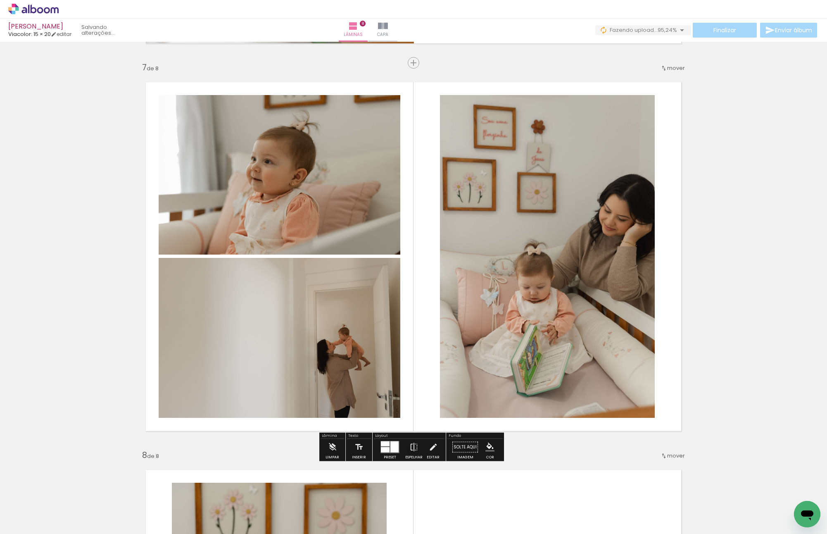
scroll to position [2270, 0]
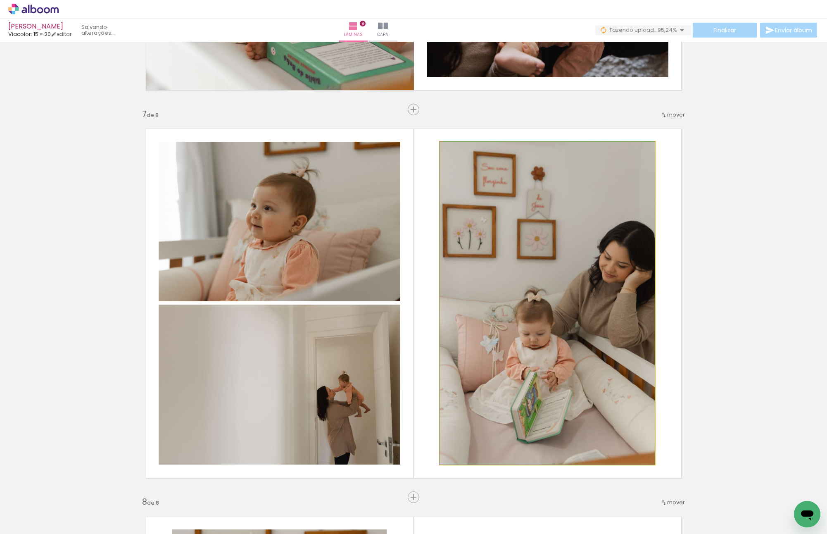
click at [518, 261] on quentale-photo at bounding box center [547, 303] width 215 height 323
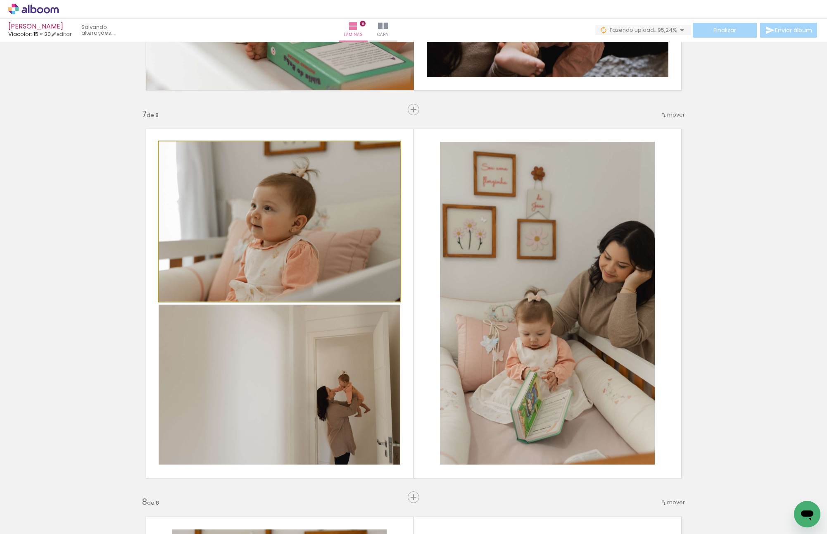
click at [274, 192] on quentale-photo at bounding box center [280, 221] width 242 height 159
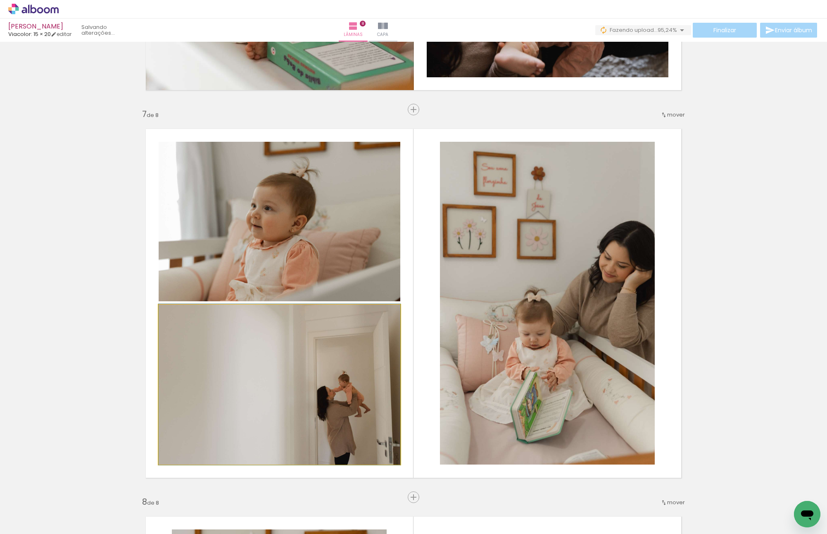
drag, startPoint x: 300, startPoint y: 360, endPoint x: 295, endPoint y: 372, distance: 12.4
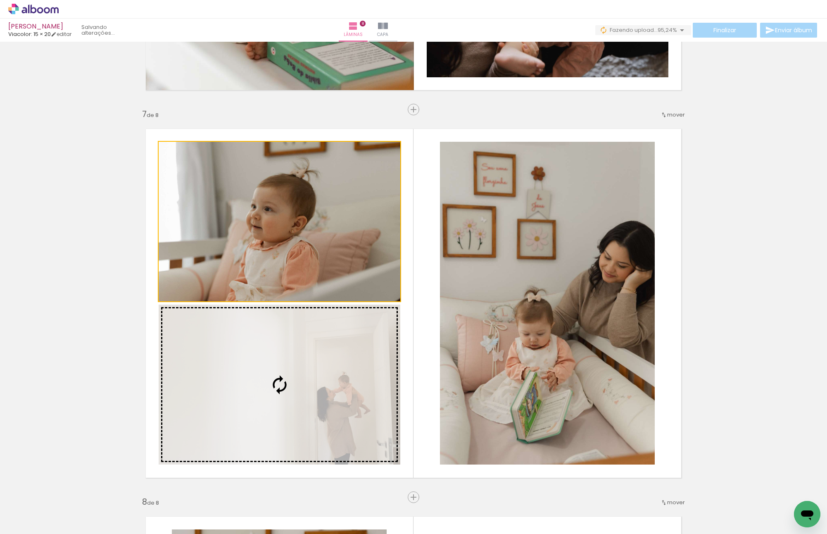
drag, startPoint x: 330, startPoint y: 181, endPoint x: 331, endPoint y: 329, distance: 147.8
click at [0, 0] on slot at bounding box center [0, 0] width 0 height 0
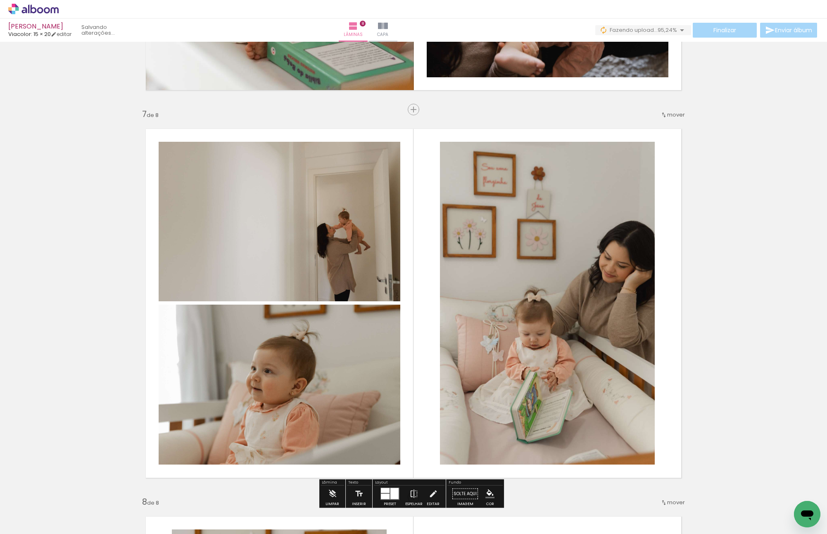
click at [543, 284] on quentale-photo at bounding box center [547, 303] width 215 height 323
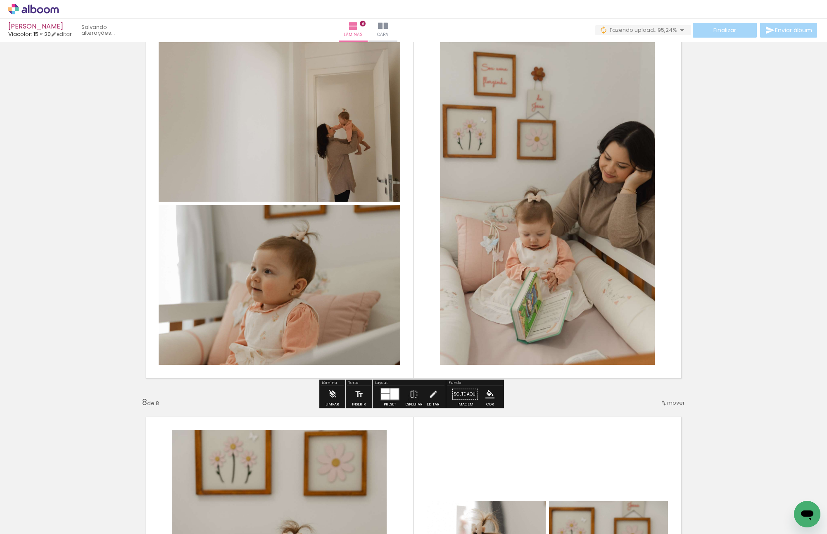
scroll to position [2394, 0]
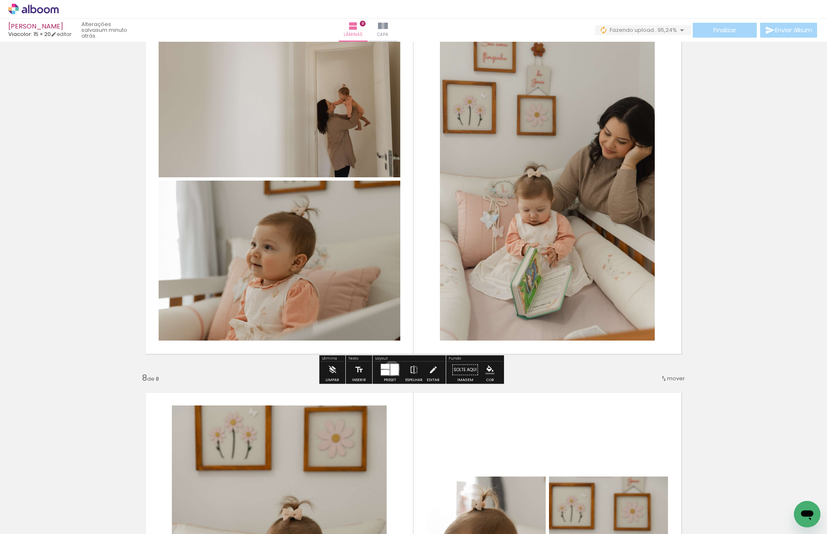
click at [390, 368] on div at bounding box center [394, 369] width 8 height 11
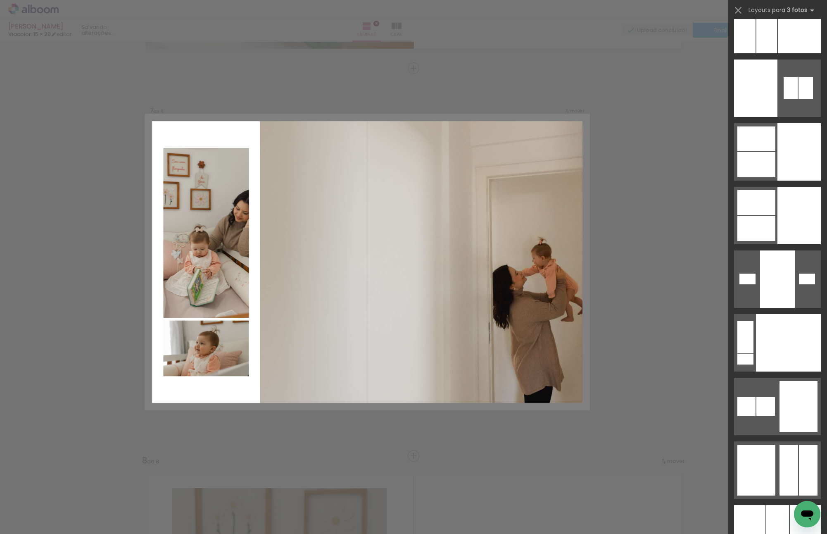
scroll to position [8641, 0]
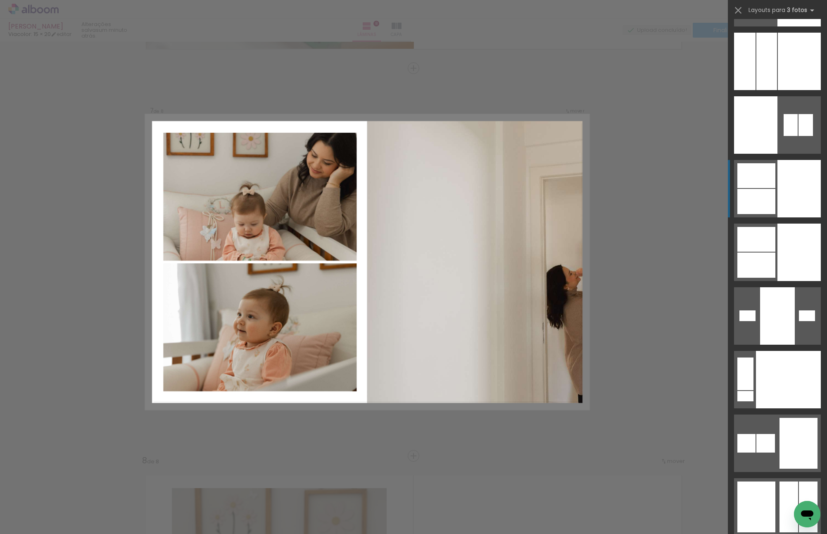
click at [789, 173] on div at bounding box center [798, 188] width 43 height 57
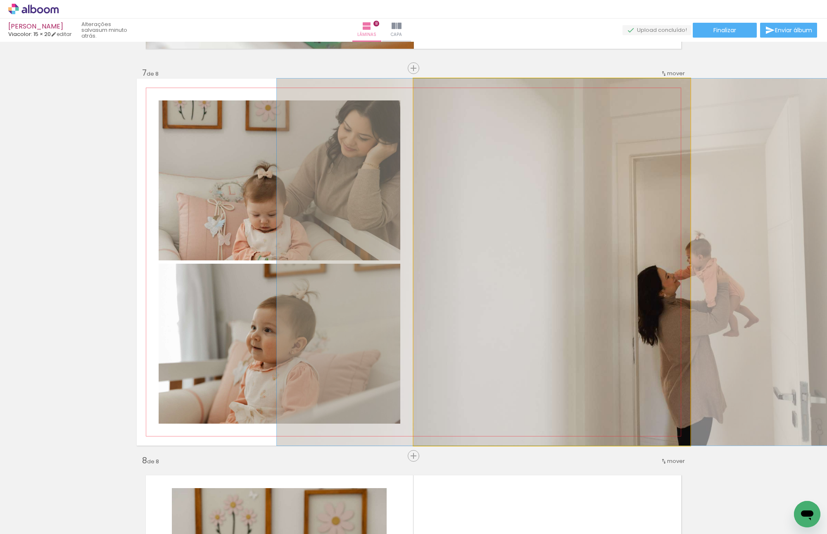
click at [553, 242] on quentale-photo at bounding box center [551, 261] width 277 height 367
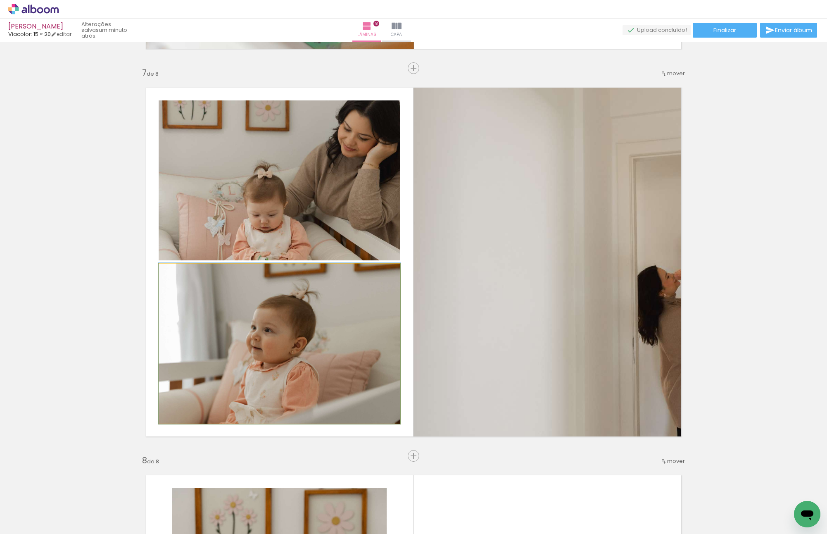
click at [338, 303] on quentale-photo at bounding box center [280, 343] width 242 height 160
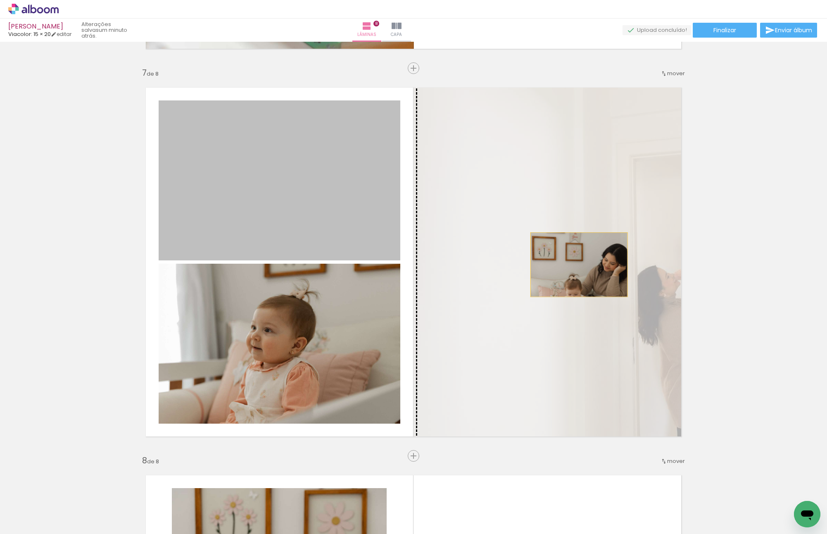
drag, startPoint x: 322, startPoint y: 170, endPoint x: 584, endPoint y: 266, distance: 279.3
click at [0, 0] on slot at bounding box center [0, 0] width 0 height 0
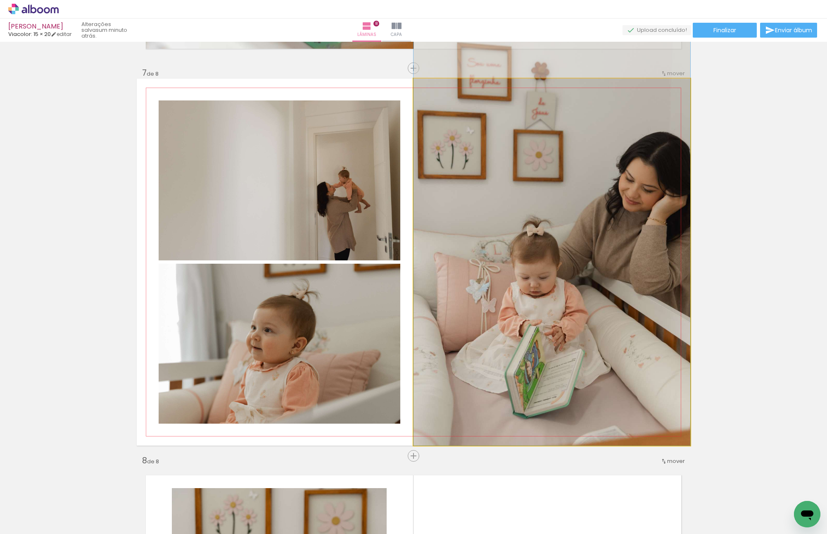
drag, startPoint x: 614, startPoint y: 252, endPoint x: 582, endPoint y: 177, distance: 81.8
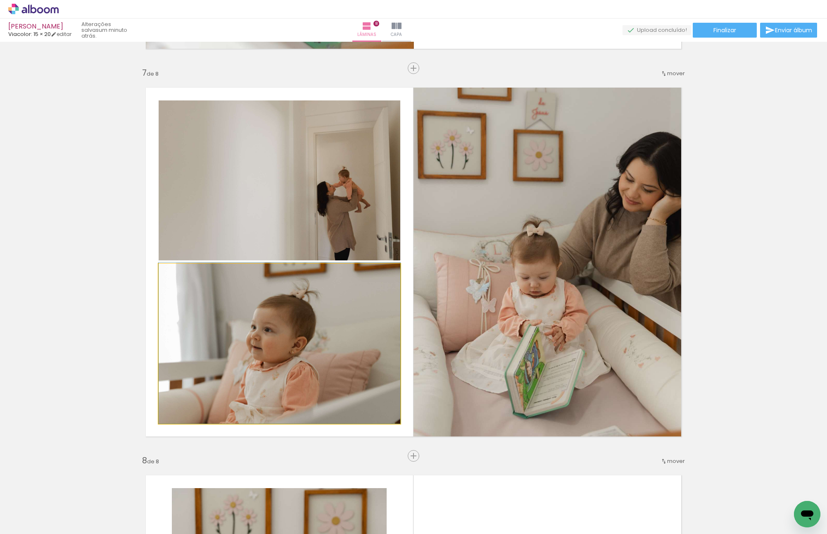
drag, startPoint x: 311, startPoint y: 306, endPoint x: 316, endPoint y: 281, distance: 25.7
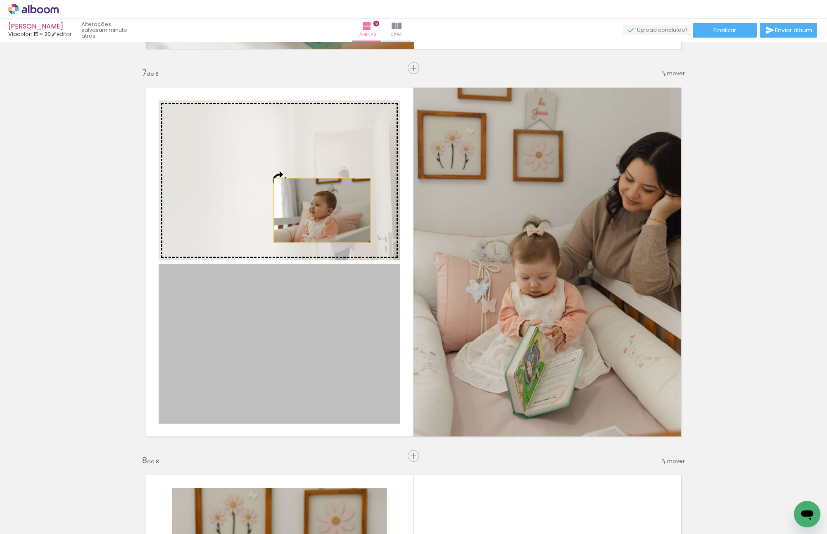
drag, startPoint x: 312, startPoint y: 310, endPoint x: 320, endPoint y: 192, distance: 118.0
click at [0, 0] on slot at bounding box center [0, 0] width 0 height 0
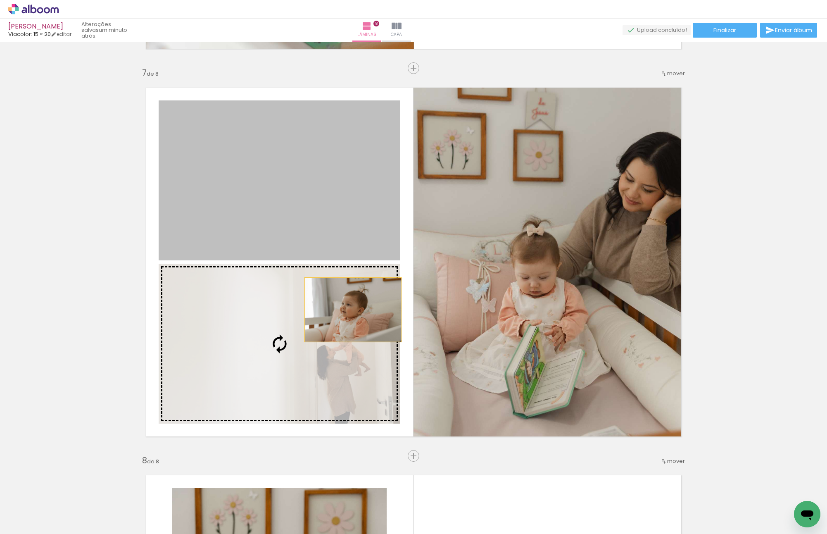
drag, startPoint x: 355, startPoint y: 214, endPoint x: 351, endPoint y: 312, distance: 97.5
click at [0, 0] on slot at bounding box center [0, 0] width 0 height 0
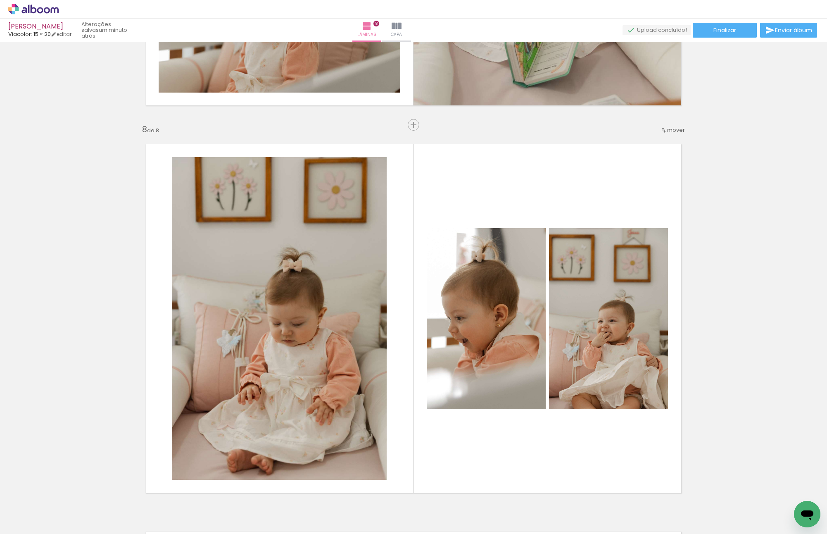
scroll to position [2724, 0]
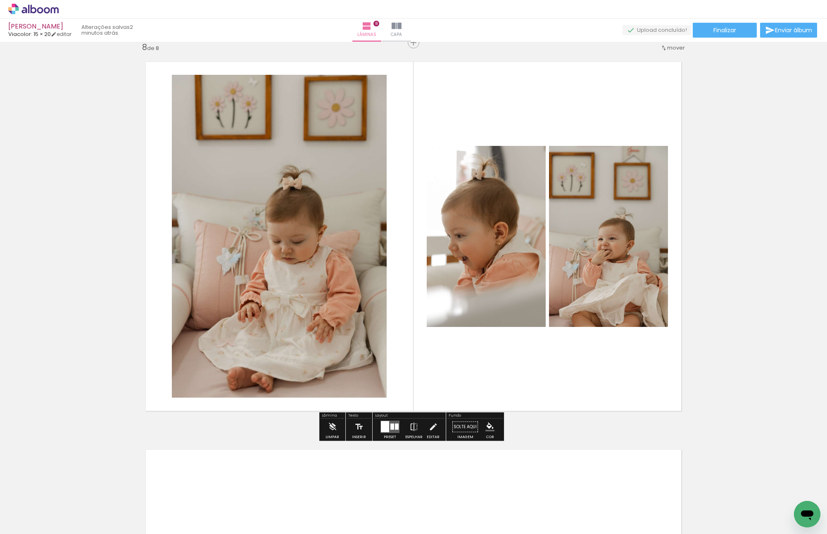
click at [390, 426] on div at bounding box center [392, 426] width 4 height 6
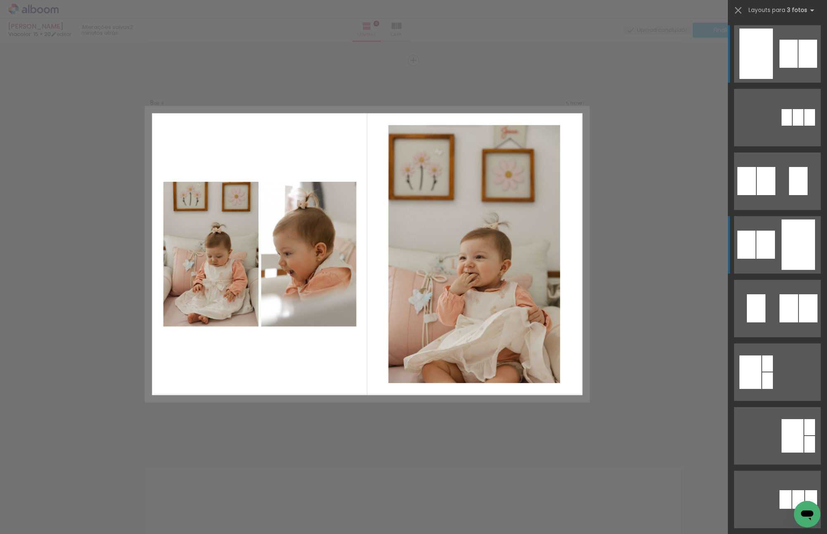
scroll to position [2699, 0]
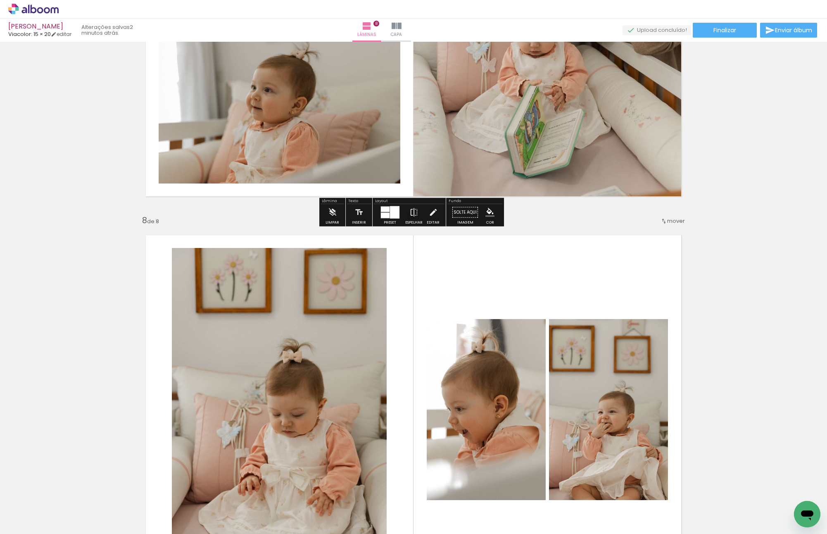
scroll to position [2492, 0]
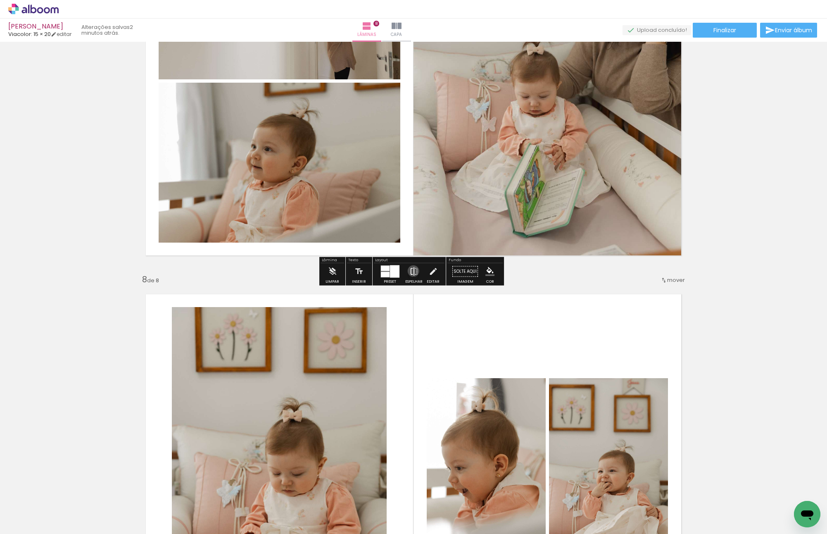
click at [411, 270] on iron-icon at bounding box center [413, 271] width 9 height 17
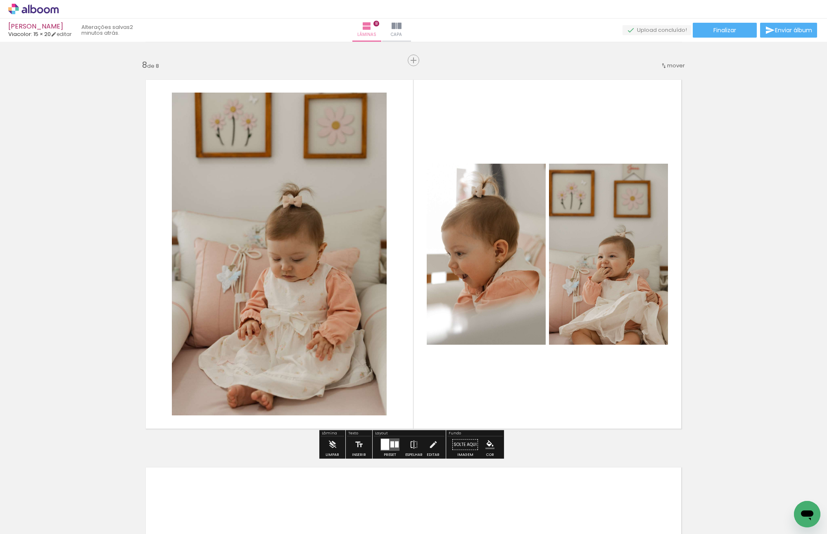
scroll to position [2740, 0]
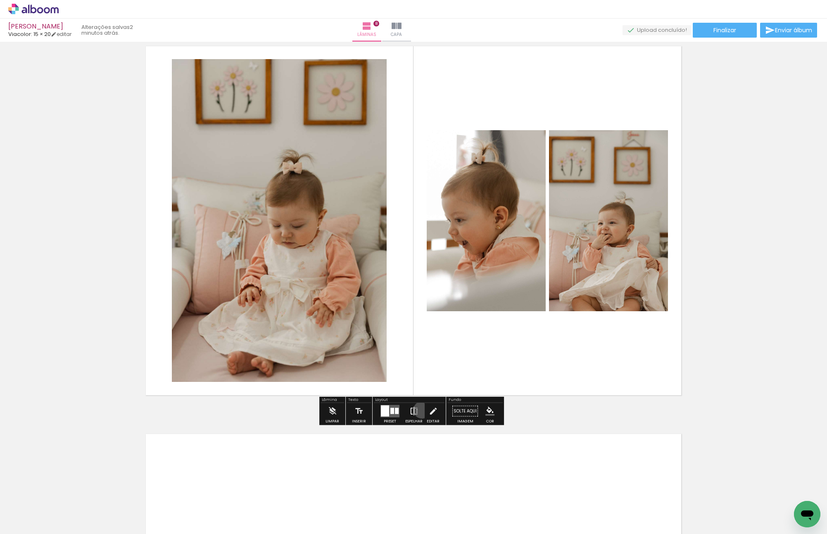
click at [420, 409] on paper-button "Espelhar" at bounding box center [413, 413] width 21 height 21
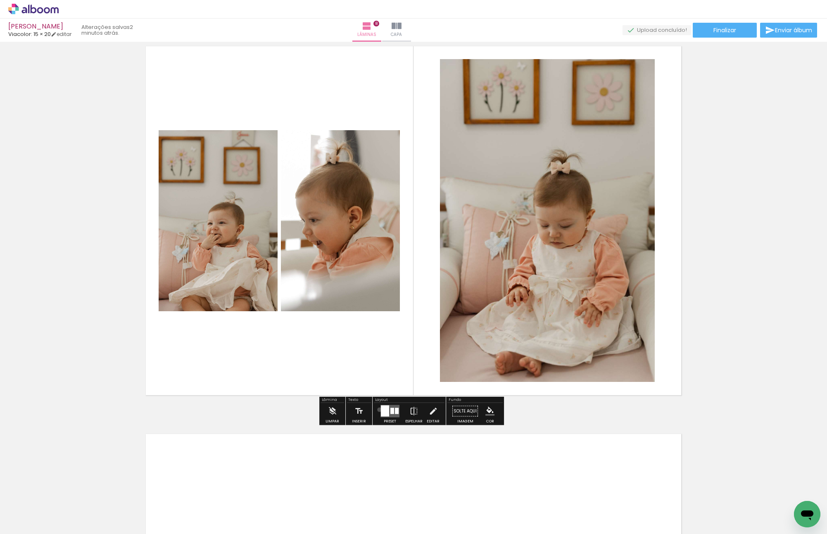
drag, startPoint x: 377, startPoint y: 409, endPoint x: 386, endPoint y: 406, distance: 8.9
click at [379, 409] on div at bounding box center [390, 411] width 22 height 17
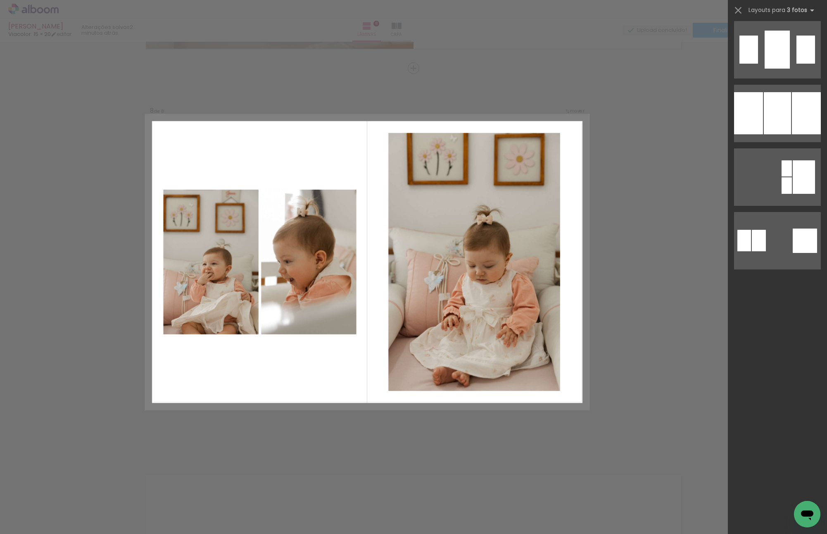
scroll to position [0, 0]
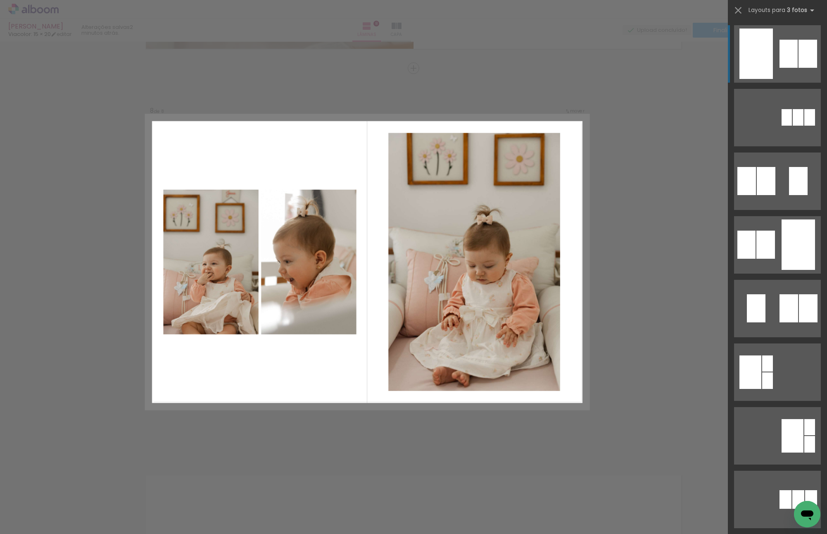
click at [787, 64] on div at bounding box center [788, 54] width 18 height 28
click at [809, 52] on div at bounding box center [807, 54] width 19 height 28
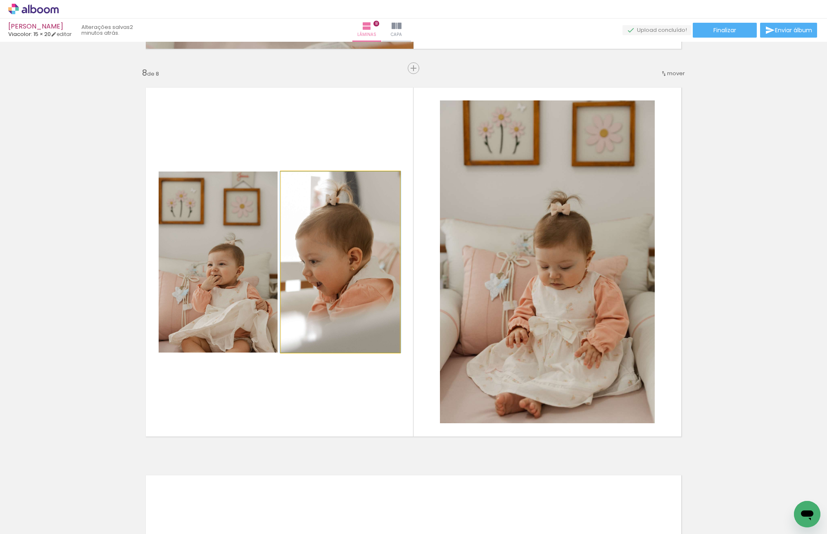
click at [356, 267] on quentale-photo at bounding box center [340, 261] width 119 height 181
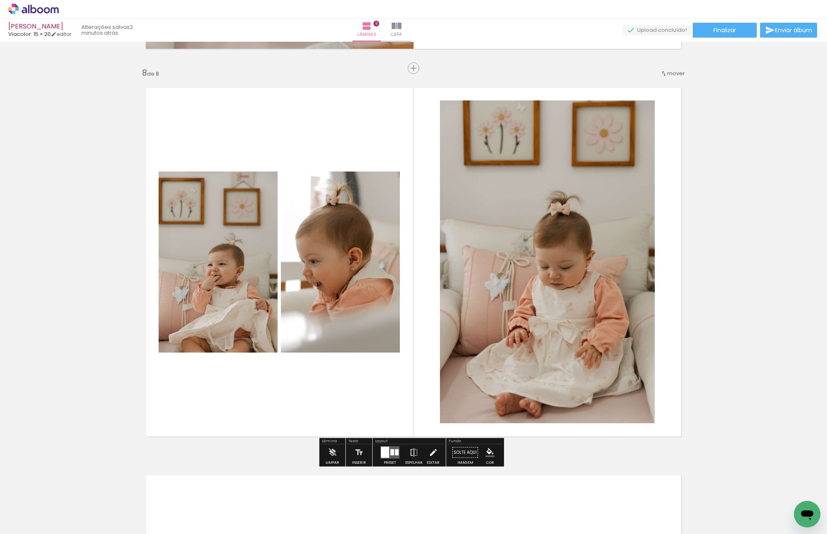
click at [338, 270] on quentale-photo at bounding box center [340, 261] width 119 height 181
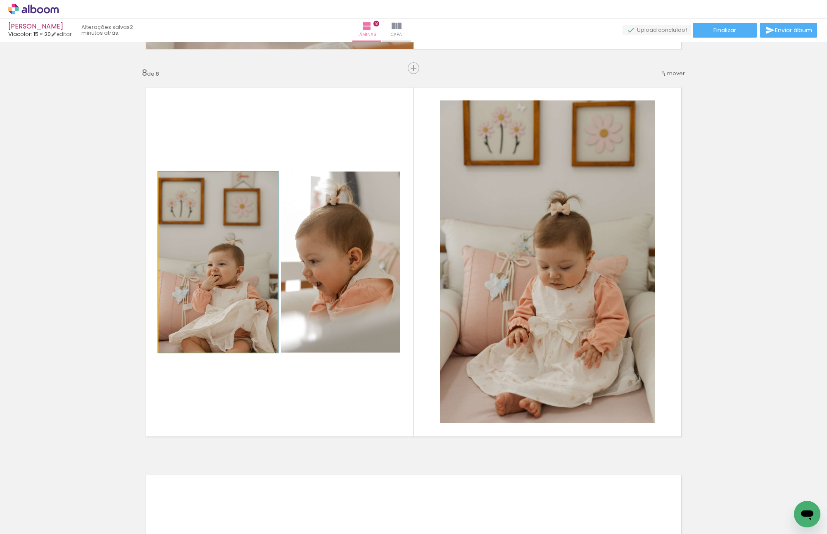
drag, startPoint x: 242, startPoint y: 273, endPoint x: 527, endPoint y: 270, distance: 285.4
click at [0, 0] on slot at bounding box center [0, 0] width 0 height 0
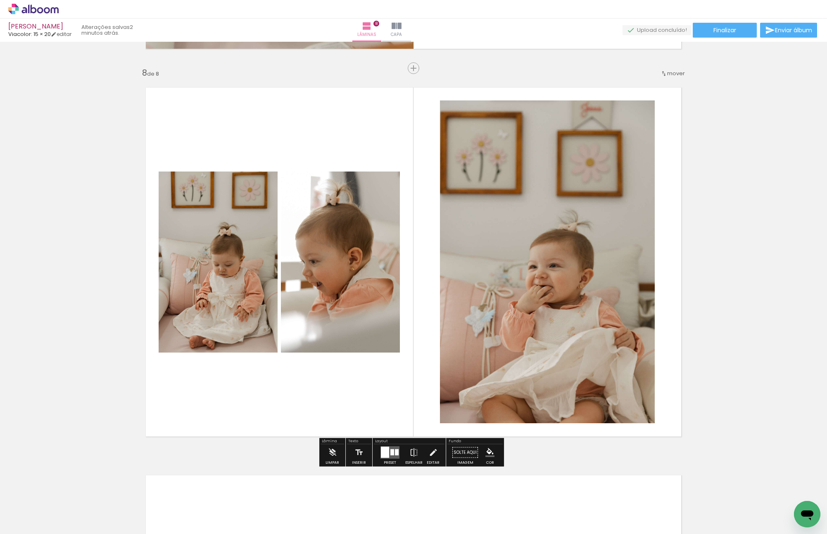
click at [548, 251] on quentale-photo at bounding box center [547, 261] width 215 height 323
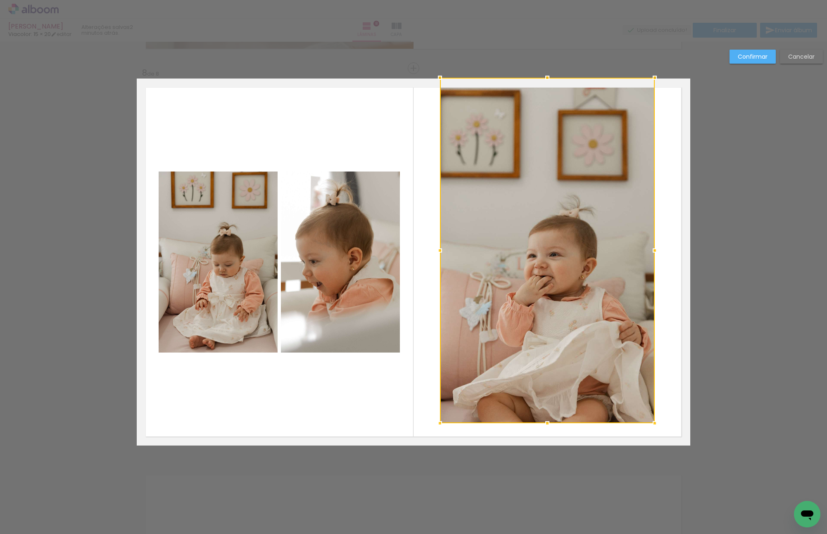
drag, startPoint x: 541, startPoint y: 101, endPoint x: 548, endPoint y: 59, distance: 43.1
click at [593, 364] on quentale-photo at bounding box center [547, 250] width 215 height 345
click at [593, 364] on div at bounding box center [547, 250] width 215 height 344
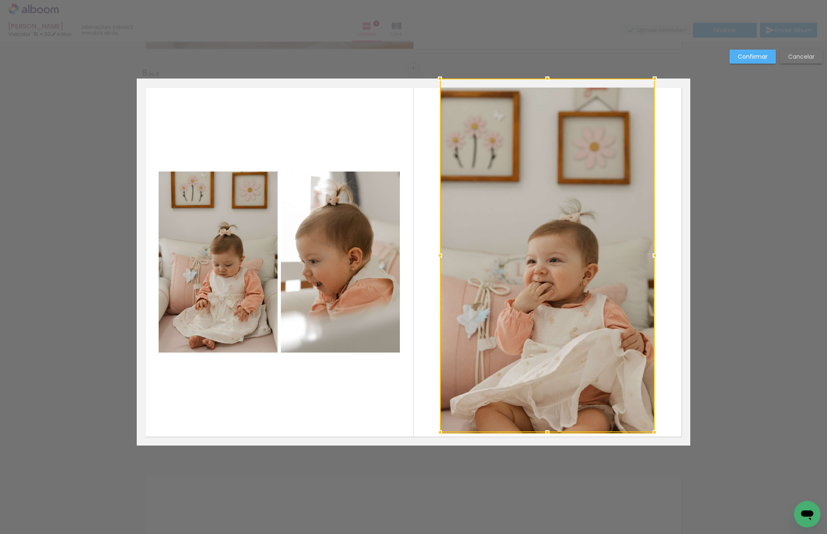
drag, startPoint x: 543, startPoint y: 423, endPoint x: 538, endPoint y: 472, distance: 49.0
drag, startPoint x: 538, startPoint y: 472, endPoint x: 537, endPoint y: 493, distance: 21.5
click at [545, 366] on quentale-photo at bounding box center [547, 255] width 215 height 355
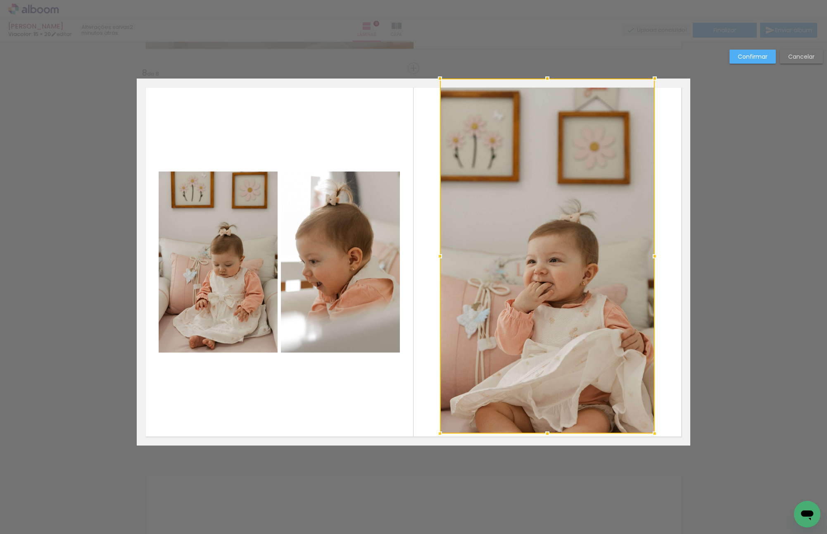
click at [545, 366] on div at bounding box center [547, 255] width 215 height 355
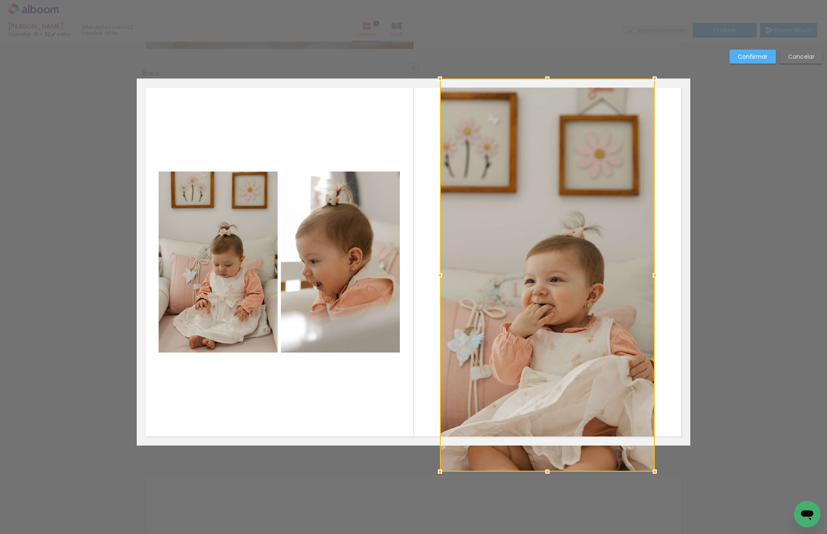
drag, startPoint x: 548, startPoint y: 438, endPoint x: 547, endPoint y: 469, distance: 31.0
click at [547, 469] on div at bounding box center [547, 471] width 17 height 17
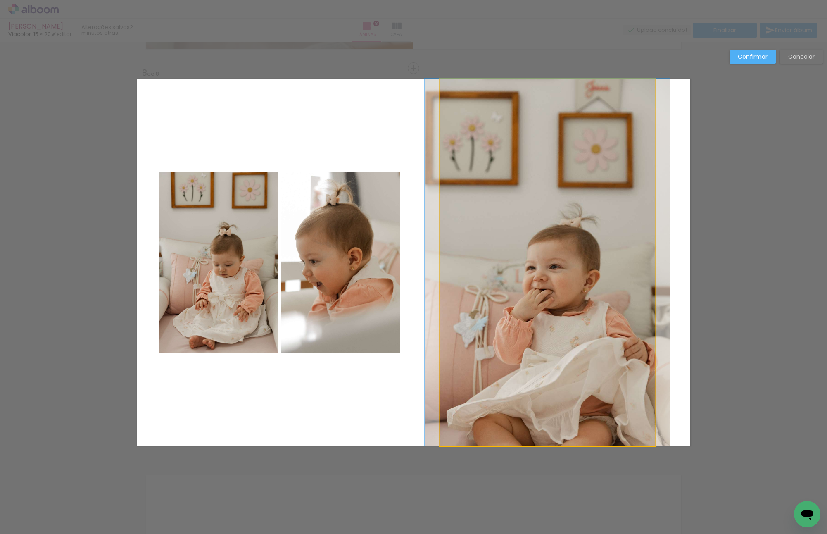
click at [557, 391] on quentale-photo at bounding box center [547, 261] width 215 height 367
click at [557, 391] on div at bounding box center [547, 274] width 215 height 393
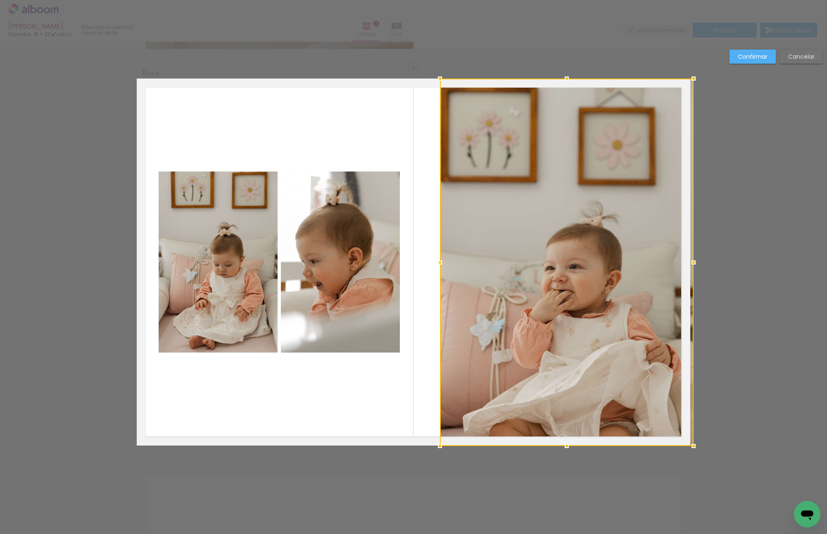
drag, startPoint x: 664, startPoint y: 264, endPoint x: 723, endPoint y: 264, distance: 59.5
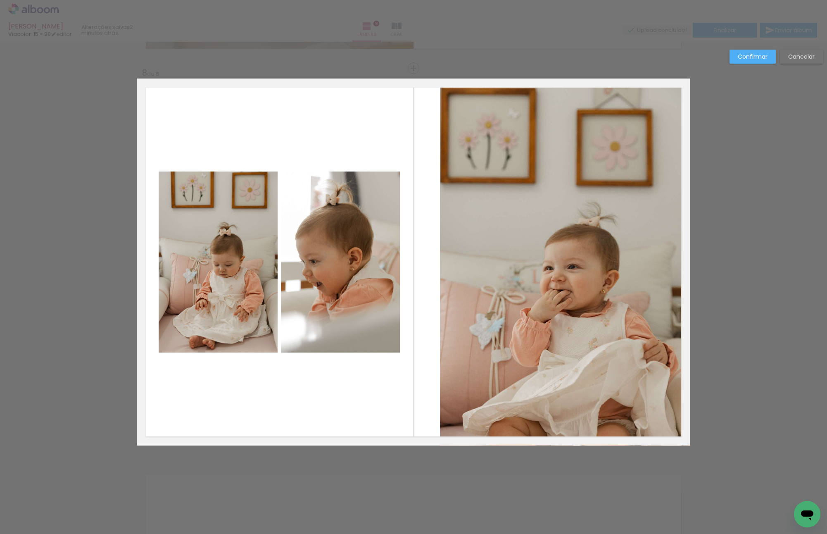
click at [624, 270] on quentale-photo at bounding box center [565, 261] width 250 height 367
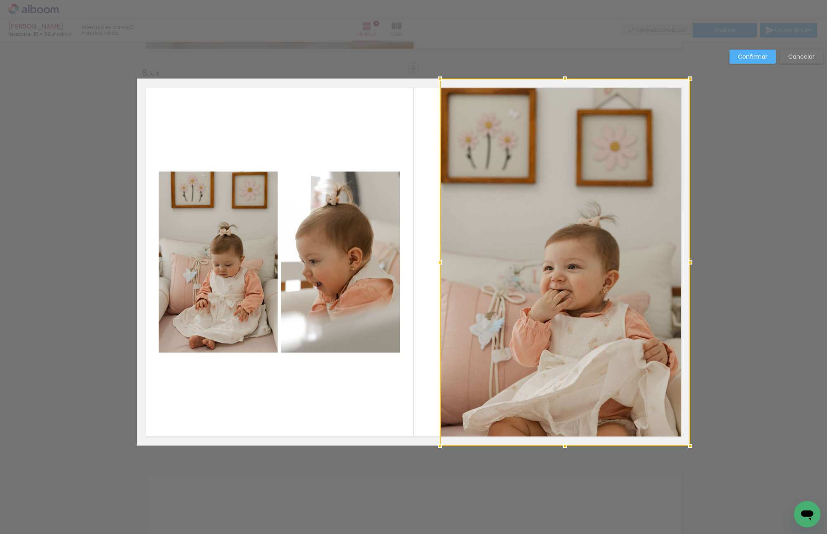
click at [624, 270] on div at bounding box center [565, 261] width 250 height 367
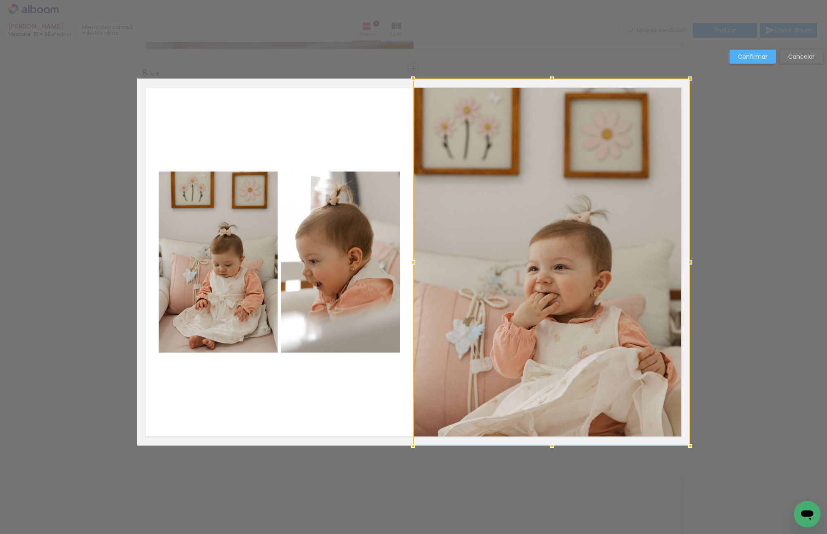
drag, startPoint x: 439, startPoint y: 262, endPoint x: 375, endPoint y: 269, distance: 63.5
click at [375, 269] on album-spread "8 de 8" at bounding box center [413, 261] width 553 height 367
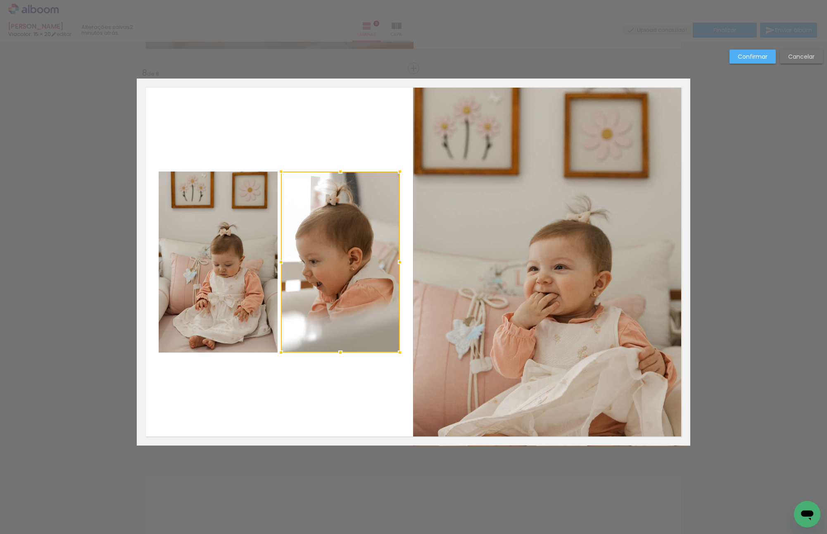
click at [752, 65] on div "Confirmar Cancelar" at bounding box center [773, 60] width 97 height 20
click at [0, 0] on slot "Confirmar" at bounding box center [0, 0] width 0 height 0
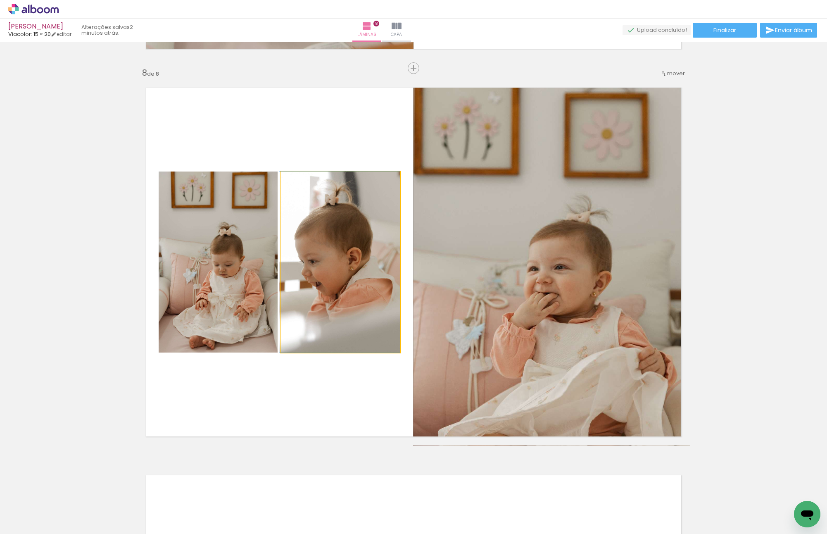
drag, startPoint x: 327, startPoint y: 259, endPoint x: 304, endPoint y: 261, distance: 23.3
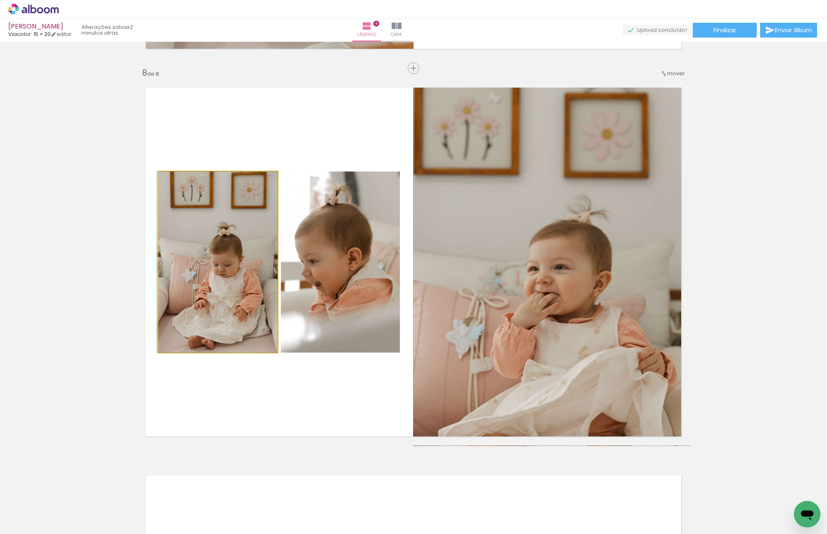
drag, startPoint x: 248, startPoint y: 265, endPoint x: 227, endPoint y: 265, distance: 21.5
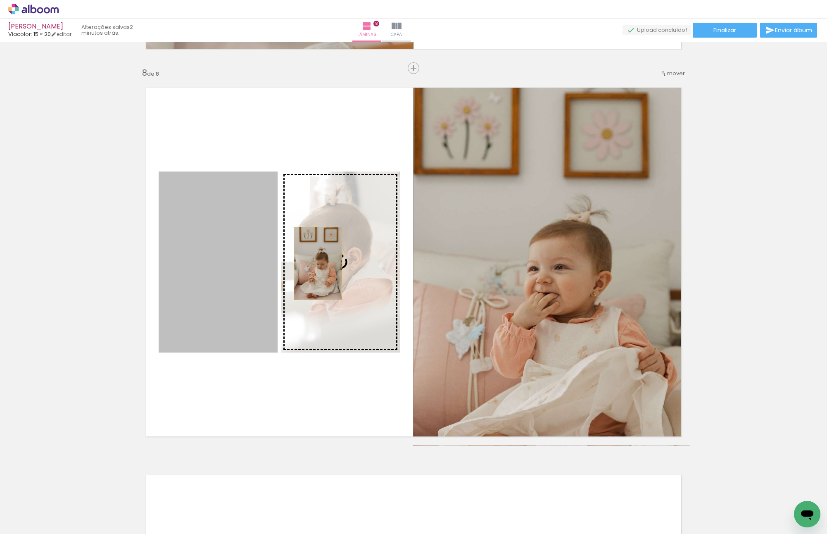
click at [0, 0] on slot at bounding box center [0, 0] width 0 height 0
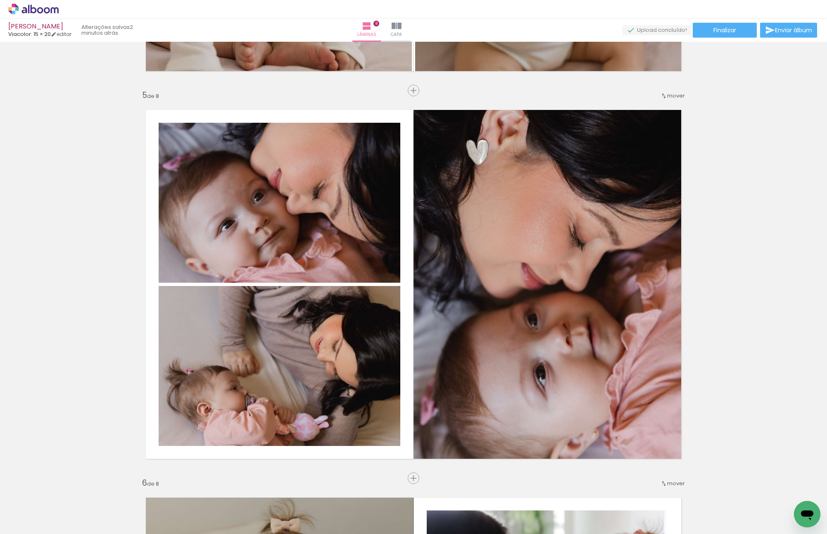
scroll to position [1542, 0]
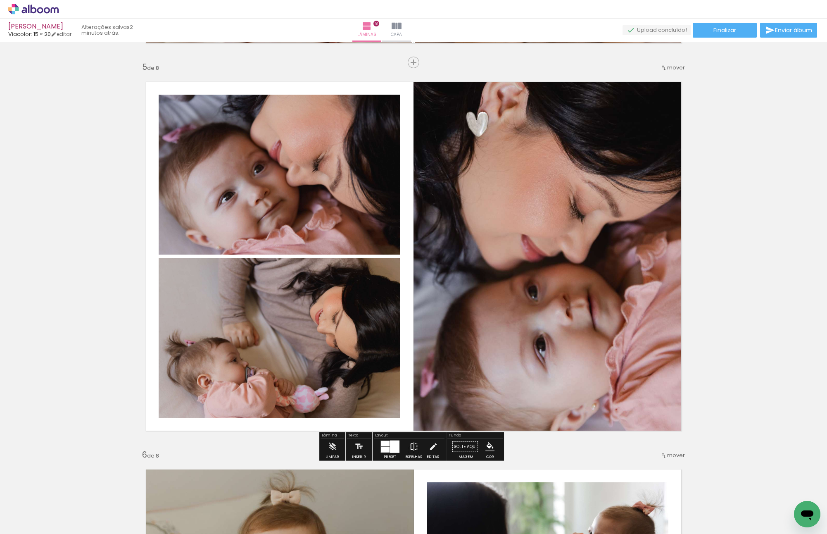
click at [417, 447] on paper-button "Espelhar" at bounding box center [413, 448] width 21 height 21
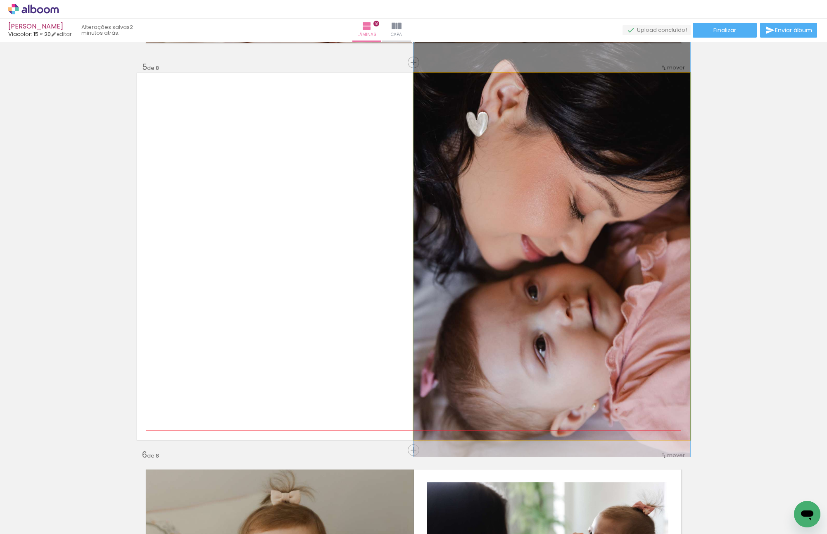
click at [527, 174] on quentale-photo at bounding box center [551, 256] width 277 height 367
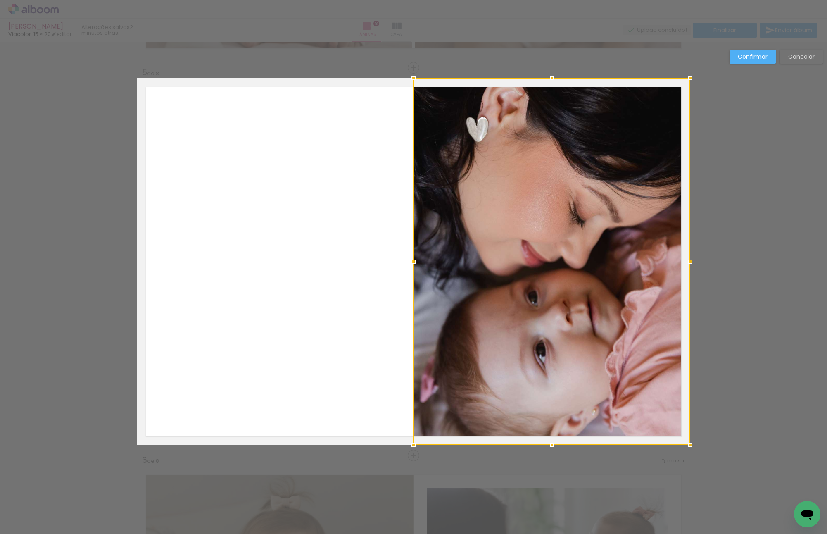
scroll to position [1537, 0]
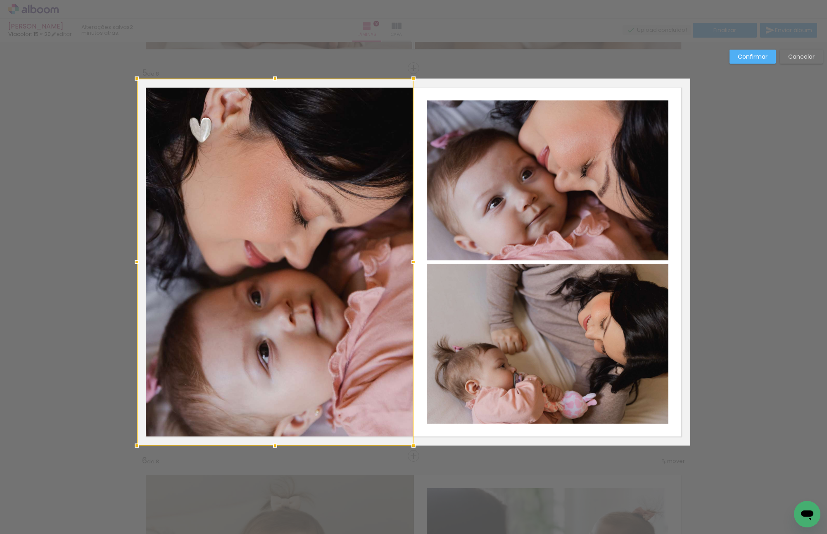
drag, startPoint x: 567, startPoint y: 169, endPoint x: 187, endPoint y: 154, distance: 379.8
click at [174, 151] on div at bounding box center [275, 261] width 277 height 367
click at [731, 52] on paper-button "Confirmar" at bounding box center [752, 57] width 46 height 14
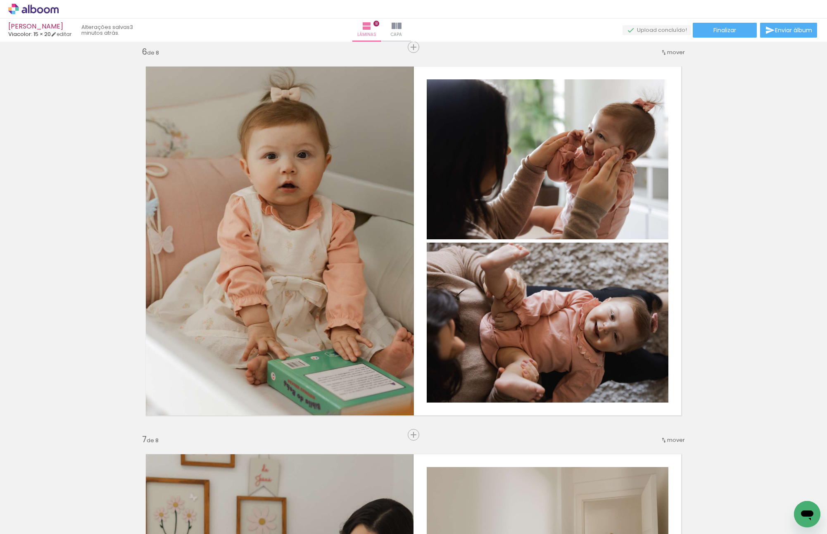
scroll to position [1991, 0]
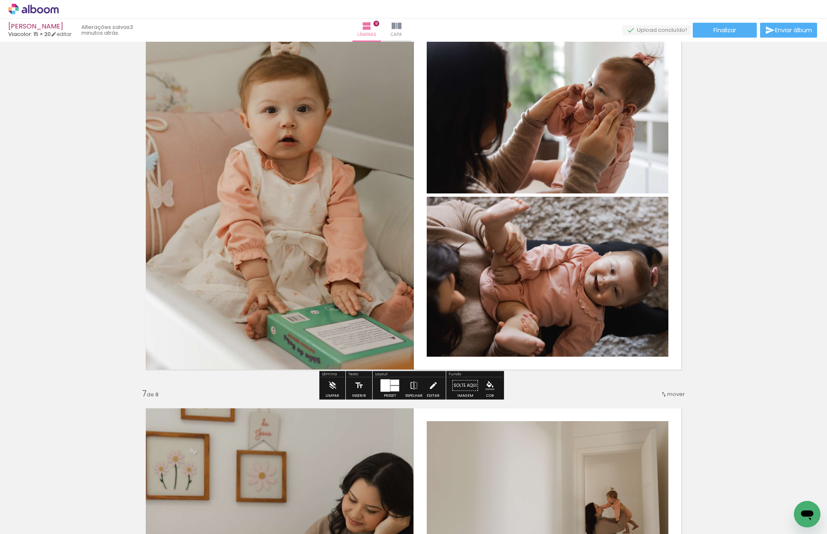
click at [425, 381] on paper-button "Editar" at bounding box center [433, 387] width 17 height 21
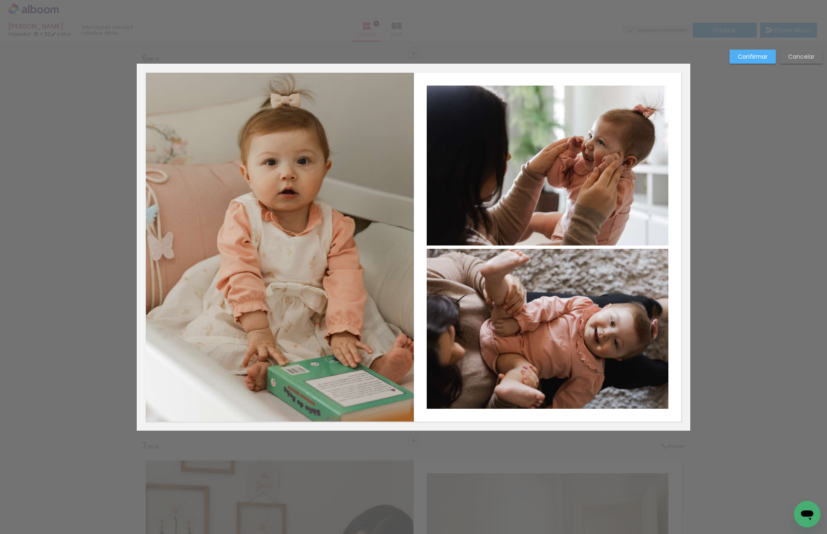
scroll to position [1924, 0]
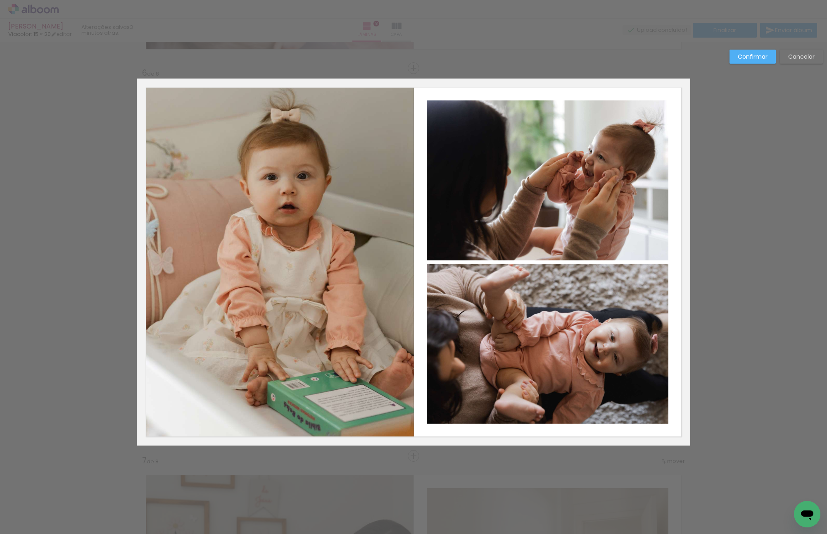
click at [0, 0] on slot "Confirmar" at bounding box center [0, 0] width 0 height 0
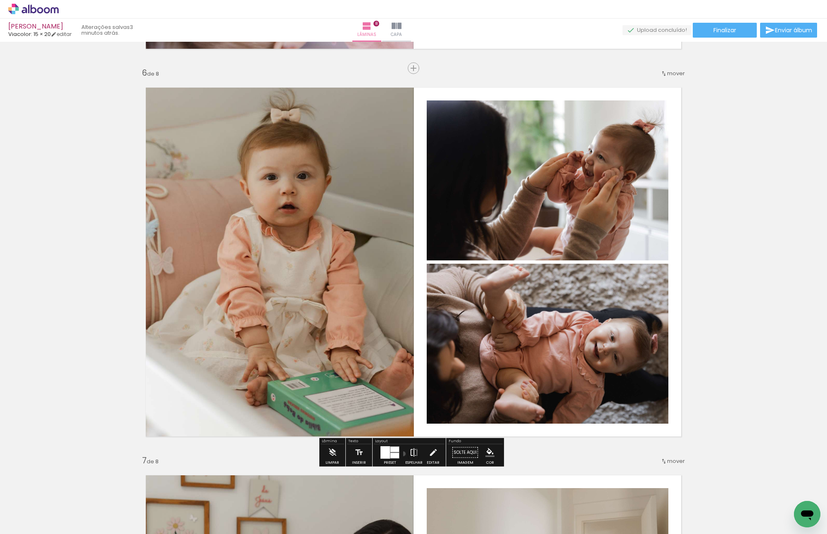
click at [403, 453] on paper-button "Espelhar" at bounding box center [413, 454] width 21 height 21
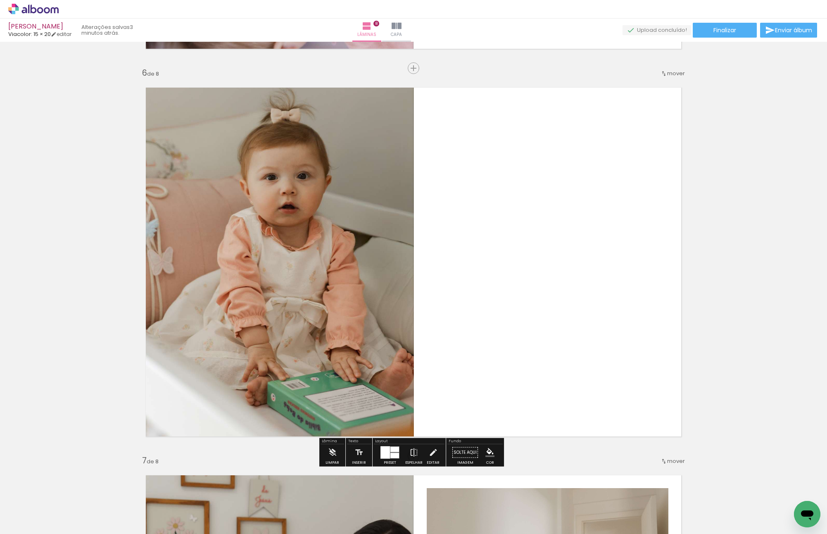
click at [324, 224] on quentale-photo at bounding box center [275, 261] width 277 height 367
click at [323, 224] on quentale-photo at bounding box center [275, 261] width 277 height 367
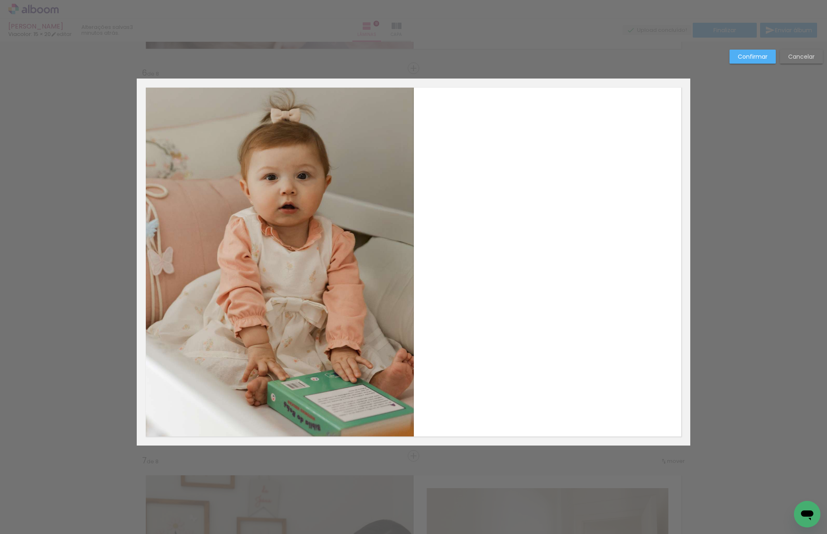
click at [285, 197] on quentale-photo at bounding box center [275, 261] width 277 height 367
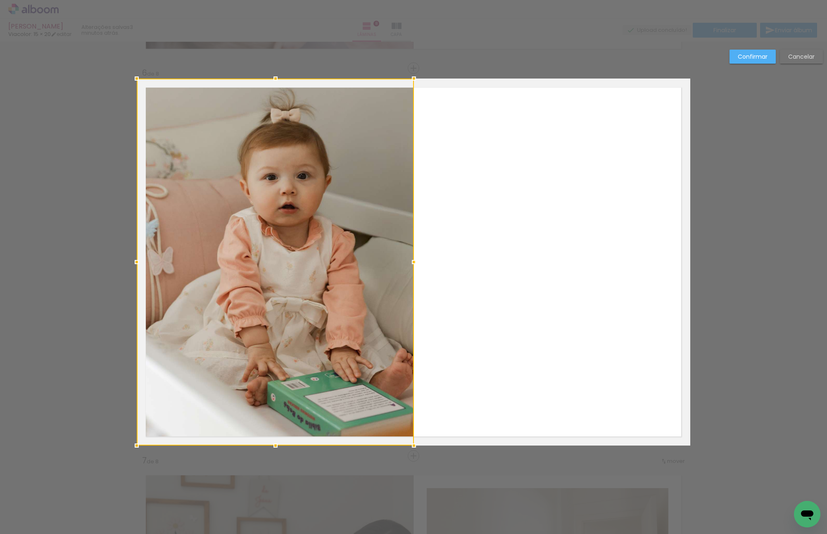
click at [285, 197] on div at bounding box center [275, 261] width 277 height 367
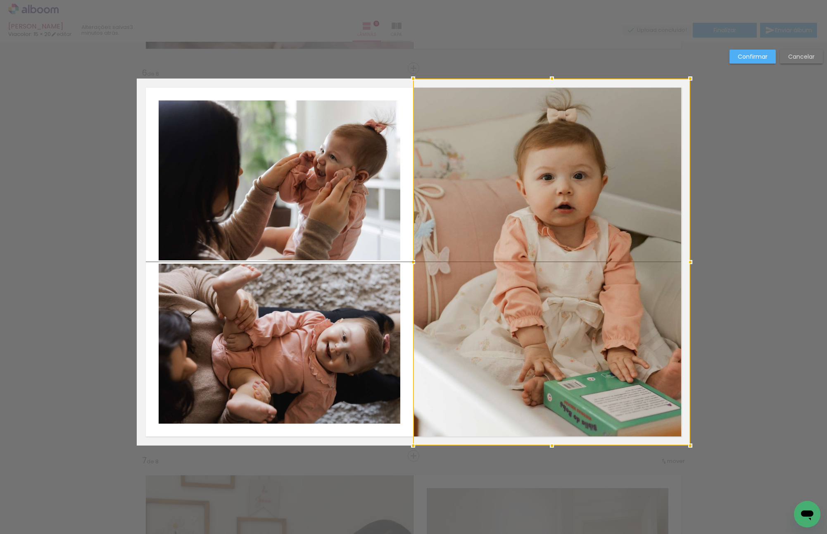
drag, startPoint x: 273, startPoint y: 186, endPoint x: 581, endPoint y: 186, distance: 308.9
click at [581, 186] on div at bounding box center [551, 261] width 277 height 367
click at [760, 61] on paper-button "Confirmar" at bounding box center [752, 57] width 46 height 14
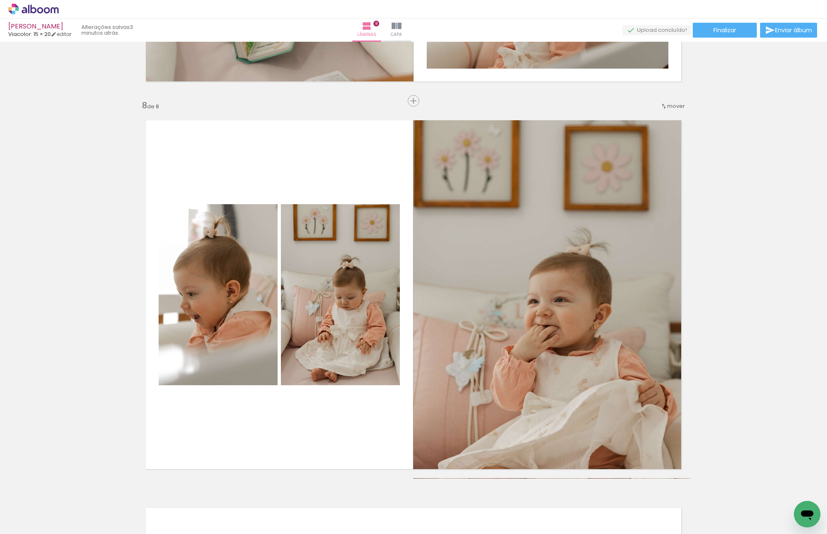
scroll to position [2708, 0]
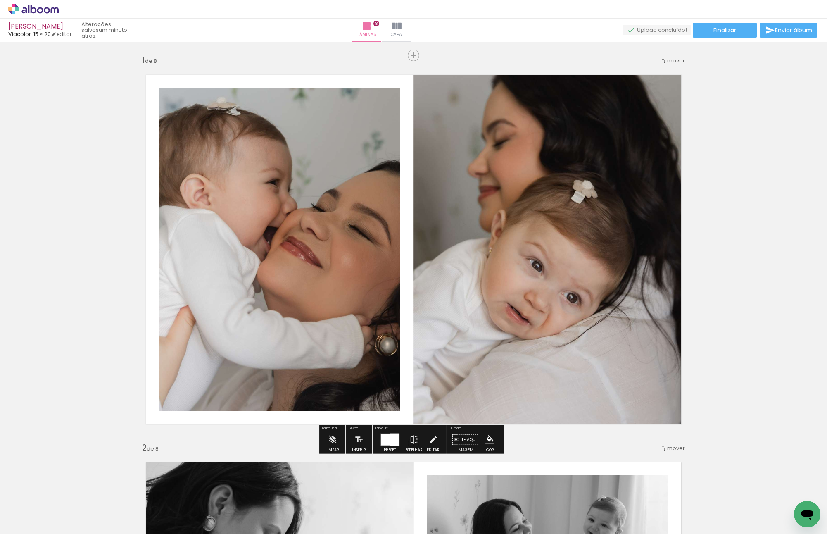
click at [407, 55] on div "Inserir lâmina" at bounding box center [413, 55] width 45 height 10
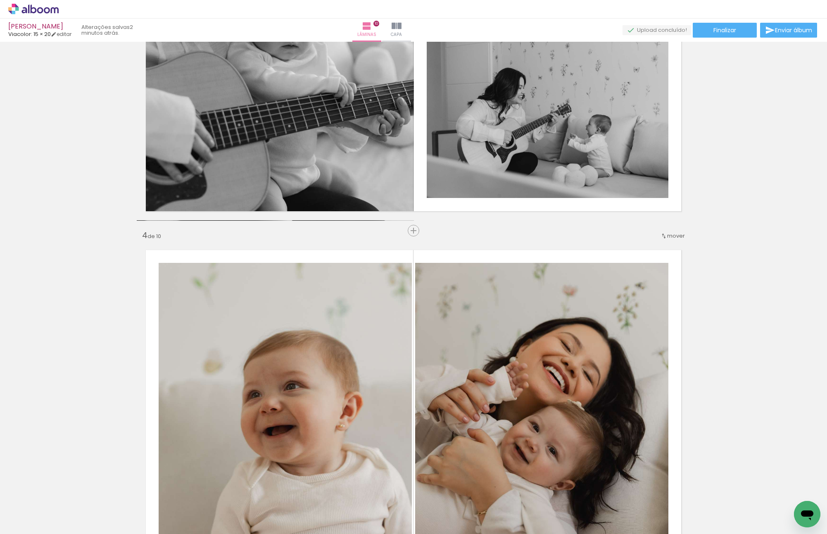
scroll to position [1074, 0]
